Goal: Task Accomplishment & Management: Use online tool/utility

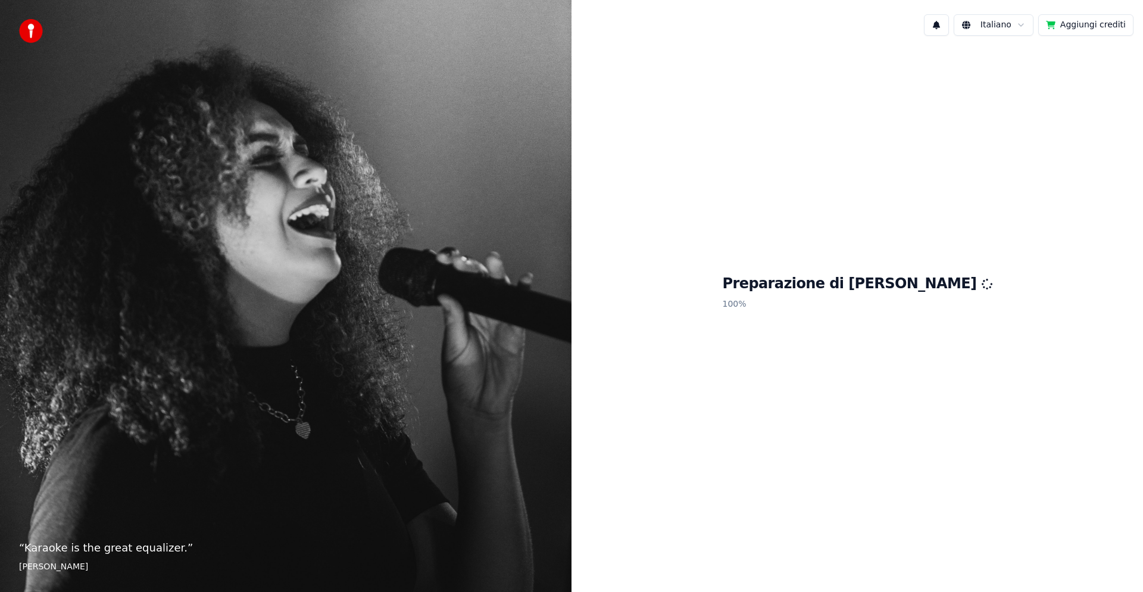
click at [1073, 28] on button "Aggiungi crediti" at bounding box center [1085, 24] width 95 height 21
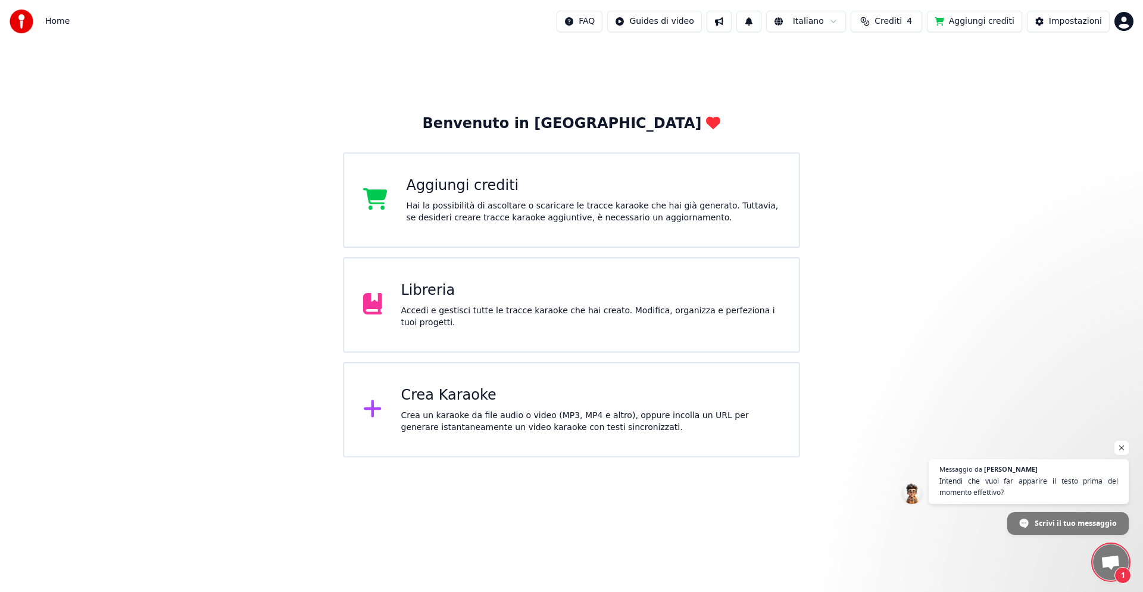
click at [476, 404] on div "Crea Karaoke" at bounding box center [590, 395] width 379 height 19
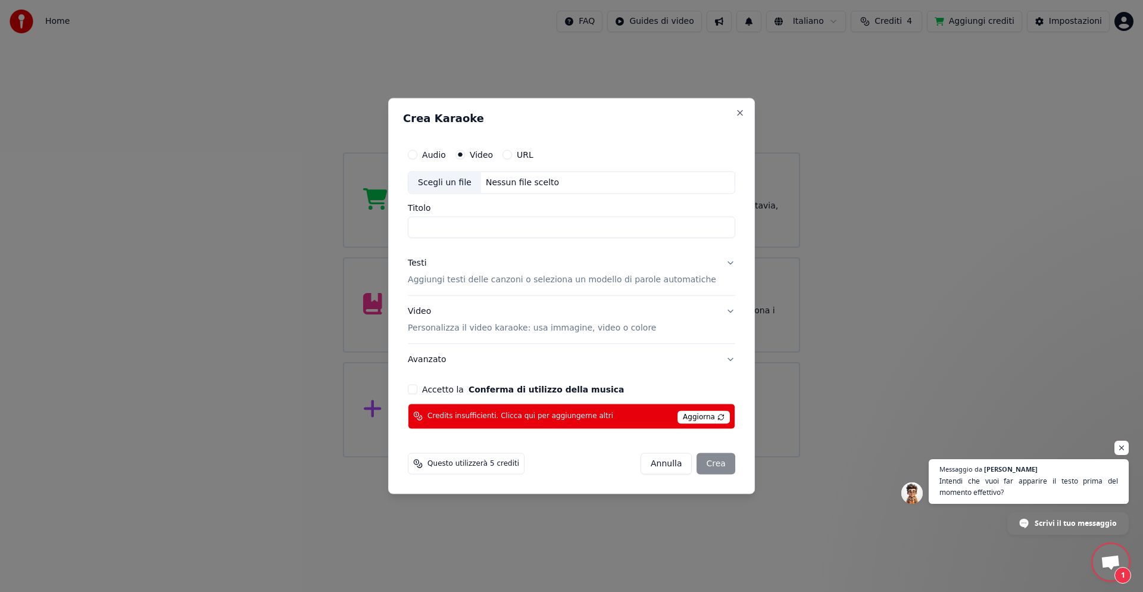
click at [417, 392] on button "Accetto la Conferma di utilizzo della musica" at bounding box center [413, 389] width 10 height 10
click at [526, 155] on div "URL" at bounding box center [518, 155] width 31 height 10
click at [512, 155] on button "URL" at bounding box center [508, 155] width 10 height 10
click at [712, 182] on button "button" at bounding box center [724, 181] width 24 height 21
type input "**********"
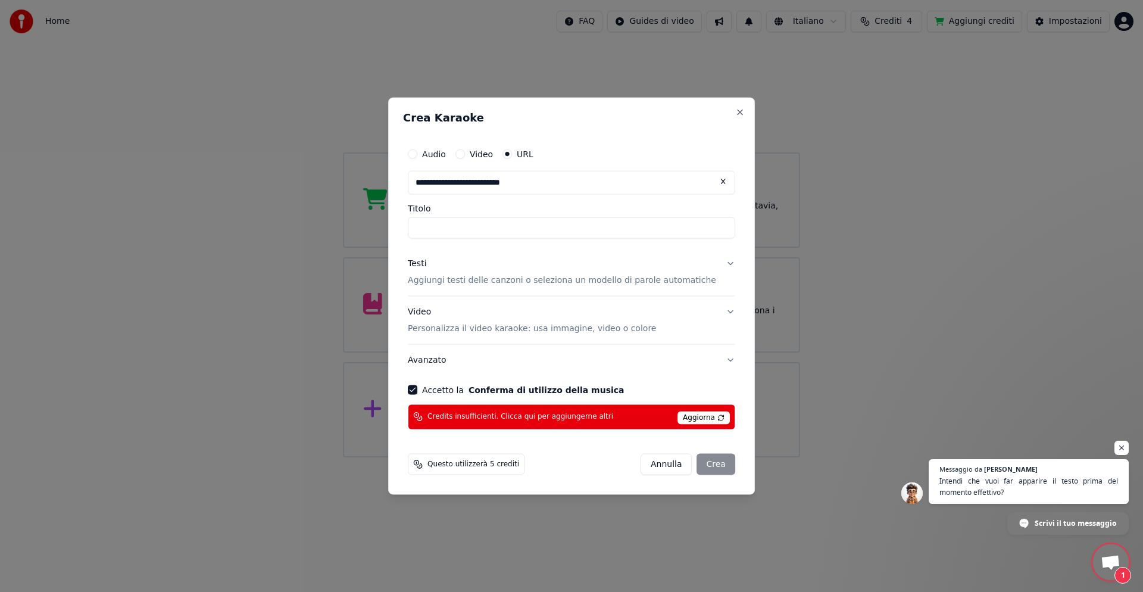
click at [473, 223] on input "Titolo" at bounding box center [572, 227] width 328 height 21
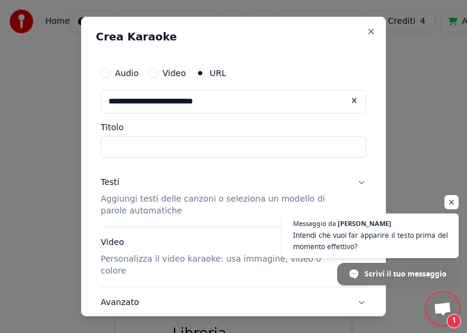
click at [133, 146] on input "Titolo" at bounding box center [234, 146] width 266 height 21
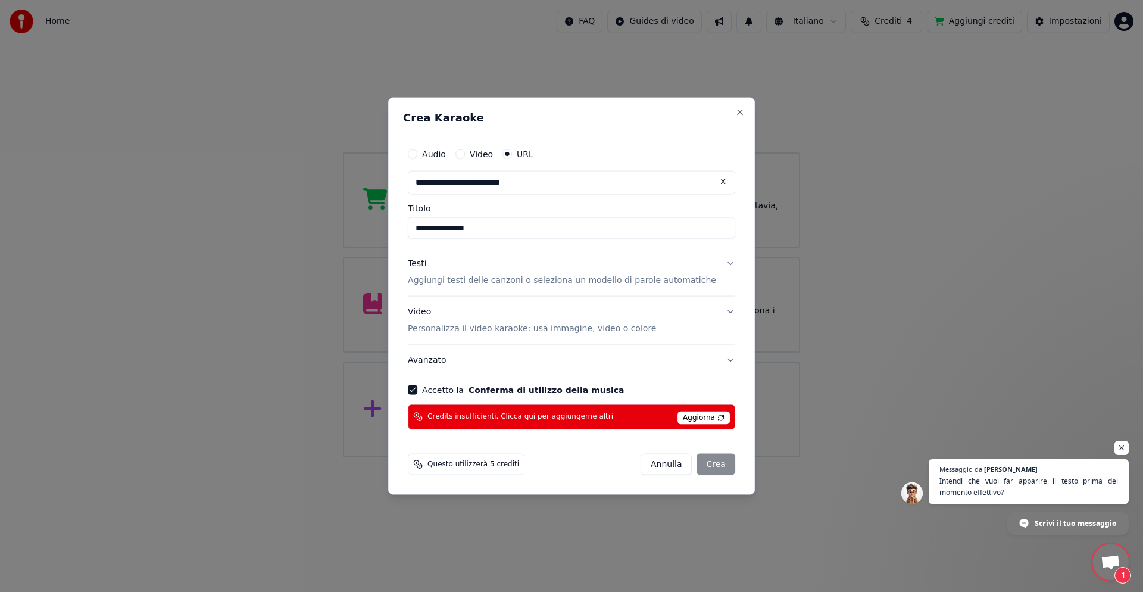
type input "**********"
click at [700, 463] on div "[PERSON_NAME]" at bounding box center [688, 463] width 95 height 21
click at [459, 329] on p "Personalizza il video karaoke: usa immagine, video o colore" at bounding box center [532, 329] width 248 height 12
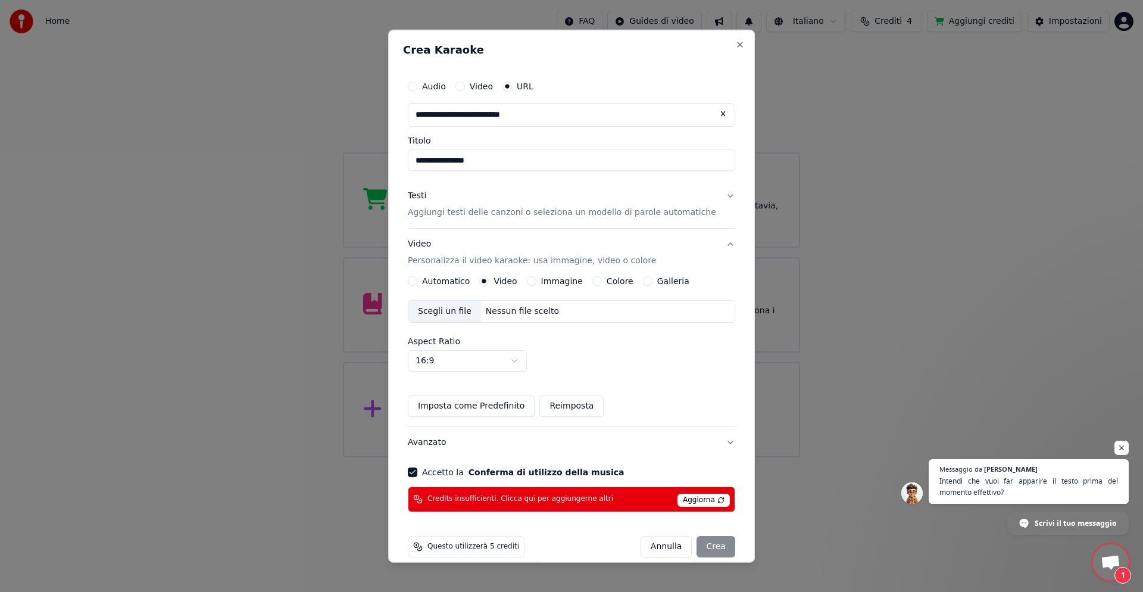
click at [417, 280] on button "Automatico" at bounding box center [413, 281] width 10 height 10
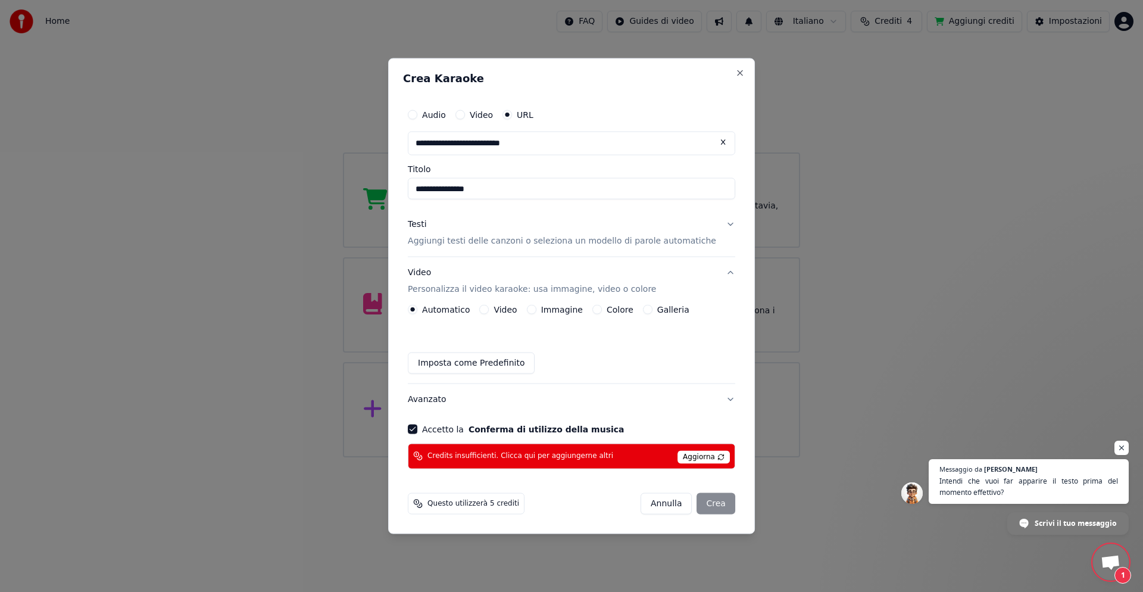
click at [669, 308] on label "Galleria" at bounding box center [673, 309] width 32 height 8
click at [653, 308] on button "Galleria" at bounding box center [648, 309] width 10 height 10
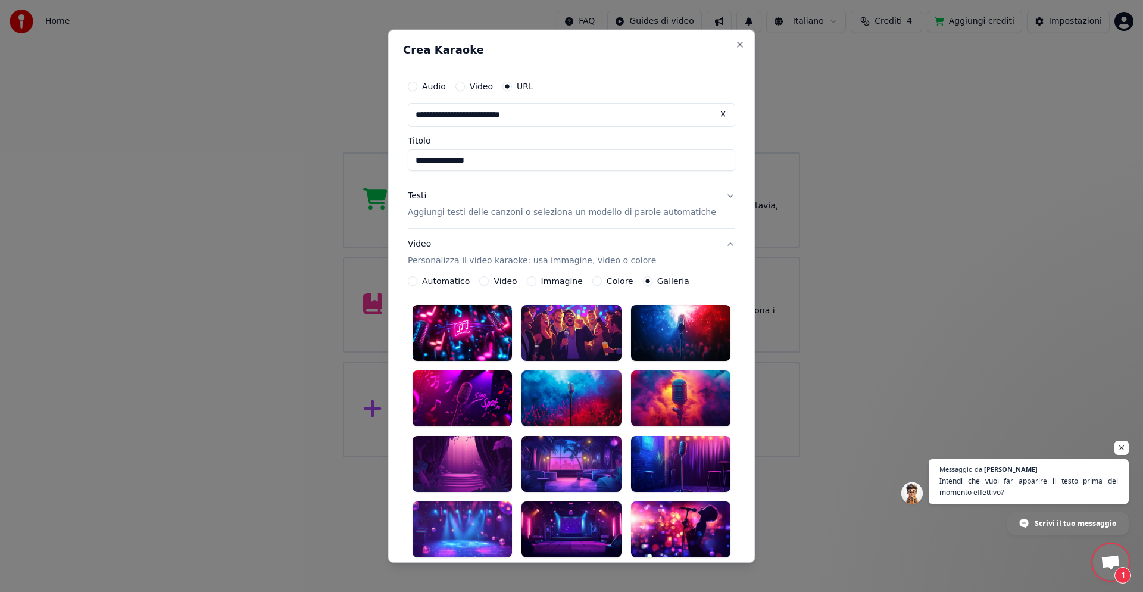
click at [417, 283] on button "Automatico" at bounding box center [413, 281] width 10 height 10
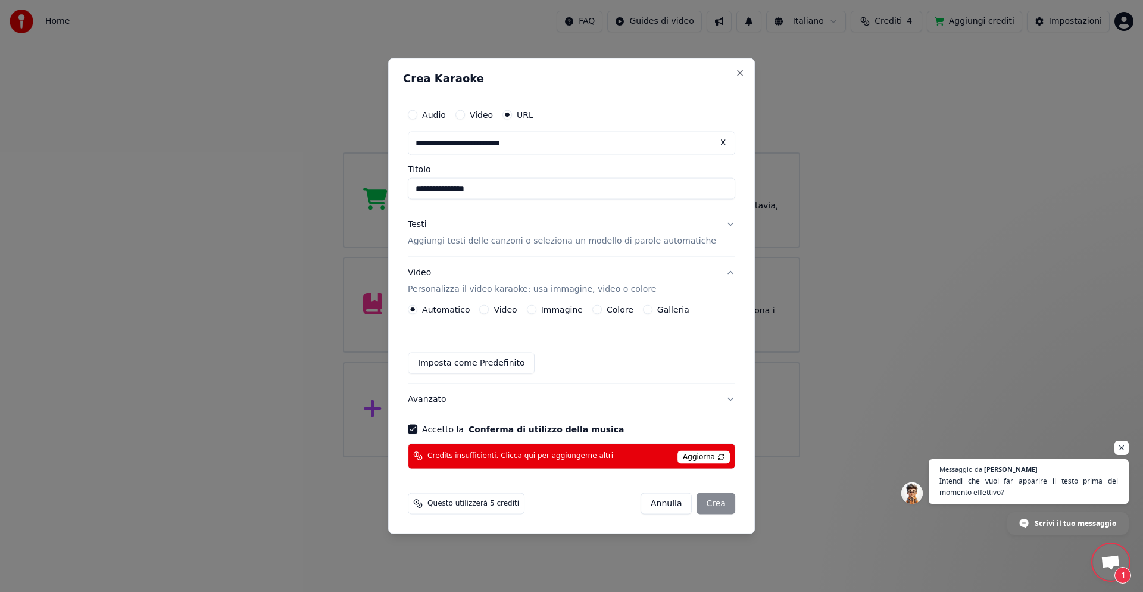
click at [700, 456] on span "Aggiorna" at bounding box center [704, 456] width 52 height 13
click at [503, 506] on span "Questo utilizzerà 5 crediti" at bounding box center [474, 503] width 92 height 10
click at [698, 504] on div "[PERSON_NAME]" at bounding box center [688, 502] width 95 height 21
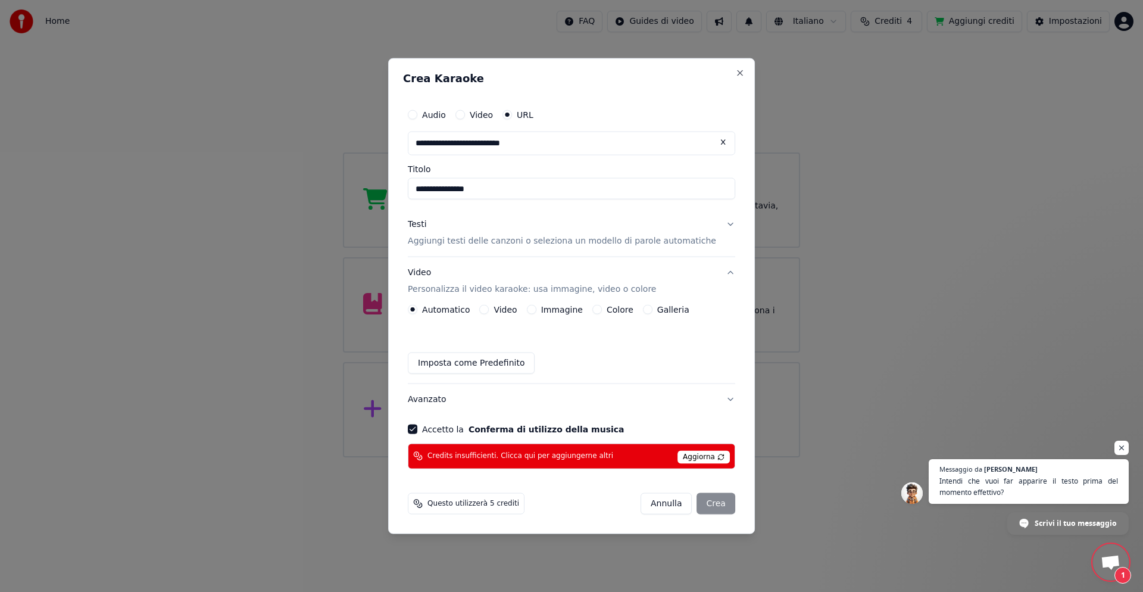
click at [590, 146] on input "**********" at bounding box center [572, 144] width 328 height 24
drag, startPoint x: 590, startPoint y: 146, endPoint x: 405, endPoint y: 149, distance: 185.2
click at [405, 149] on div "**********" at bounding box center [571, 296] width 367 height 476
click at [465, 114] on button "Video" at bounding box center [461, 115] width 10 height 10
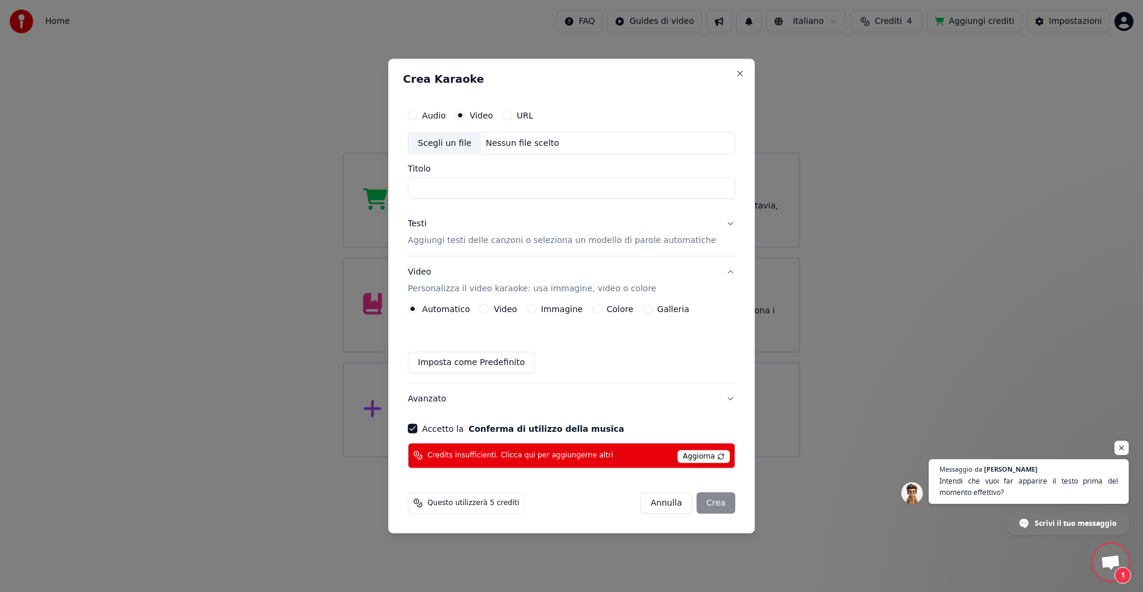
click at [456, 142] on div "Scegli un file" at bounding box center [444, 143] width 73 height 21
type input "**********"
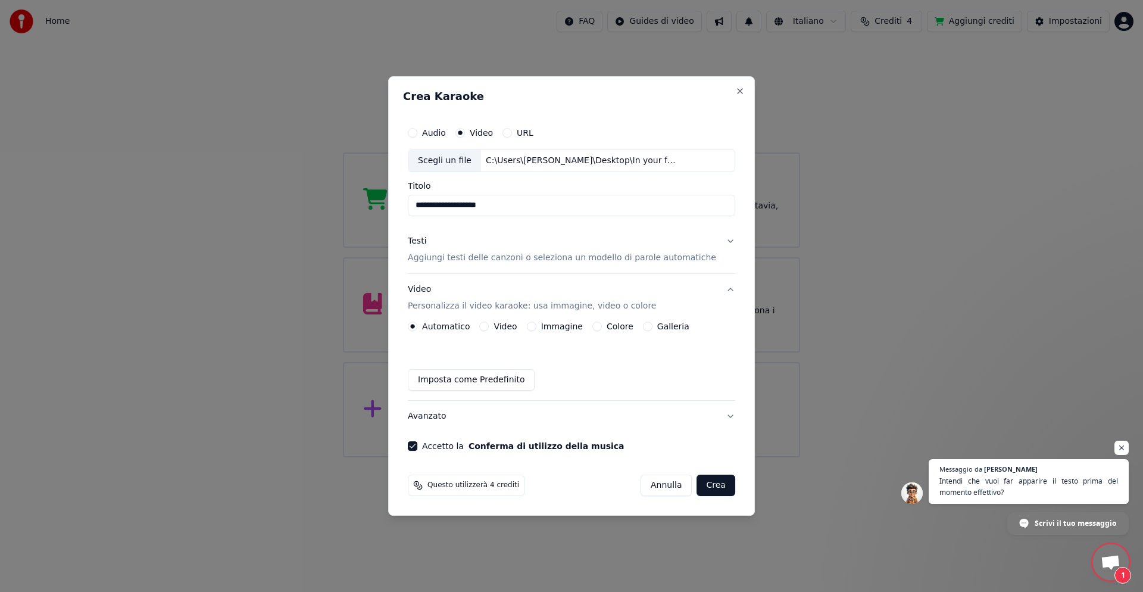
click at [706, 489] on button "Crea" at bounding box center [716, 485] width 38 height 21
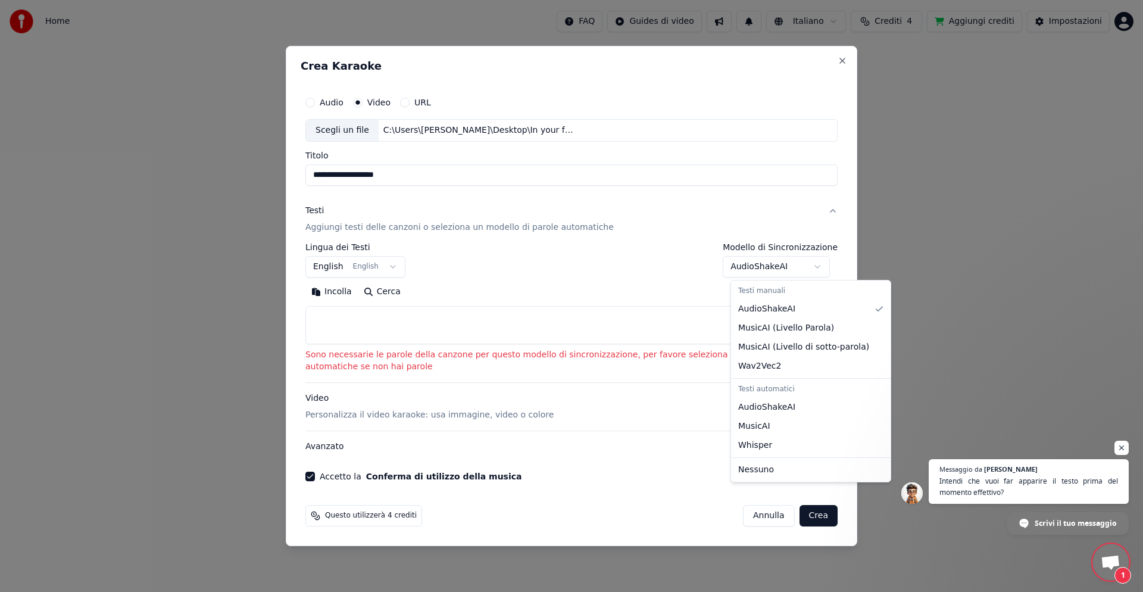
click at [826, 267] on body "Home FAQ Guides di video Italiano Crediti 4 Aggiungi crediti Impostazioni Benve…" at bounding box center [571, 228] width 1143 height 457
select select "**********"
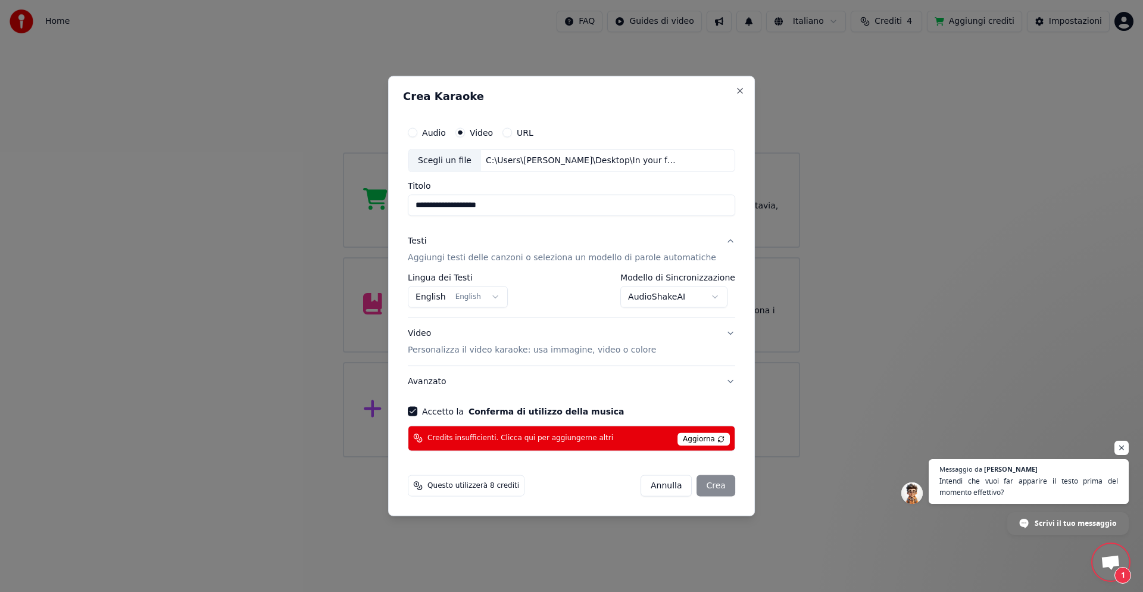
click at [442, 296] on button "English English" at bounding box center [458, 296] width 100 height 21
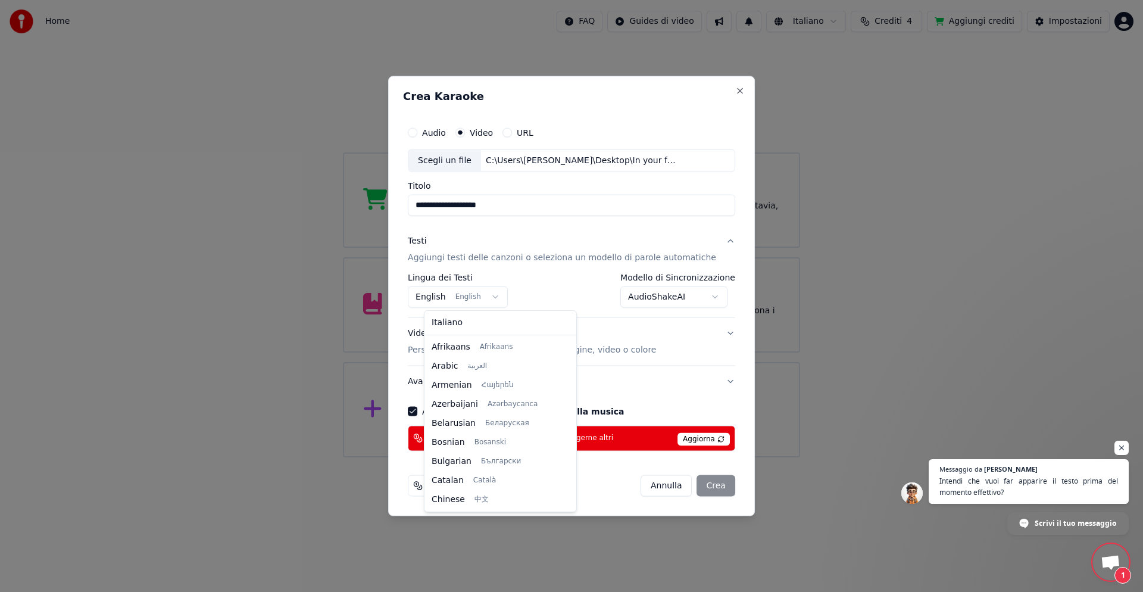
scroll to position [95, 0]
click at [442, 296] on body "Home FAQ Guides di video Italiano Crediti 4 Aggiungi crediti Impostazioni Benve…" at bounding box center [571, 228] width 1143 height 457
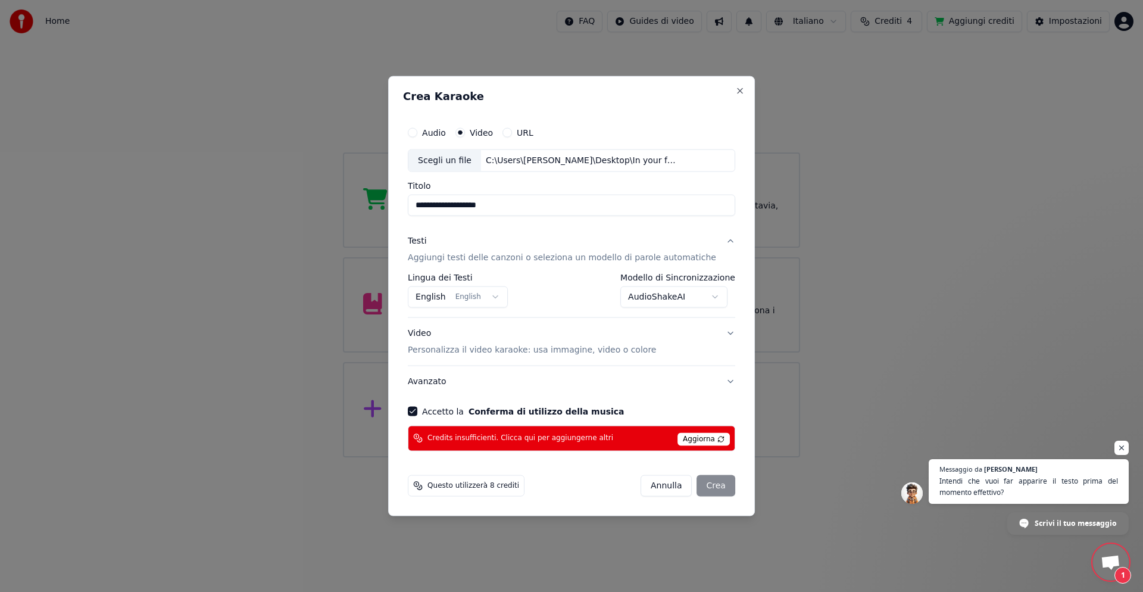
click at [704, 484] on div "[PERSON_NAME]" at bounding box center [688, 485] width 95 height 21
click at [704, 486] on div "[PERSON_NAME]" at bounding box center [688, 485] width 95 height 21
click at [417, 411] on button "Accetto la Conferma di utilizzo della musica" at bounding box center [413, 411] width 10 height 10
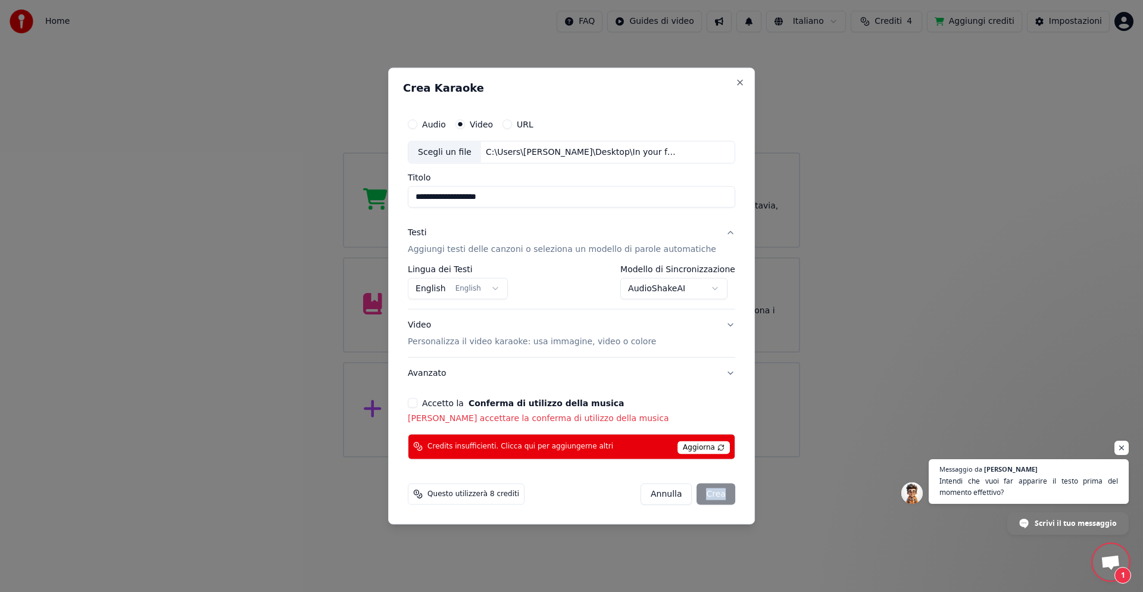
click at [417, 404] on button "Accetto la Conferma di utilizzo della musica" at bounding box center [413, 403] width 10 height 10
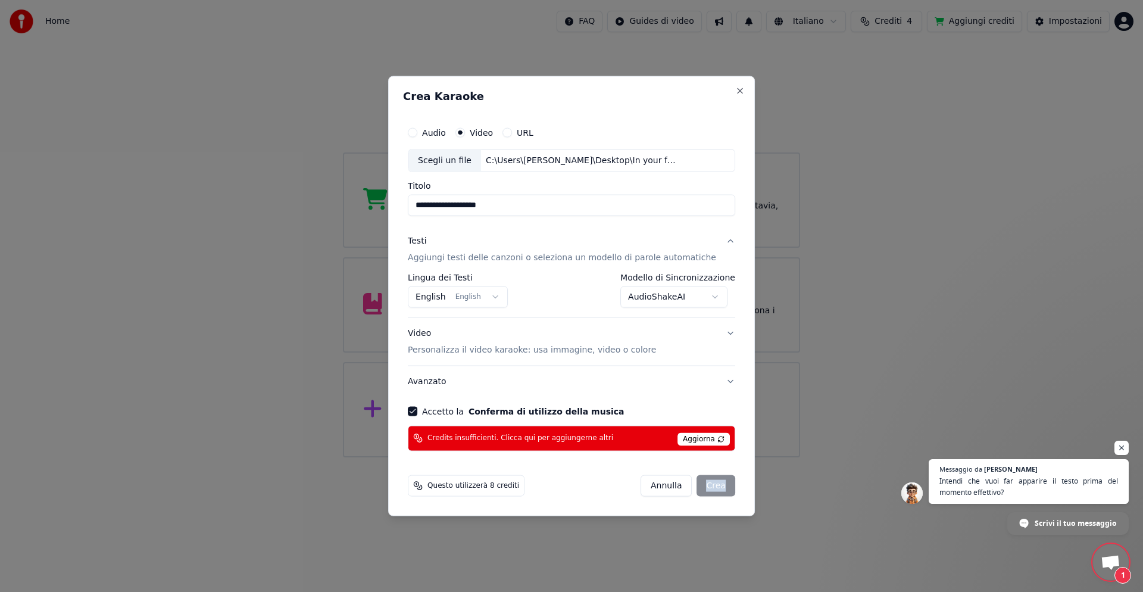
click at [706, 486] on div "[PERSON_NAME]" at bounding box center [688, 485] width 95 height 21
click at [706, 485] on div "[PERSON_NAME]" at bounding box center [688, 485] width 95 height 21
click at [507, 485] on span "Questo utilizzerà 8 crediti" at bounding box center [474, 486] width 92 height 10
click at [697, 488] on div "[PERSON_NAME]" at bounding box center [688, 485] width 95 height 21
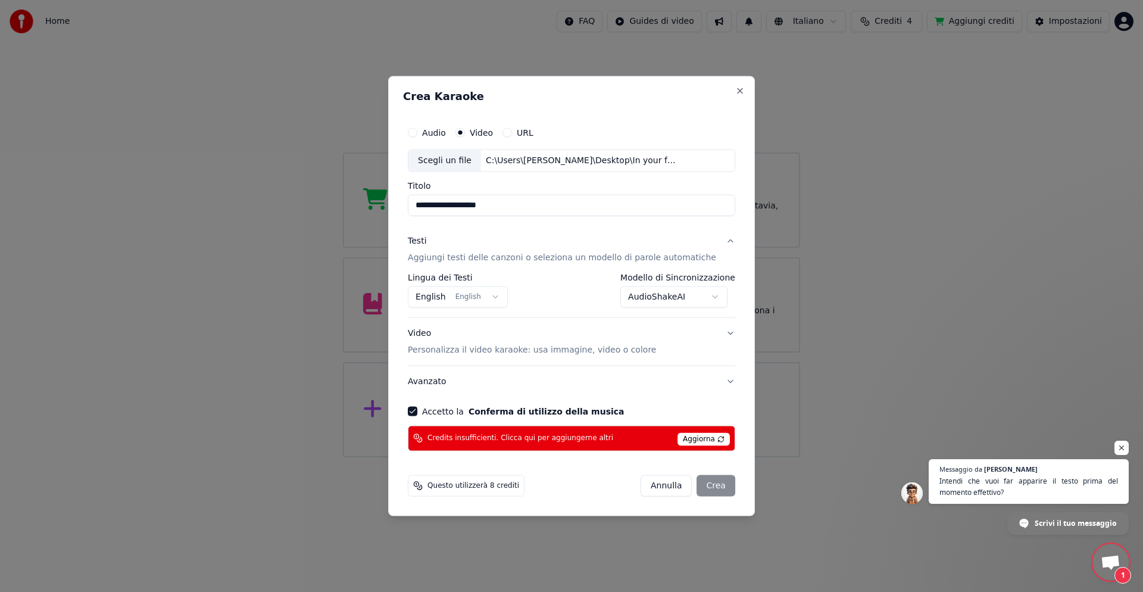
click at [698, 486] on div "[PERSON_NAME]" at bounding box center [688, 485] width 95 height 21
click at [701, 440] on span "Aggiorna" at bounding box center [704, 438] width 52 height 13
click at [463, 132] on circle "button" at bounding box center [461, 132] width 4 height 4
click at [417, 134] on button "Audio" at bounding box center [413, 133] width 10 height 10
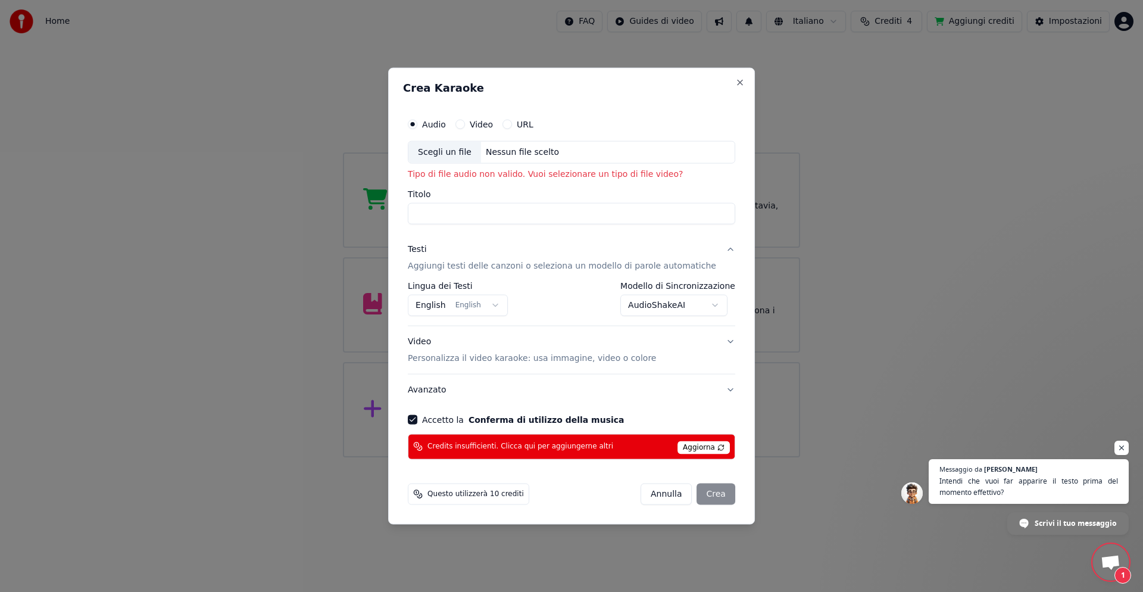
click at [480, 126] on div "Video" at bounding box center [475, 125] width 38 height 10
click at [465, 126] on button "Video" at bounding box center [461, 125] width 10 height 10
click at [463, 124] on circle "button" at bounding box center [461, 124] width 4 height 4
click at [472, 149] on div "Scegli un file" at bounding box center [444, 152] width 73 height 21
type input "**********"
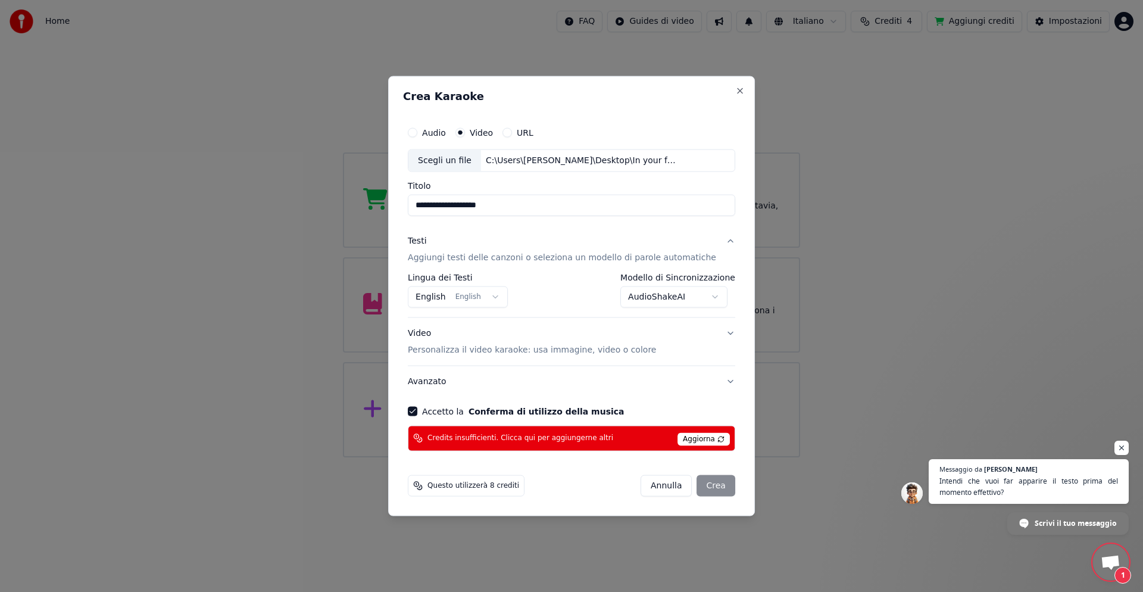
click at [704, 297] on body "Home FAQ Guides di video Italiano Crediti 4 Aggiungi crediti Impostazioni Benve…" at bounding box center [571, 228] width 1143 height 457
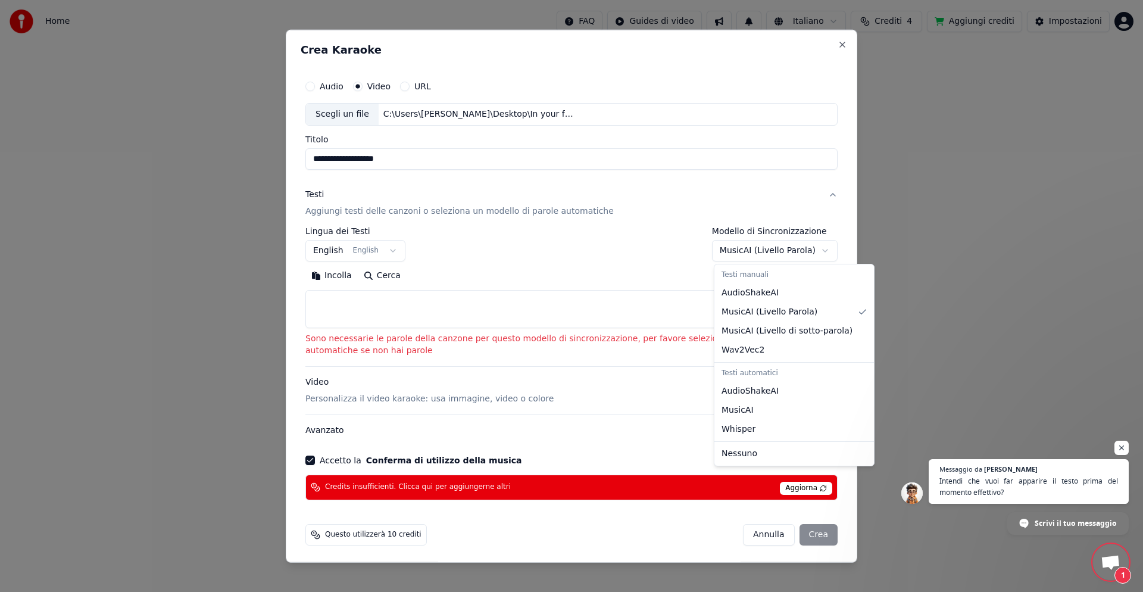
click at [807, 250] on body "Home FAQ Guides di video Italiano Crediti 4 Aggiungi crediti Impostazioni Benve…" at bounding box center [571, 228] width 1143 height 457
click at [759, 372] on div "Testi automatici" at bounding box center [794, 373] width 155 height 17
select select "**********"
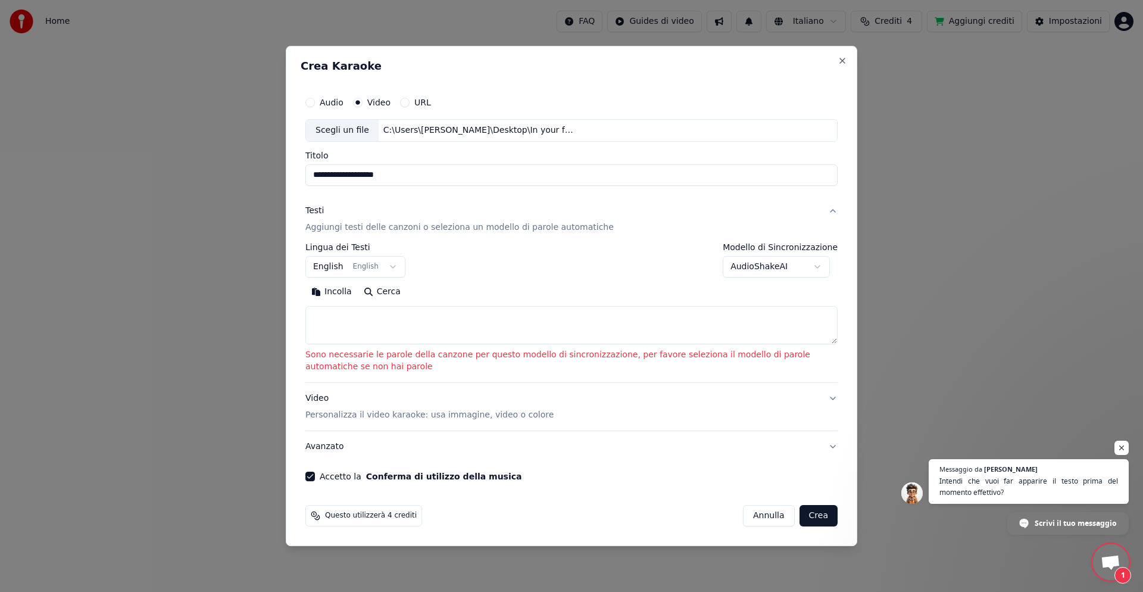
click at [371, 290] on button "Cerca" at bounding box center [382, 291] width 49 height 19
click at [382, 291] on button "Cerca" at bounding box center [382, 291] width 49 height 19
click at [329, 291] on button "Incolla" at bounding box center [331, 291] width 52 height 19
type textarea "**********"
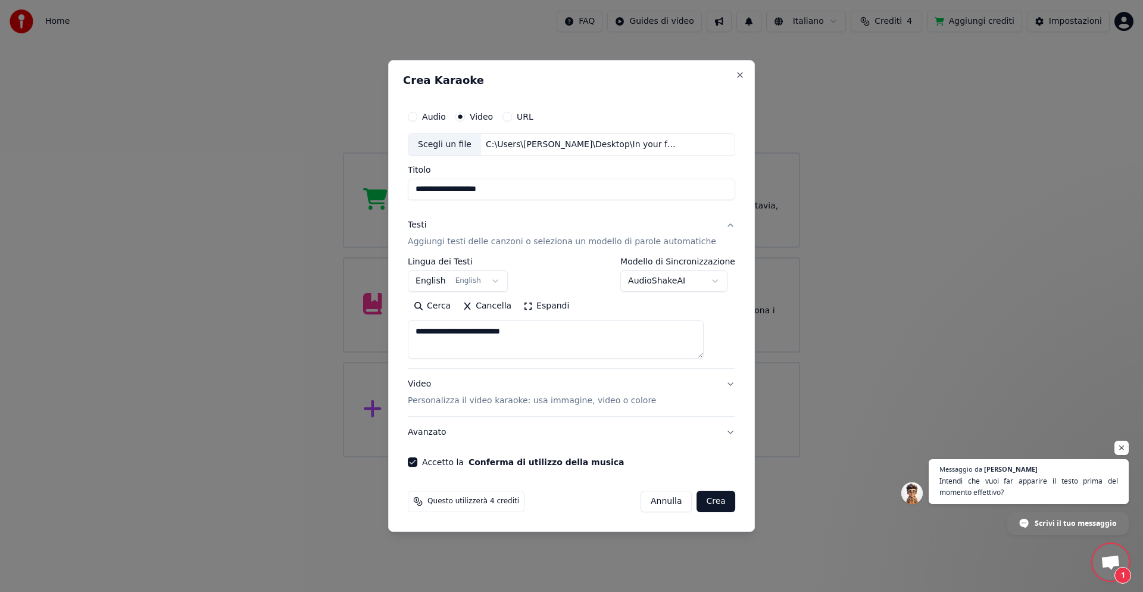
click at [456, 140] on div "Scegli un file" at bounding box center [444, 144] width 73 height 21
click at [451, 282] on button "English English" at bounding box center [458, 280] width 100 height 21
click at [498, 305] on button "Cancella" at bounding box center [487, 306] width 61 height 19
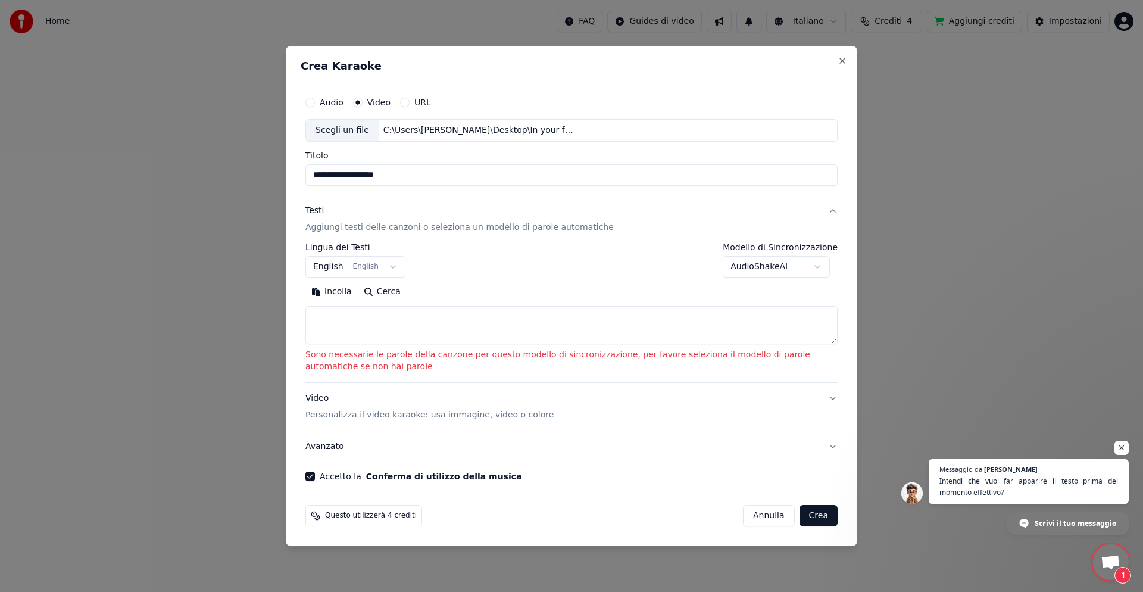
click at [335, 290] on button "Incolla" at bounding box center [331, 291] width 52 height 19
type textarea "**********"
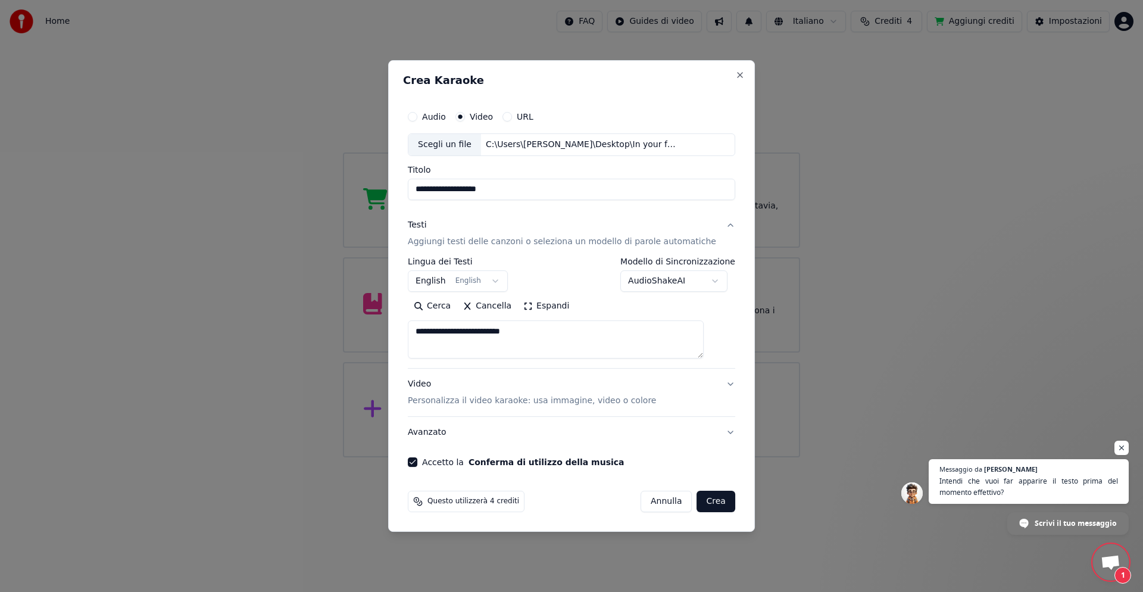
click at [697, 503] on button "Crea" at bounding box center [716, 501] width 38 height 21
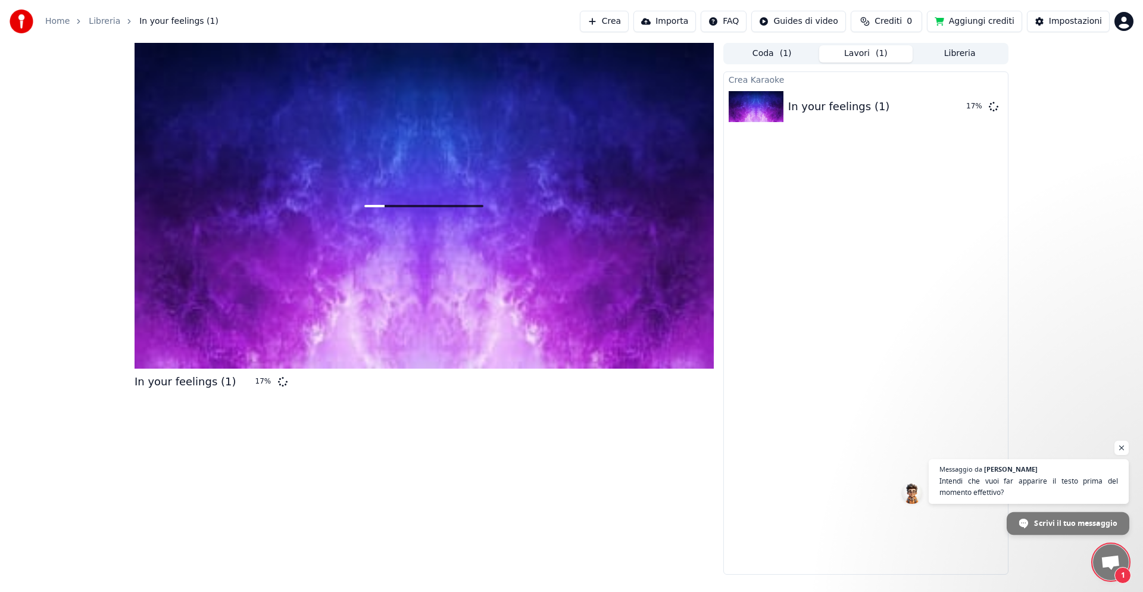
click at [1056, 520] on span "Scrivi il tuo messaggio" at bounding box center [1075, 522] width 83 height 21
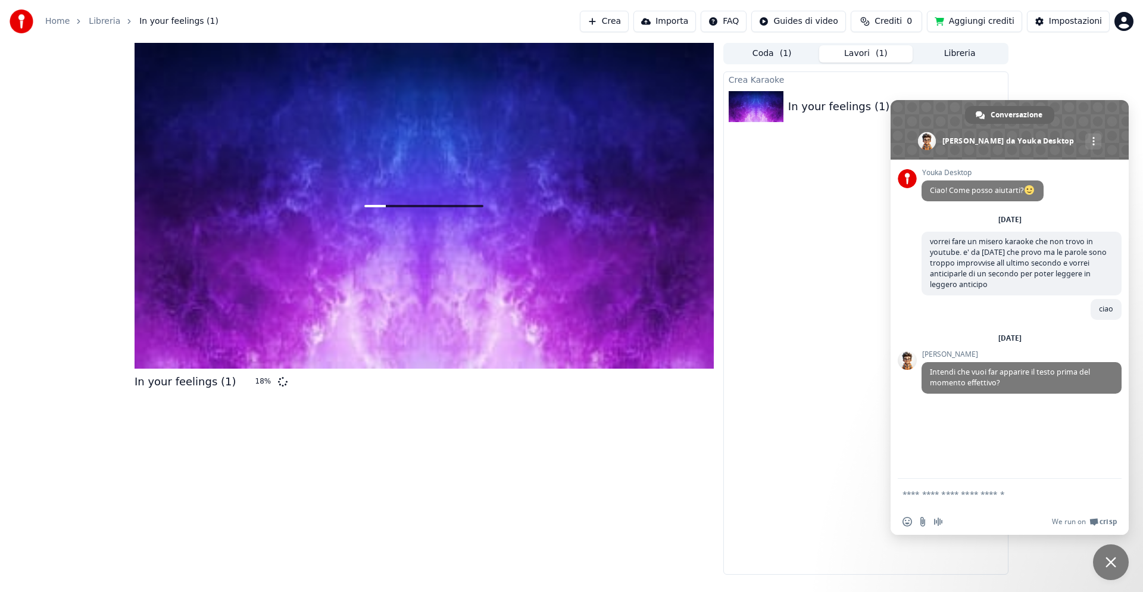
click at [939, 495] on textarea "Scrivi il tuo messaggio..." at bounding box center [997, 494] width 188 height 11
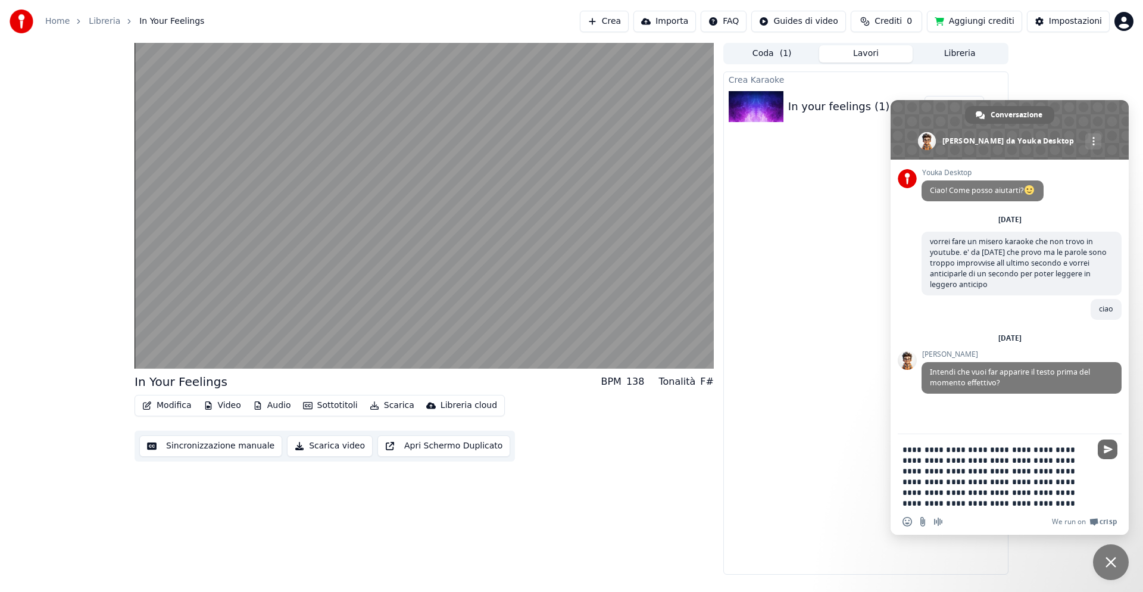
type textarea "**********"
click at [1108, 445] on span "Inviare" at bounding box center [1108, 449] width 9 height 9
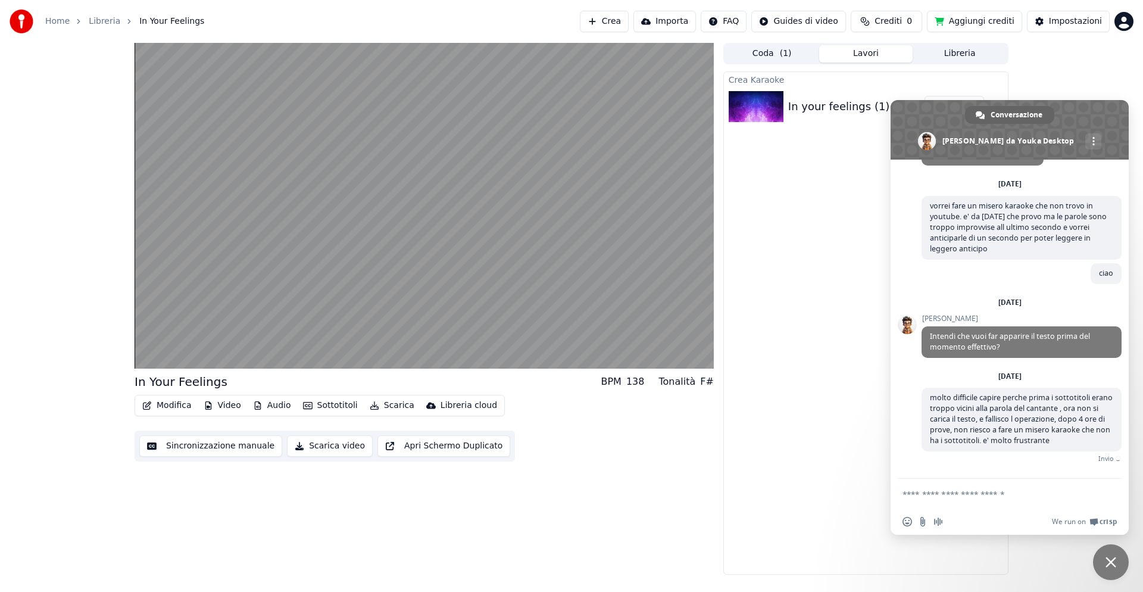
scroll to position [33, 0]
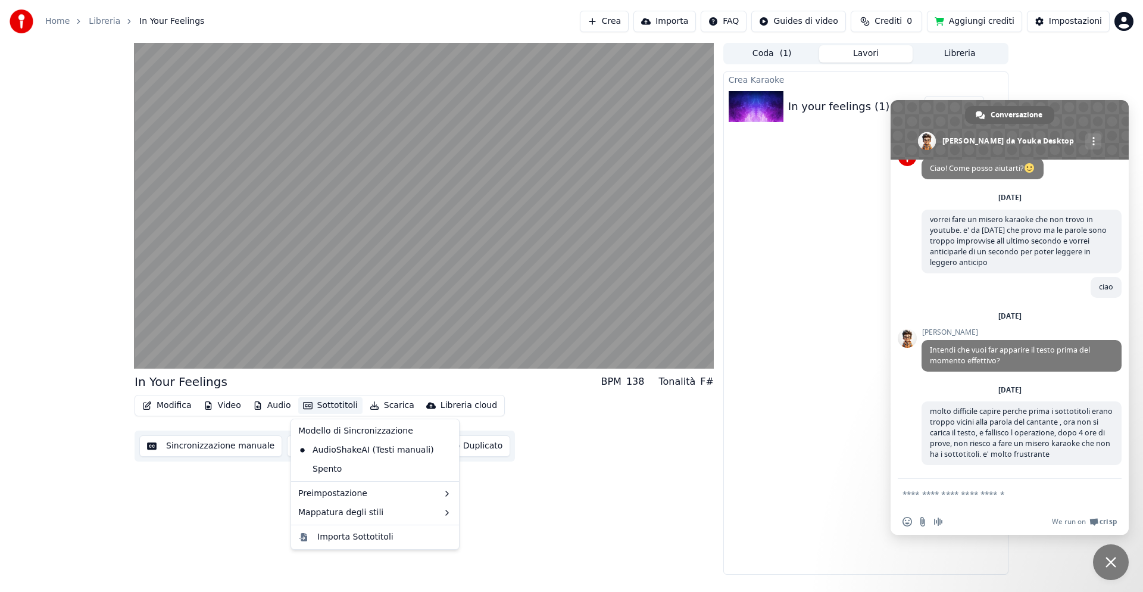
click at [327, 405] on button "Sottotitoli" at bounding box center [330, 405] width 64 height 17
click at [330, 535] on div "Importa Sottotitoli" at bounding box center [355, 537] width 76 height 12
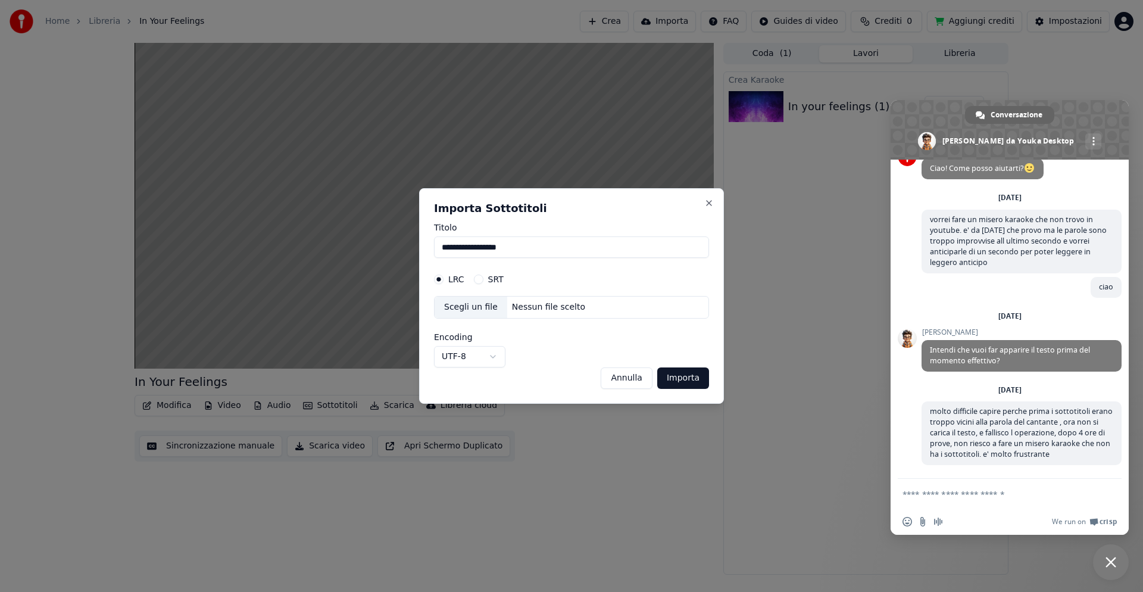
click at [478, 278] on button "SRT" at bounding box center [479, 280] width 10 height 10
click at [674, 376] on button "Importa" at bounding box center [683, 377] width 52 height 21
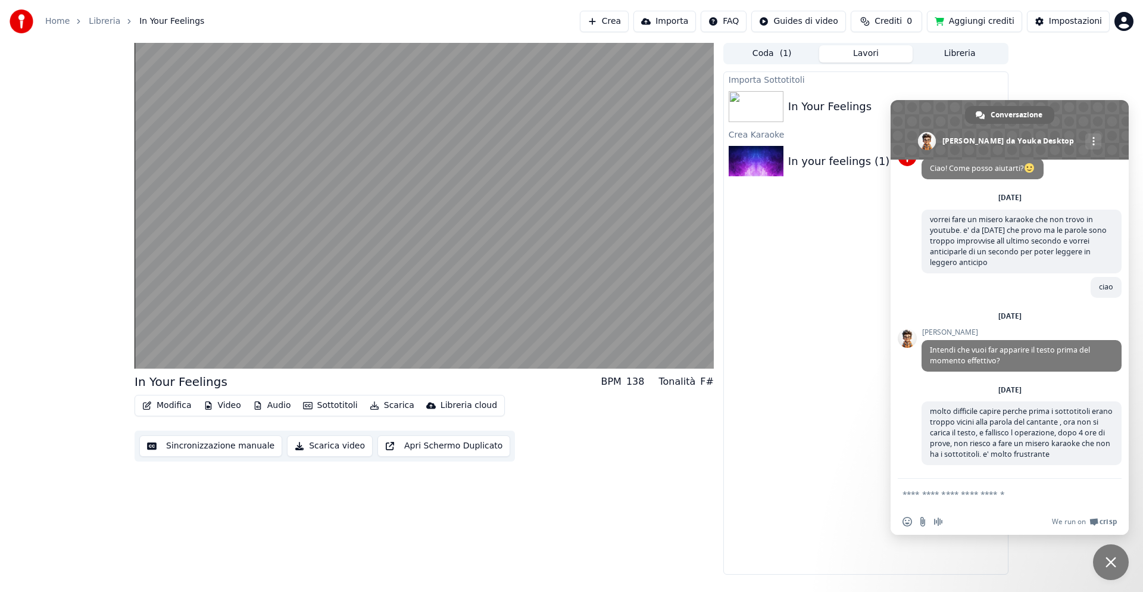
click at [178, 404] on button "Modifica" at bounding box center [167, 405] width 59 height 17
click at [185, 482] on div "In Your Feelings BPM 138 Tonalità F# Modifica Video Audio Sottotitoli Scarica L…" at bounding box center [424, 309] width 579 height 532
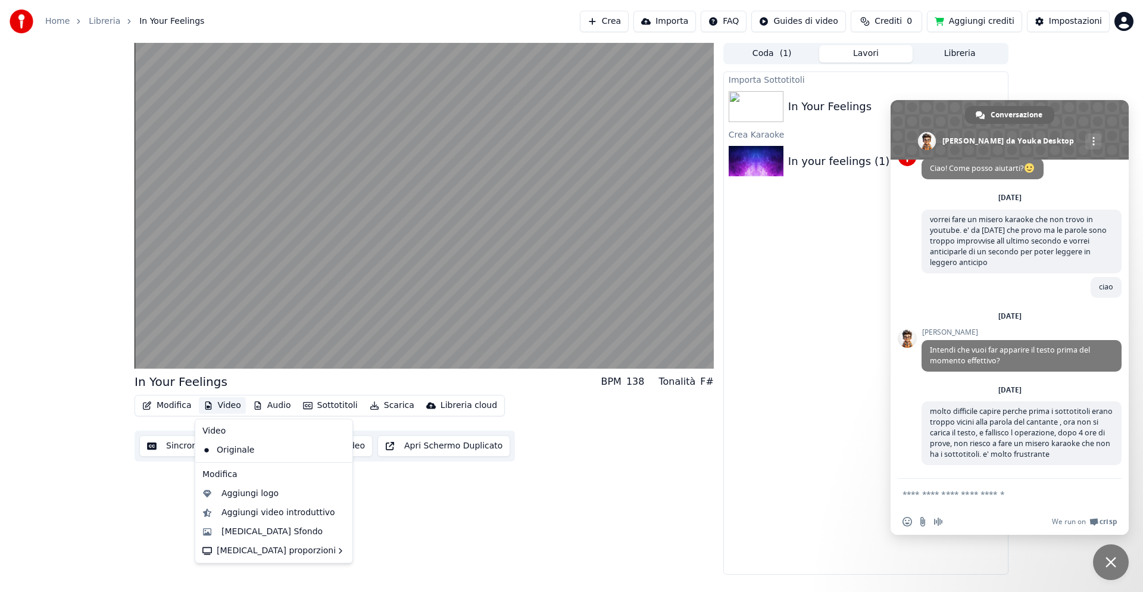
click at [223, 407] on button "Video" at bounding box center [222, 405] width 47 height 17
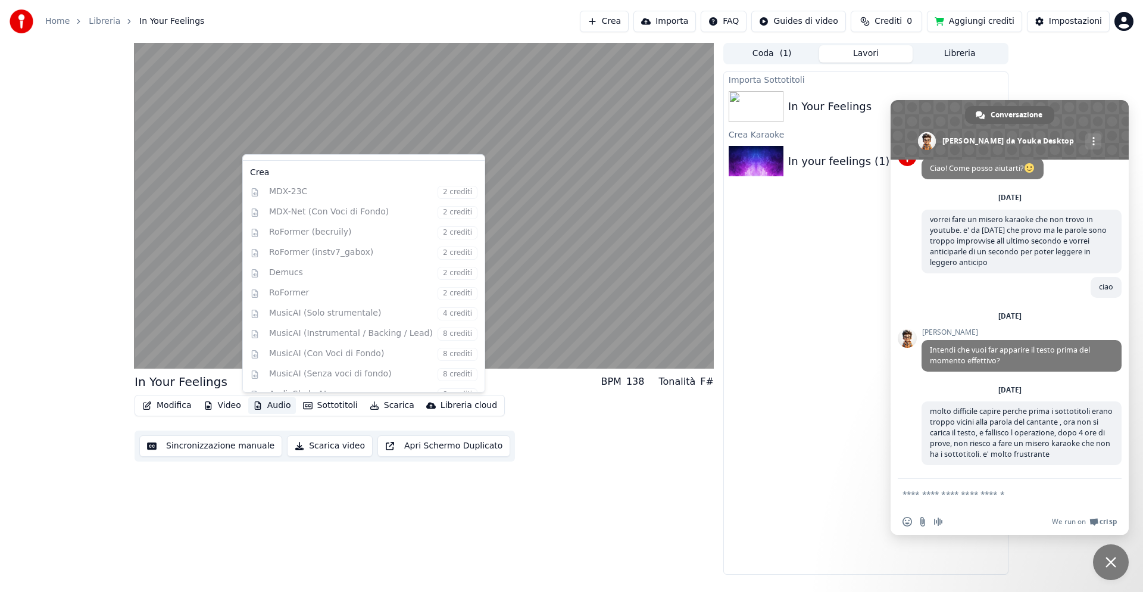
scroll to position [106, 0]
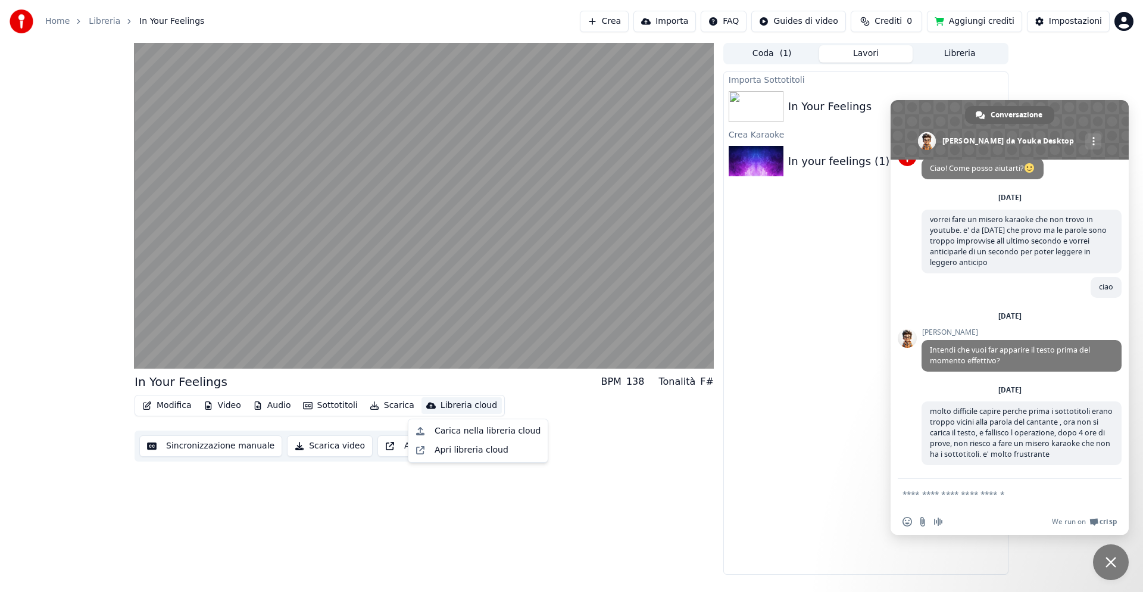
click at [274, 505] on div "In Your Feelings BPM 138 Tonalità F# Modifica Video Audio Sottotitoli Scarica L…" at bounding box center [424, 309] width 579 height 532
click at [334, 402] on button "Sottotitoli" at bounding box center [330, 405] width 64 height 17
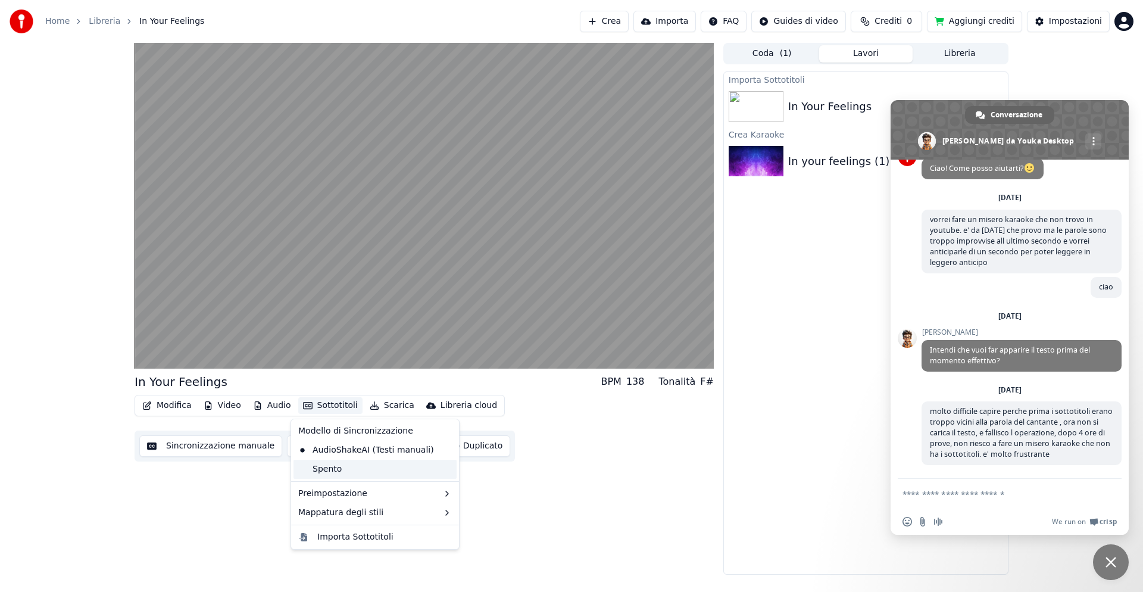
click at [333, 469] on div "Spento" at bounding box center [375, 469] width 163 height 19
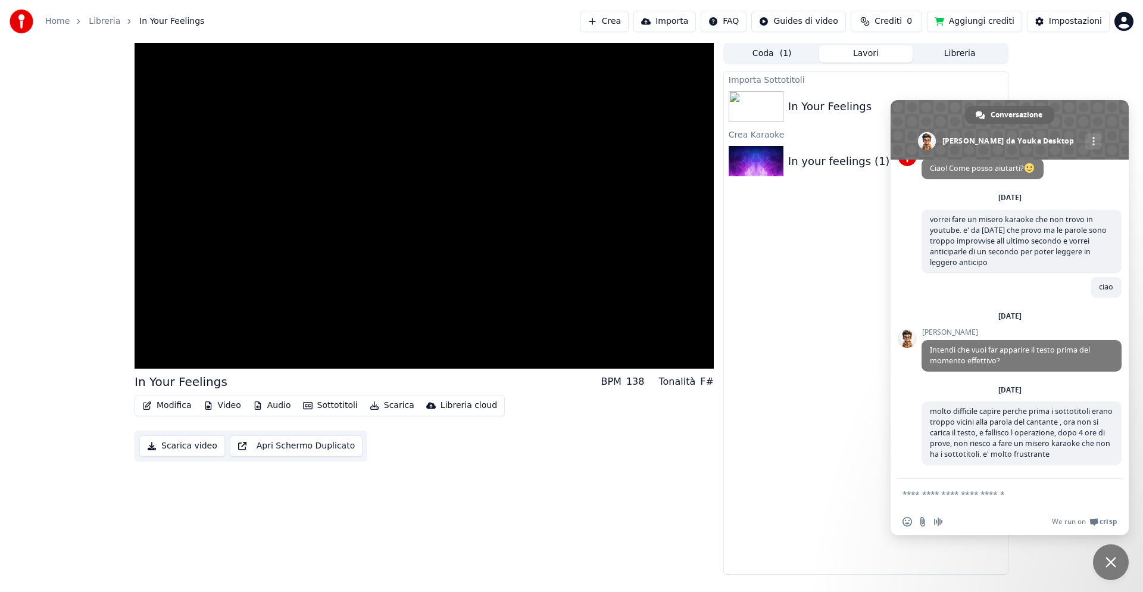
click at [311, 401] on button "Sottotitoli" at bounding box center [330, 405] width 64 height 17
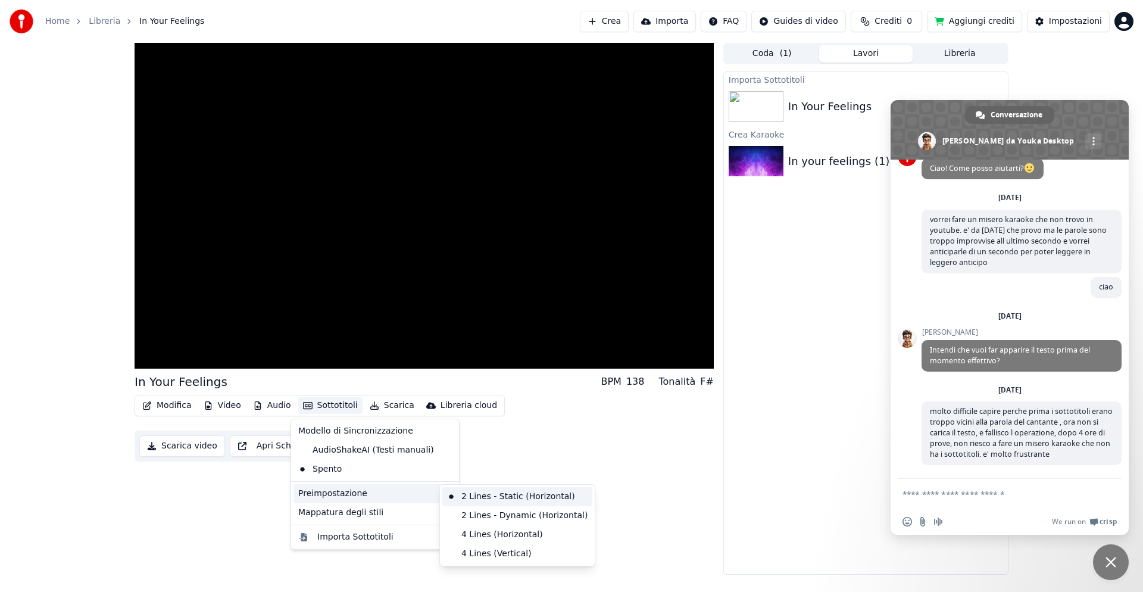
click at [475, 492] on div "2 Lines - Static (Horizontal)" at bounding box center [517, 496] width 150 height 19
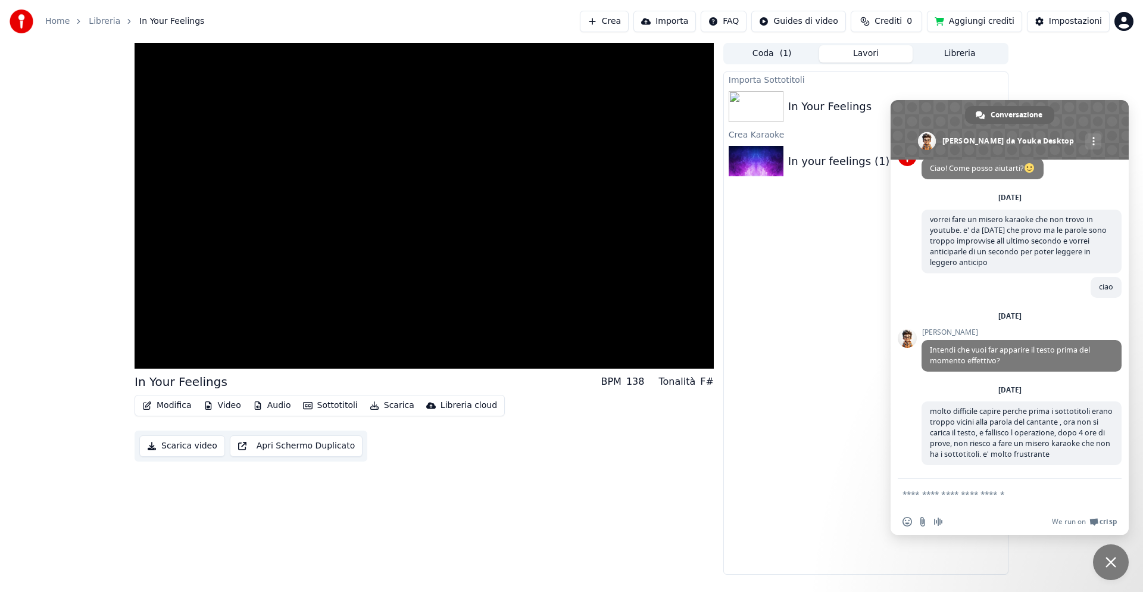
click at [322, 406] on button "Sottotitoli" at bounding box center [330, 405] width 64 height 17
click at [332, 448] on div "AudioShakeAI (Testi manuali)" at bounding box center [366, 450] width 145 height 19
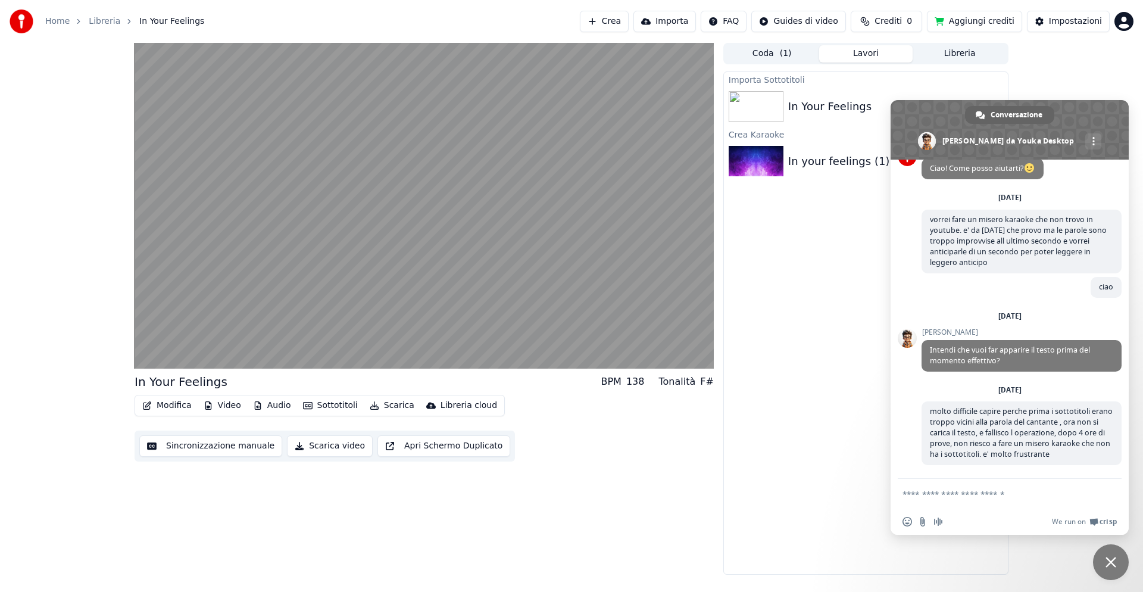
click at [370, 406] on icon "button" at bounding box center [375, 405] width 10 height 8
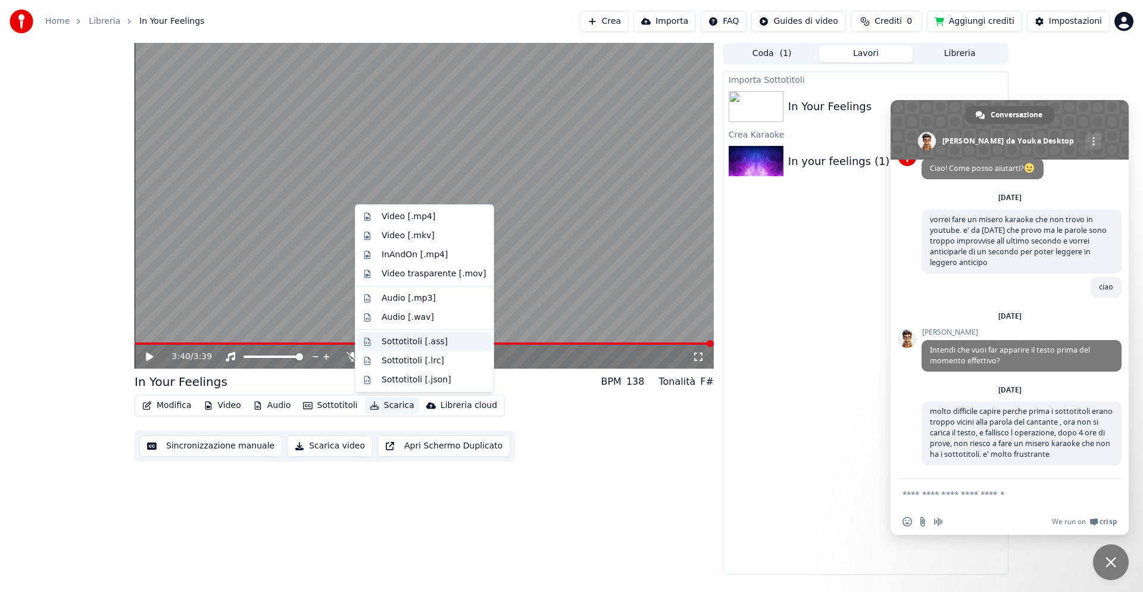
click at [389, 342] on div "Sottotitoli [.ass]" at bounding box center [415, 342] width 66 height 12
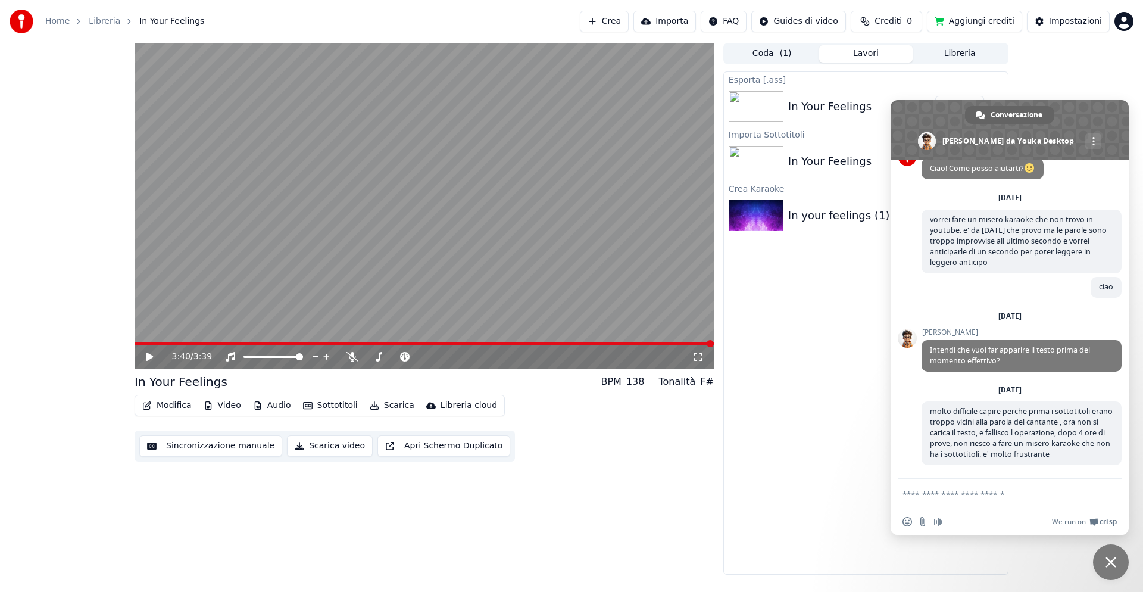
click at [765, 215] on img at bounding box center [756, 215] width 55 height 31
click at [812, 213] on div "In your feelings (1)" at bounding box center [839, 215] width 102 height 17
click at [861, 467] on div "Esporta [.ass] In Your Feelings Mostra Importa Sottotitoli In Your Feelings Cre…" at bounding box center [865, 322] width 285 height 503
click at [1086, 139] on div "Altri canali" at bounding box center [1094, 141] width 16 height 16
click at [1102, 520] on span "Crisp" at bounding box center [1108, 522] width 17 height 10
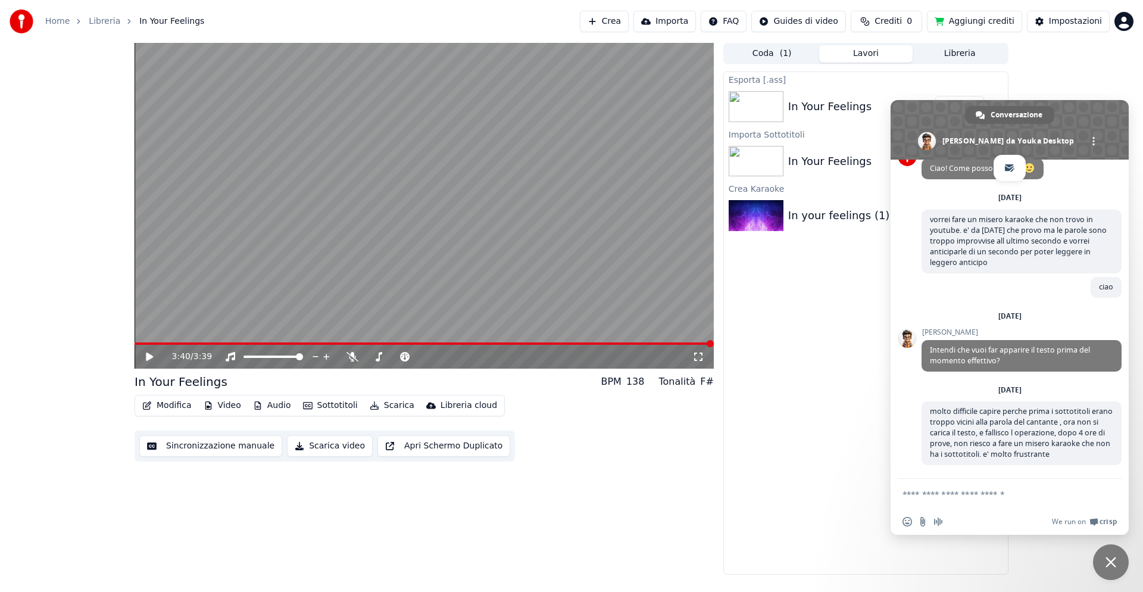
click at [1086, 136] on div "Altri canali" at bounding box center [1094, 141] width 16 height 16
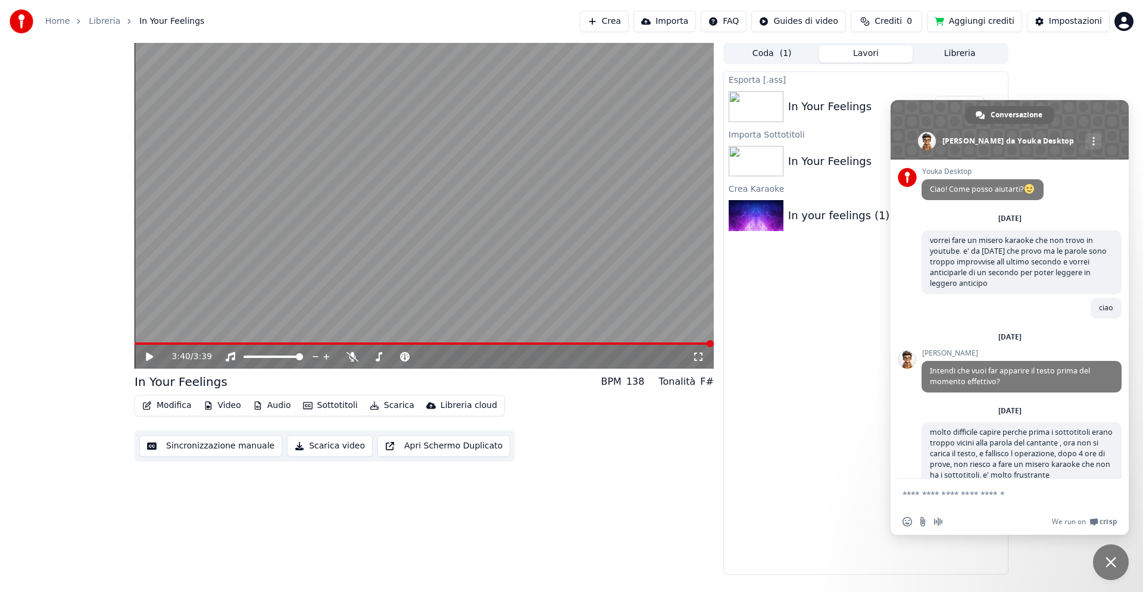
click at [1108, 556] on span "Chiudere la chat" at bounding box center [1111, 562] width 36 height 36
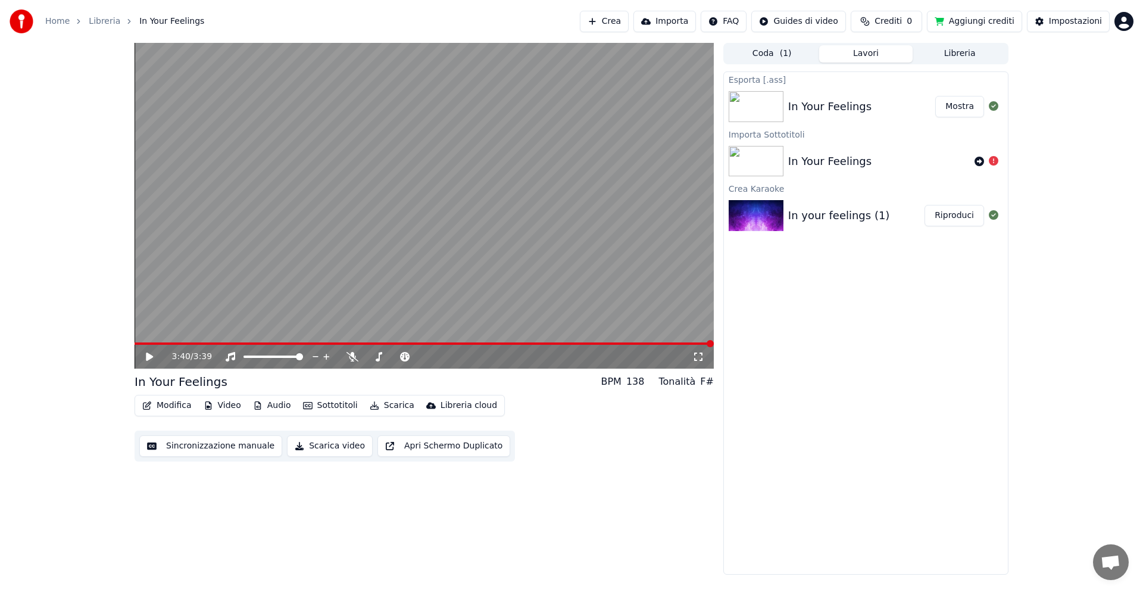
click at [965, 216] on button "Riproduci" at bounding box center [955, 215] width 60 height 21
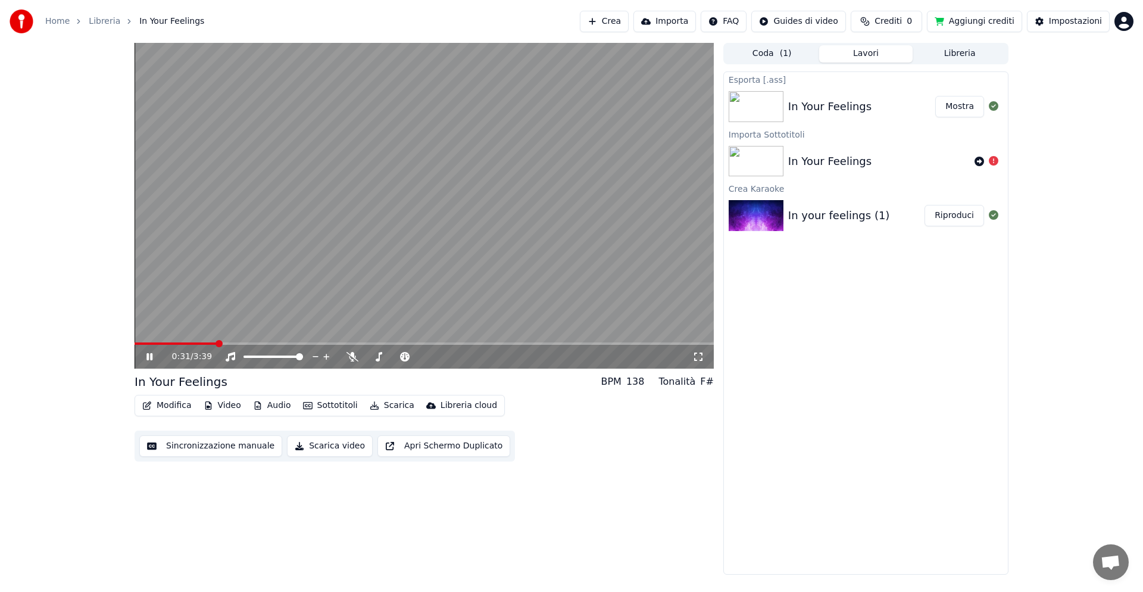
click at [373, 406] on button "Scarica" at bounding box center [392, 405] width 54 height 17
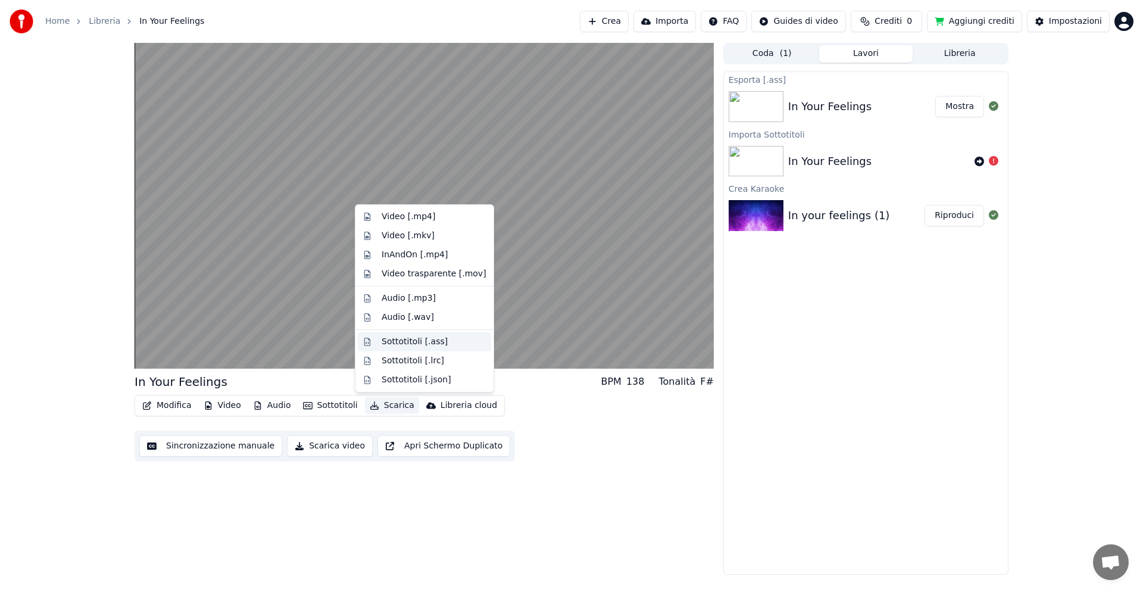
click at [395, 342] on div "Sottotitoli [.ass]" at bounding box center [415, 342] width 66 height 12
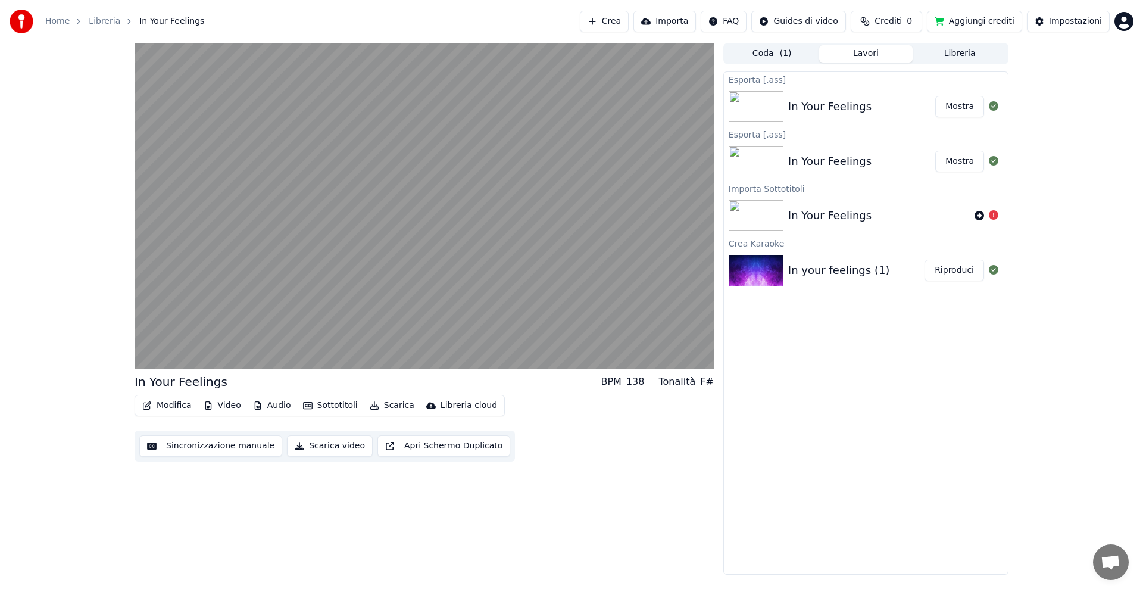
click at [952, 274] on button "Riproduci" at bounding box center [955, 270] width 60 height 21
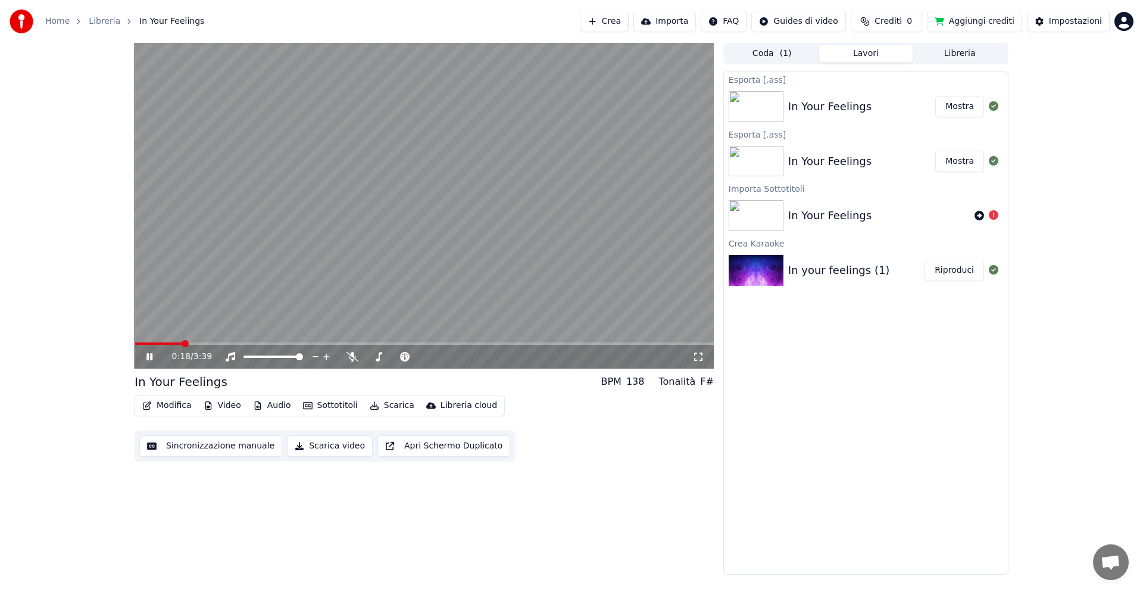
click at [221, 342] on span at bounding box center [424, 343] width 579 height 2
click at [229, 341] on video at bounding box center [424, 206] width 579 height 326
click at [238, 342] on video at bounding box center [424, 206] width 579 height 326
click at [272, 343] on span at bounding box center [424, 343] width 579 height 2
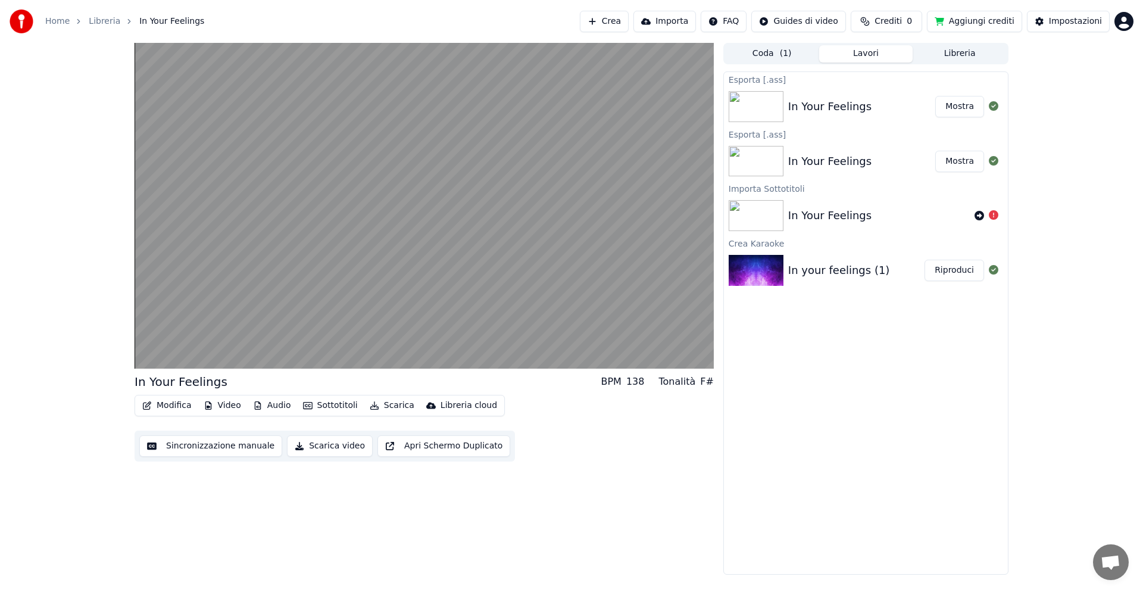
click at [957, 109] on button "Mostra" at bounding box center [959, 106] width 49 height 21
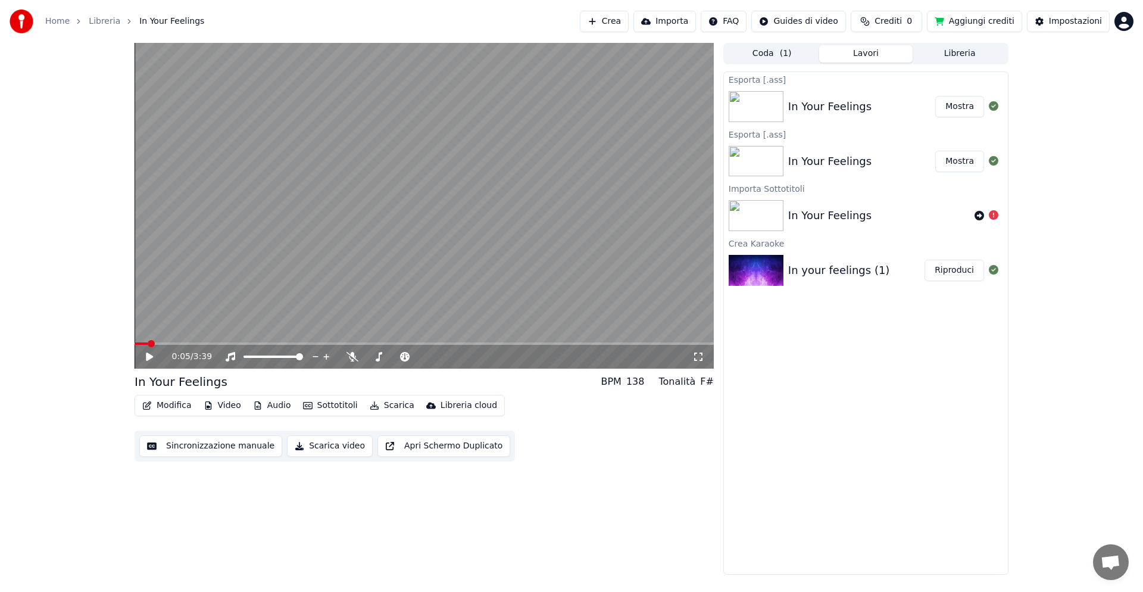
click at [146, 343] on span at bounding box center [141, 343] width 13 height 2
click at [149, 355] on icon at bounding box center [149, 357] width 7 height 8
click at [149, 355] on icon at bounding box center [158, 357] width 28 height 10
click at [148, 353] on icon at bounding box center [158, 357] width 28 height 10
click at [190, 341] on span at bounding box center [192, 343] width 7 height 7
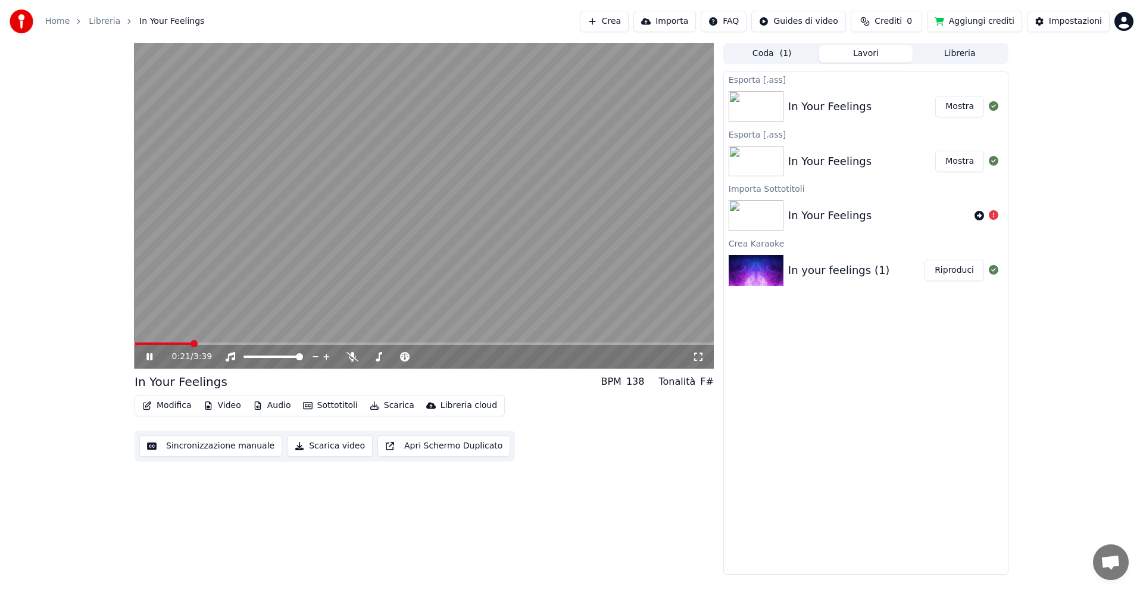
click at [198, 341] on span at bounding box center [194, 343] width 7 height 7
click at [662, 23] on button "Importa" at bounding box center [665, 21] width 63 height 21
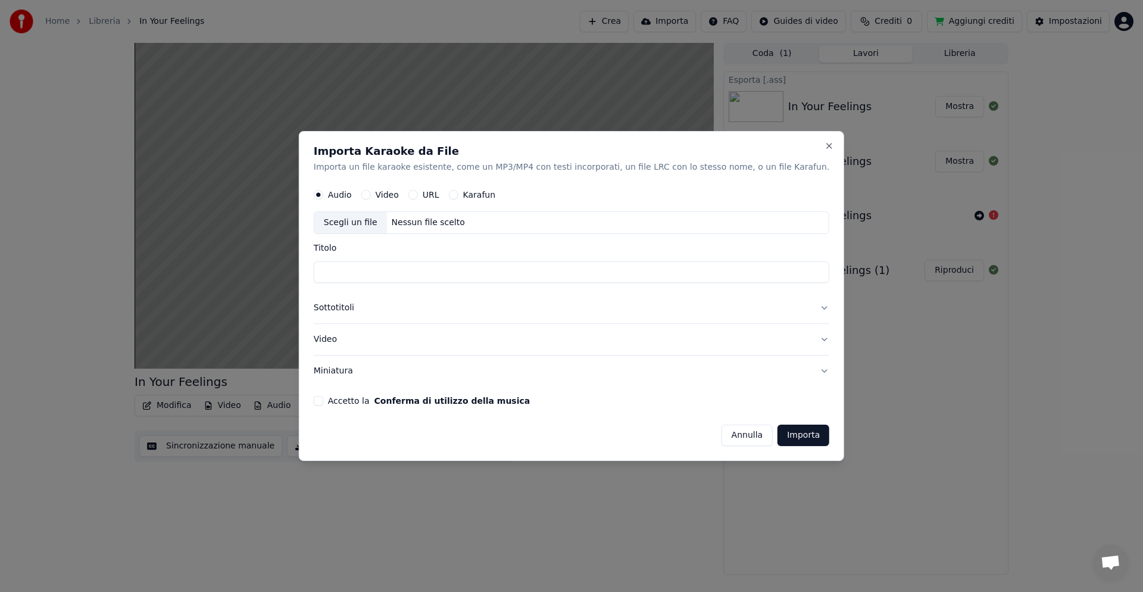
click at [371, 195] on button "Video" at bounding box center [366, 195] width 10 height 10
click at [387, 221] on div "Scegli un file" at bounding box center [350, 222] width 73 height 21
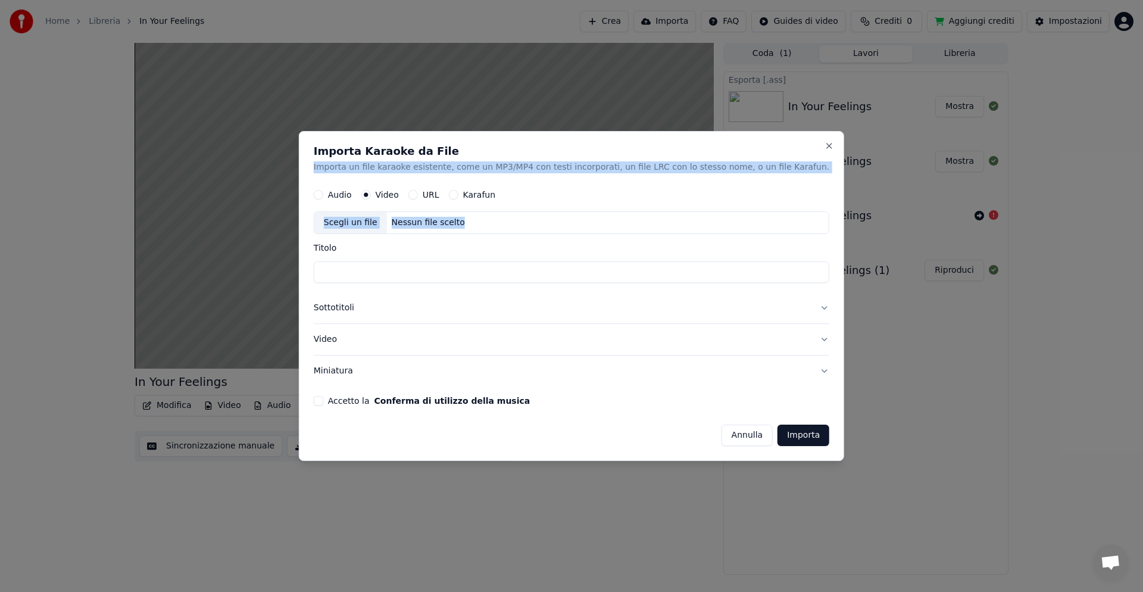
drag, startPoint x: 624, startPoint y: 144, endPoint x: 631, endPoint y: 214, distance: 71.2
click at [631, 214] on div "Importa Karaoke da File Importa un file karaoke esistente, come un MP3/MP4 con …" at bounding box center [571, 296] width 545 height 330
click at [722, 434] on button "Annulla" at bounding box center [748, 435] width 52 height 21
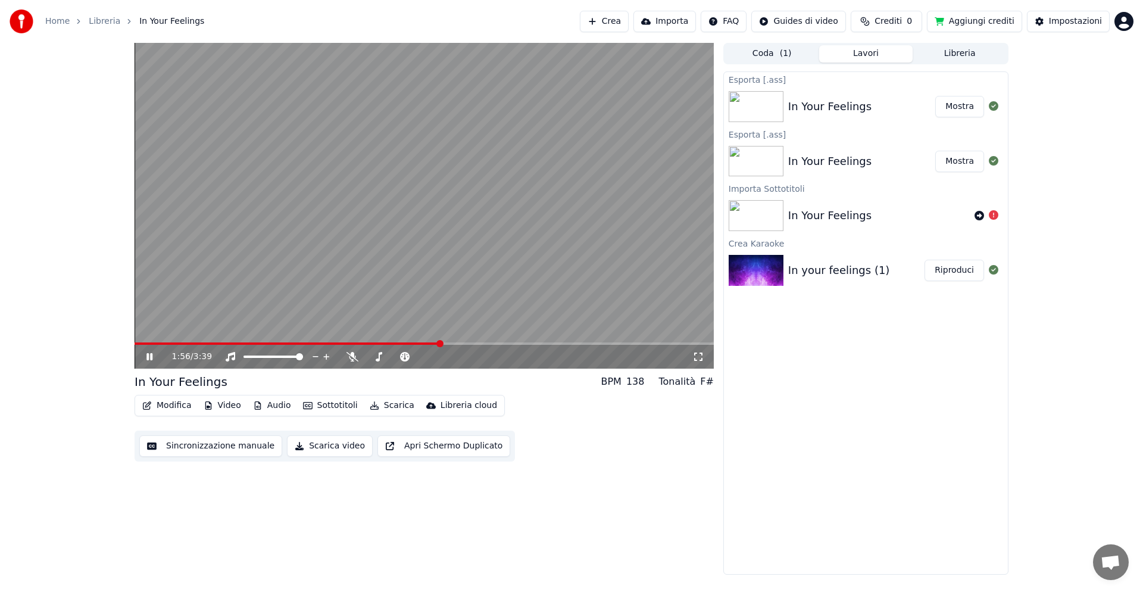
click at [442, 342] on span at bounding box center [439, 343] width 7 height 7
click at [149, 351] on div "2:00 / 3:39" at bounding box center [424, 357] width 570 height 12
click at [151, 355] on icon at bounding box center [158, 357] width 28 height 10
click at [452, 339] on video at bounding box center [424, 206] width 579 height 326
click at [135, 347] on span at bounding box center [138, 343] width 7 height 7
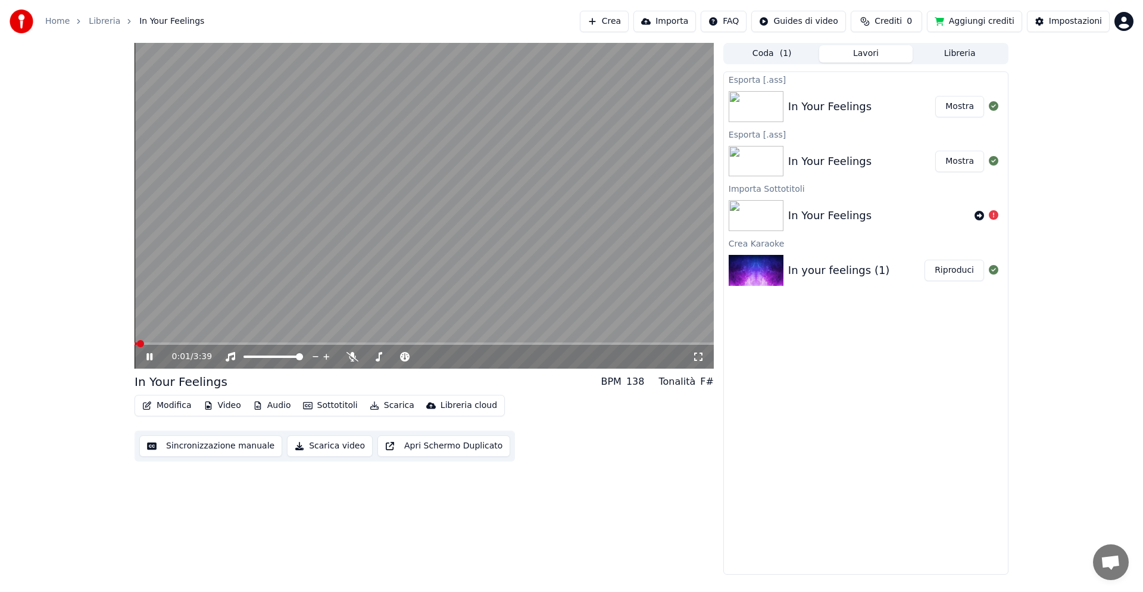
click at [152, 352] on icon at bounding box center [158, 357] width 28 height 10
click at [329, 406] on button "Sottotitoli" at bounding box center [330, 405] width 64 height 17
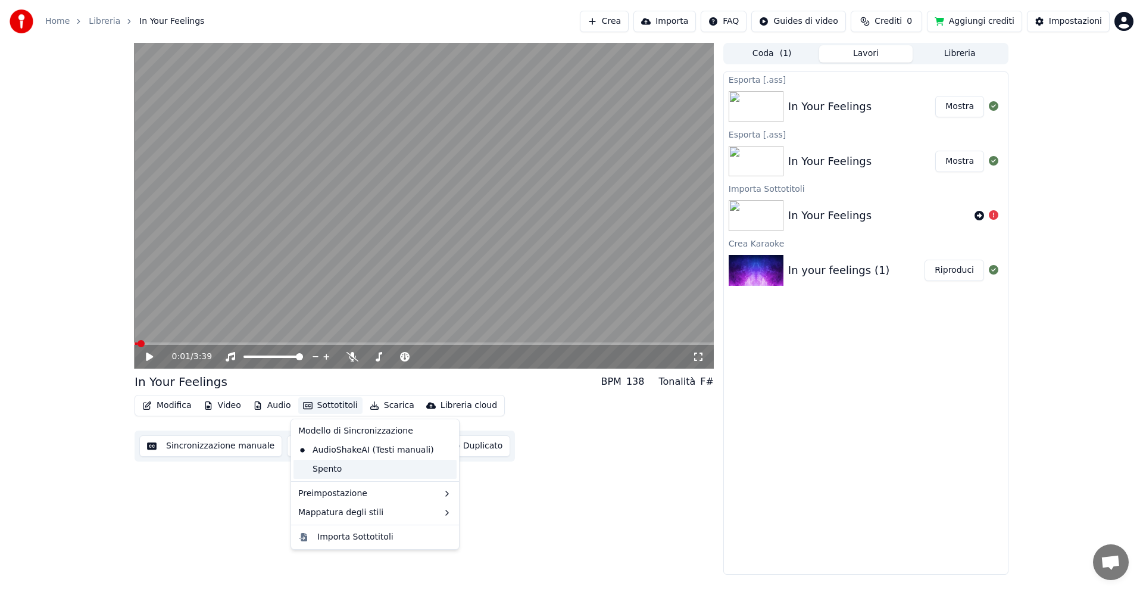
click at [322, 467] on div "Spento" at bounding box center [375, 469] width 163 height 19
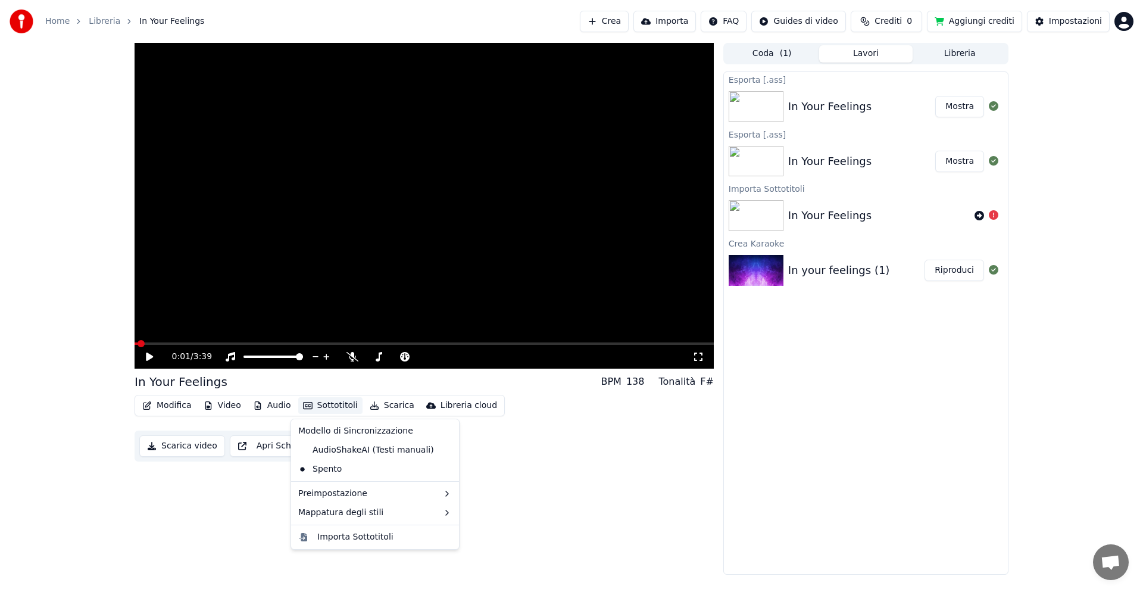
click at [335, 406] on button "Sottotitoli" at bounding box center [330, 405] width 64 height 17
click at [313, 492] on div "Preimpostazione" at bounding box center [375, 493] width 163 height 19
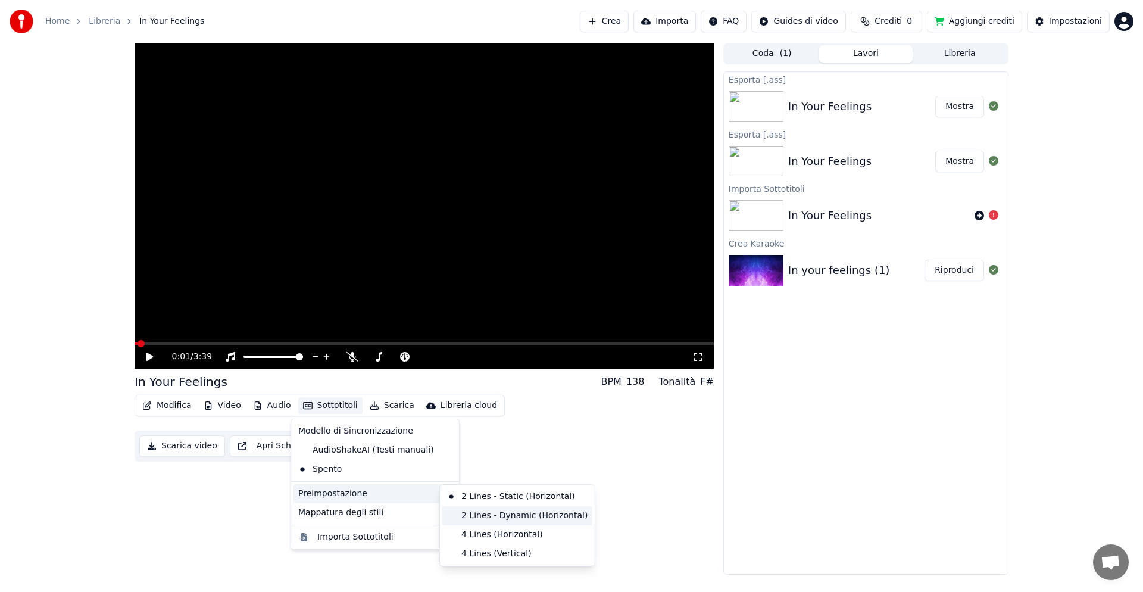
click at [460, 518] on div "2 Lines - Dynamic (Horizontal)" at bounding box center [517, 515] width 150 height 19
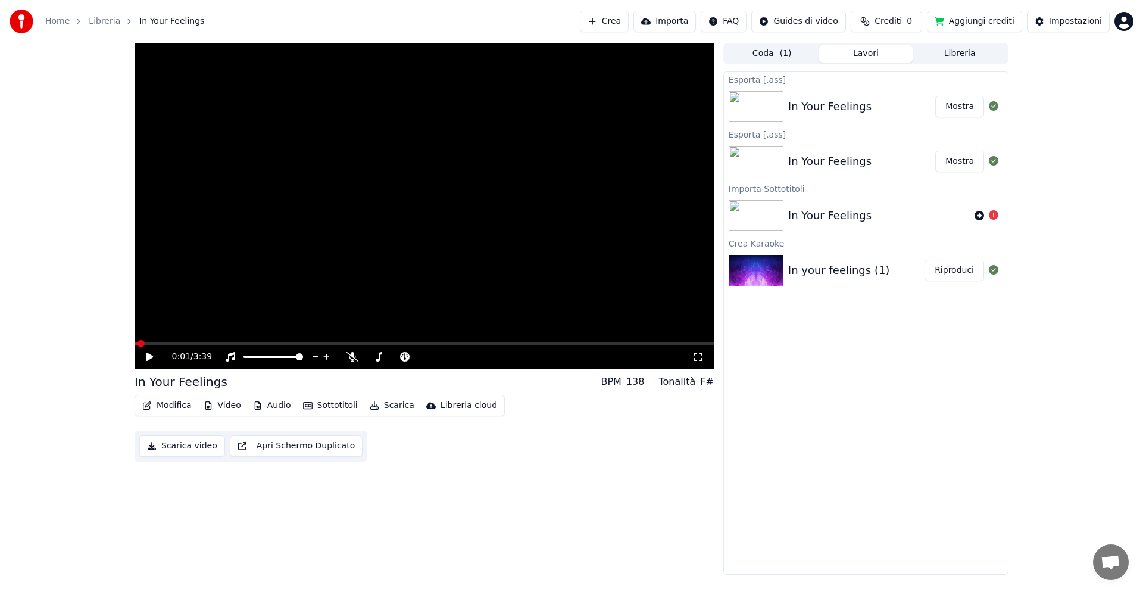
click at [336, 406] on button "Sottotitoli" at bounding box center [330, 405] width 64 height 17
click at [354, 448] on div "AudioShakeAI (Testi manuali)" at bounding box center [366, 450] width 145 height 19
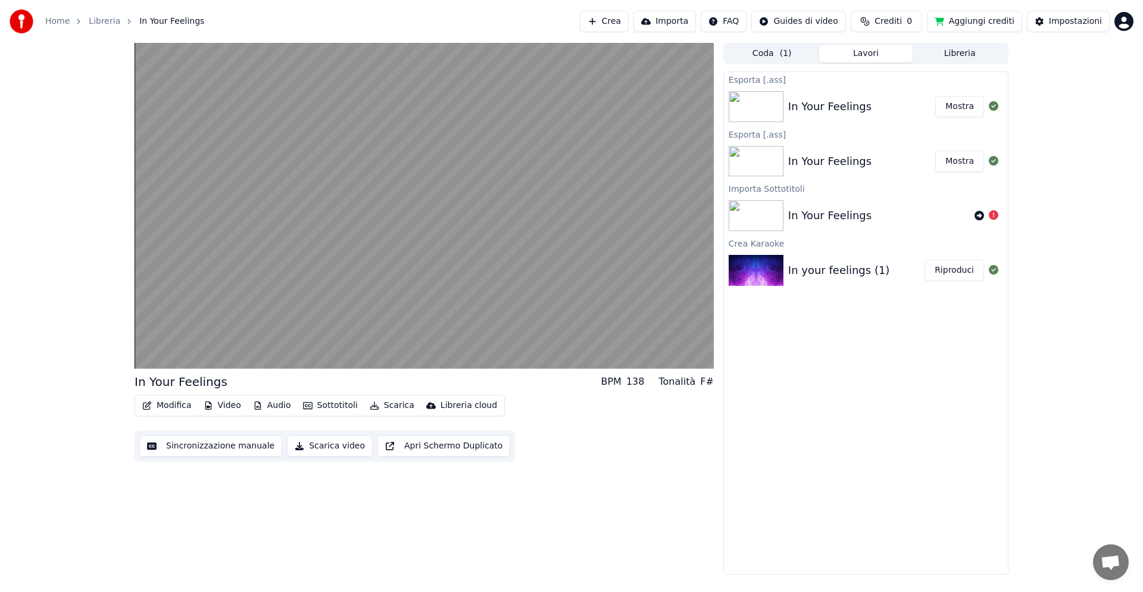
click at [341, 405] on button "Sottotitoli" at bounding box center [330, 405] width 64 height 17
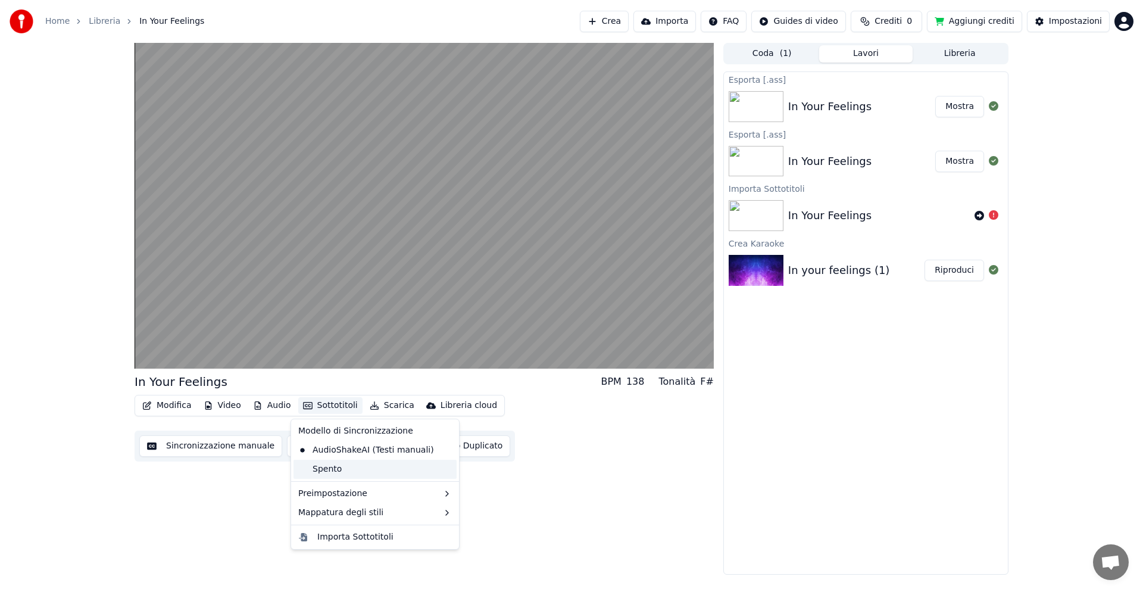
click at [336, 467] on div "Spento" at bounding box center [375, 469] width 163 height 19
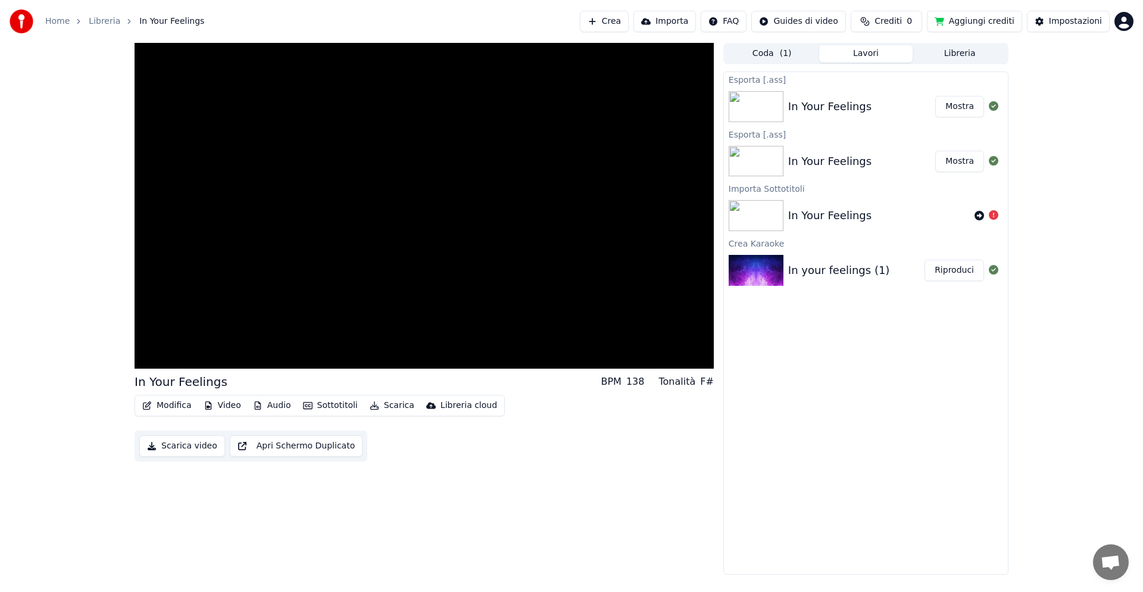
click at [325, 404] on button "Sottotitoli" at bounding box center [330, 405] width 64 height 17
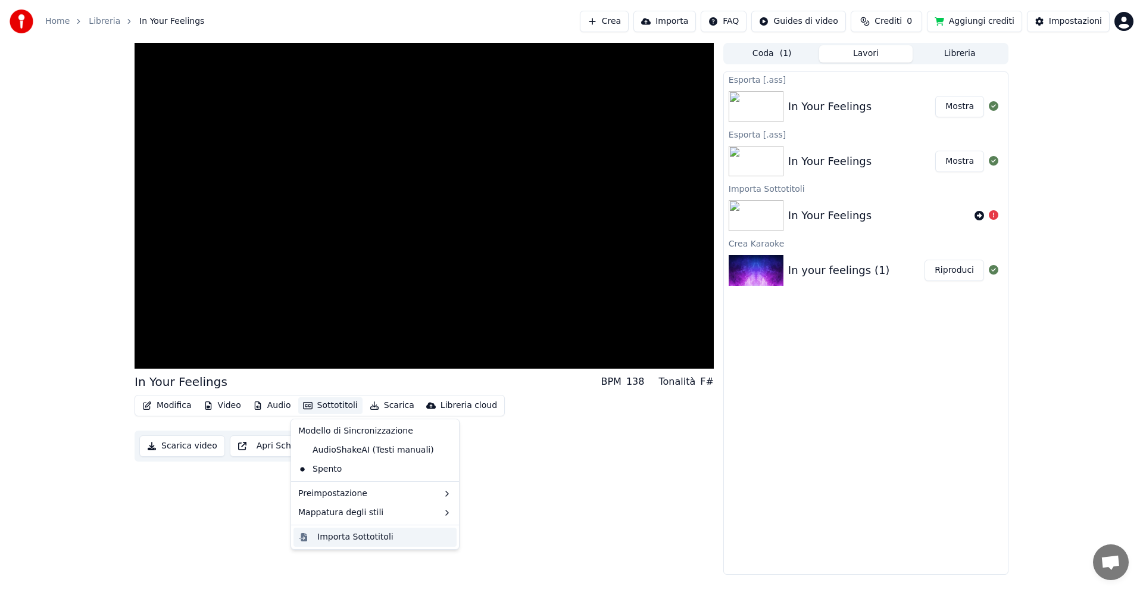
click at [335, 538] on div "Importa Sottotitoli" at bounding box center [355, 537] width 76 height 12
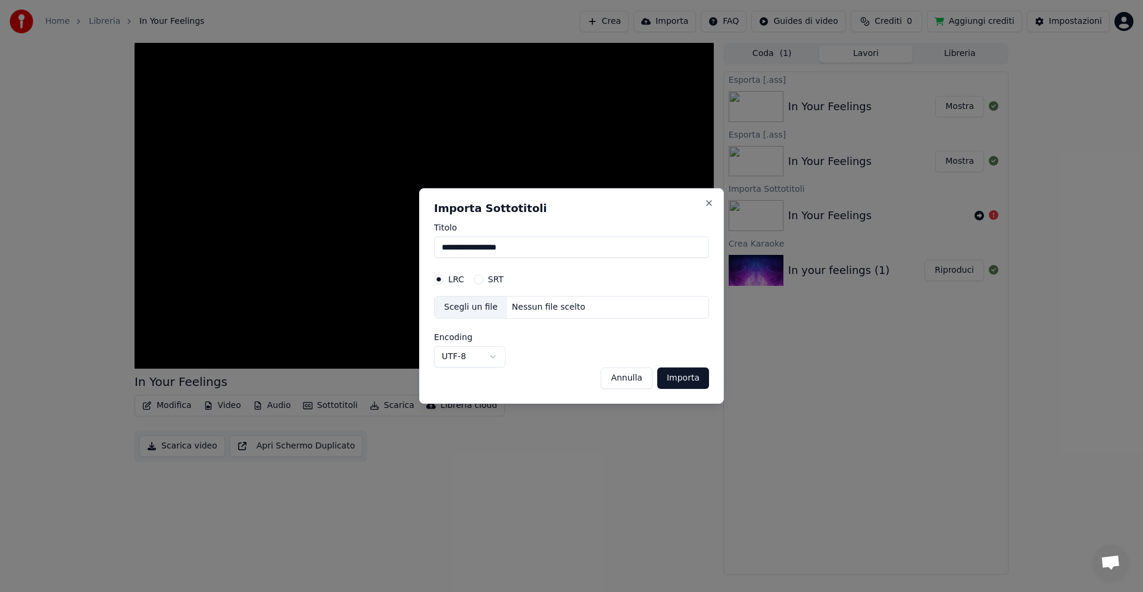
click at [490, 356] on button "UTF-8" at bounding box center [469, 356] width 71 height 21
click at [490, 356] on body "Home Libreria In Your Feelings Crea Importa FAQ Guides di video Crediti 0 Aggiu…" at bounding box center [571, 296] width 1143 height 592
click at [471, 307] on div "Scegli un file" at bounding box center [471, 307] width 73 height 21
click at [706, 202] on button "Close" at bounding box center [709, 203] width 10 height 10
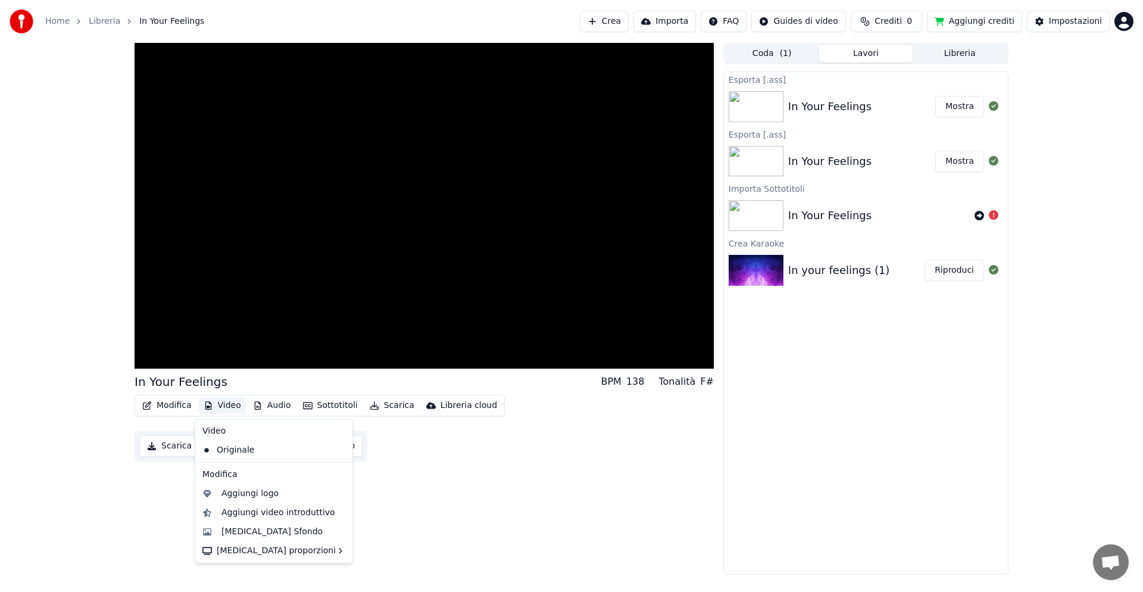
click at [231, 407] on button "Video" at bounding box center [222, 405] width 47 height 17
click at [259, 515] on div "Aggiungi video introduttivo" at bounding box center [279, 513] width 114 height 12
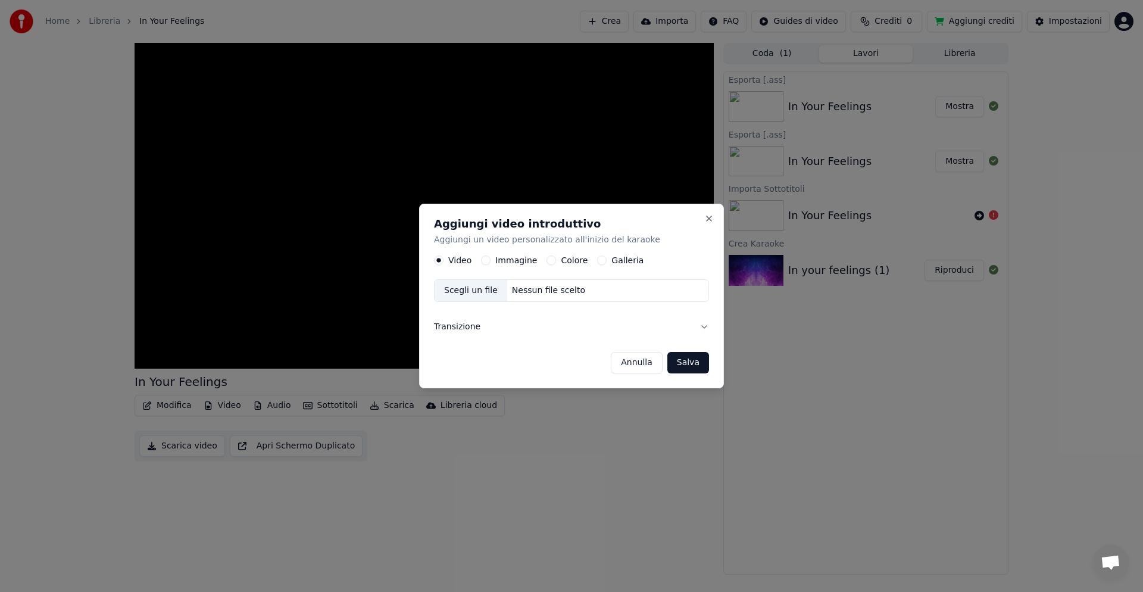
click at [479, 289] on div "Scegli un file" at bounding box center [471, 290] width 73 height 21
click at [455, 326] on button "Transizione" at bounding box center [571, 326] width 276 height 31
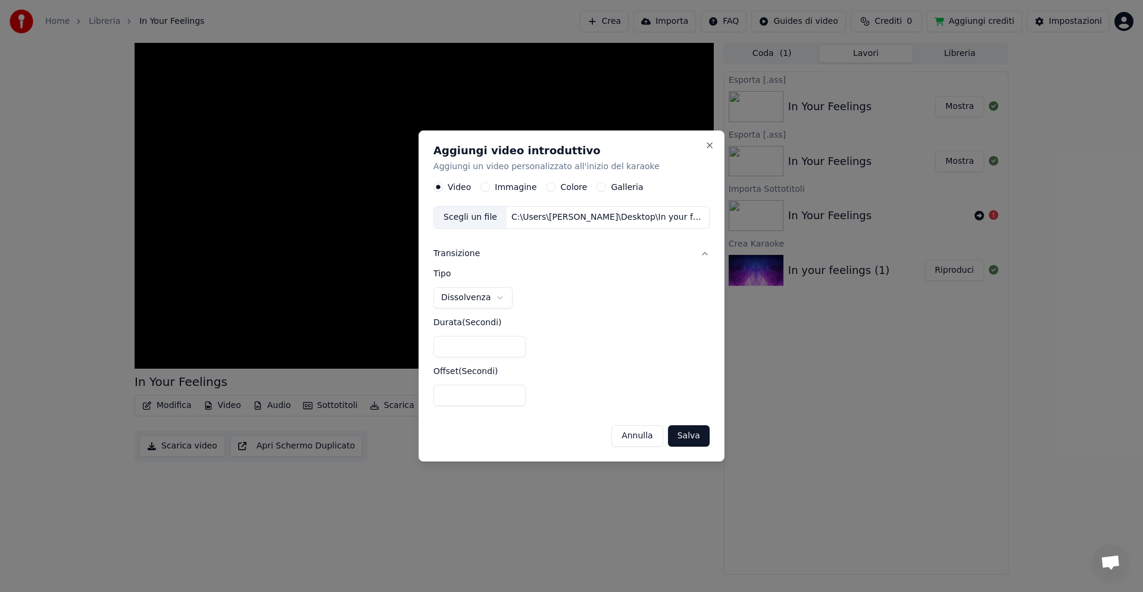
click at [515, 397] on input "**" at bounding box center [479, 395] width 92 height 21
type input "*"
click at [511, 390] on input "*" at bounding box center [479, 395] width 92 height 21
click at [709, 144] on button "Close" at bounding box center [710, 146] width 10 height 10
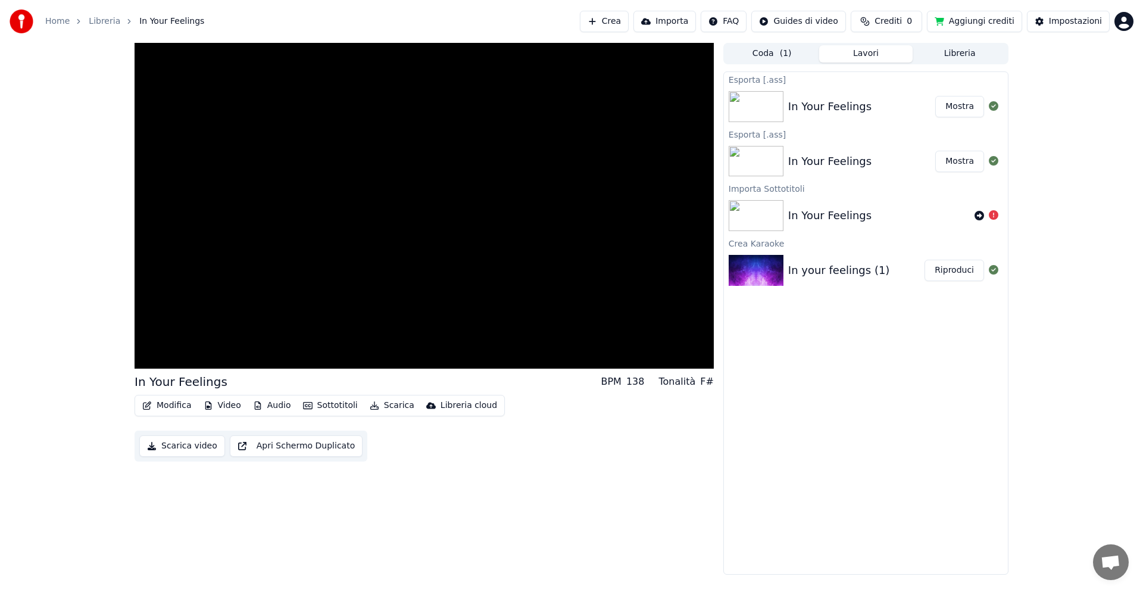
click at [766, 259] on img at bounding box center [756, 270] width 55 height 31
click at [953, 270] on button "Riproduci" at bounding box center [955, 270] width 60 height 21
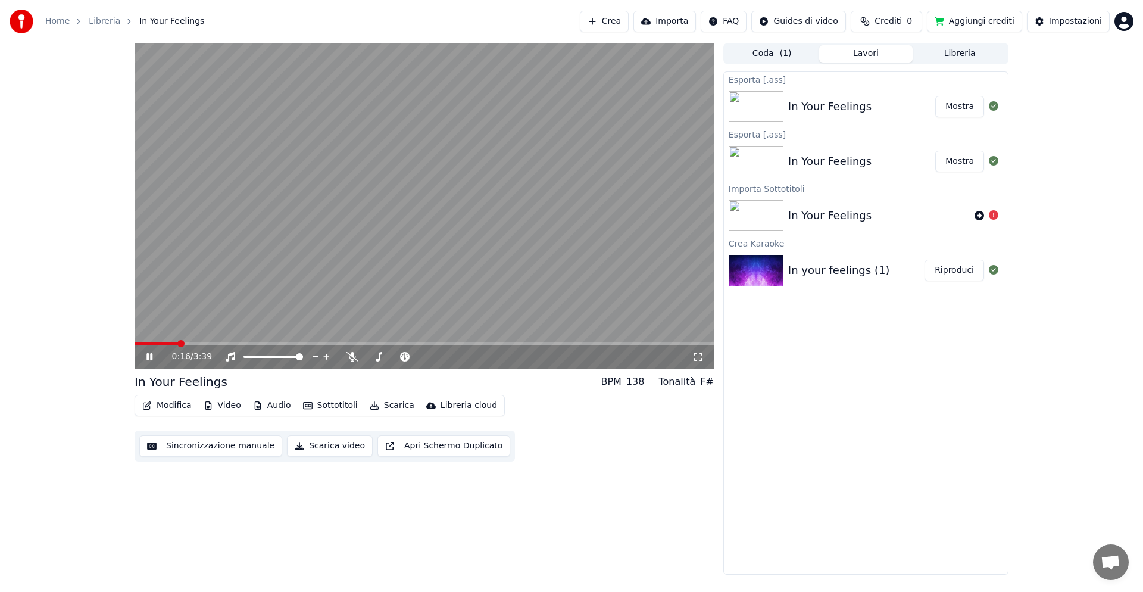
click at [198, 342] on span at bounding box center [424, 343] width 579 height 2
click at [215, 343] on span at bounding box center [424, 343] width 579 height 2
click at [233, 342] on span at bounding box center [424, 343] width 579 height 2
click at [251, 342] on span at bounding box center [424, 343] width 579 height 2
click at [269, 343] on span at bounding box center [424, 343] width 579 height 2
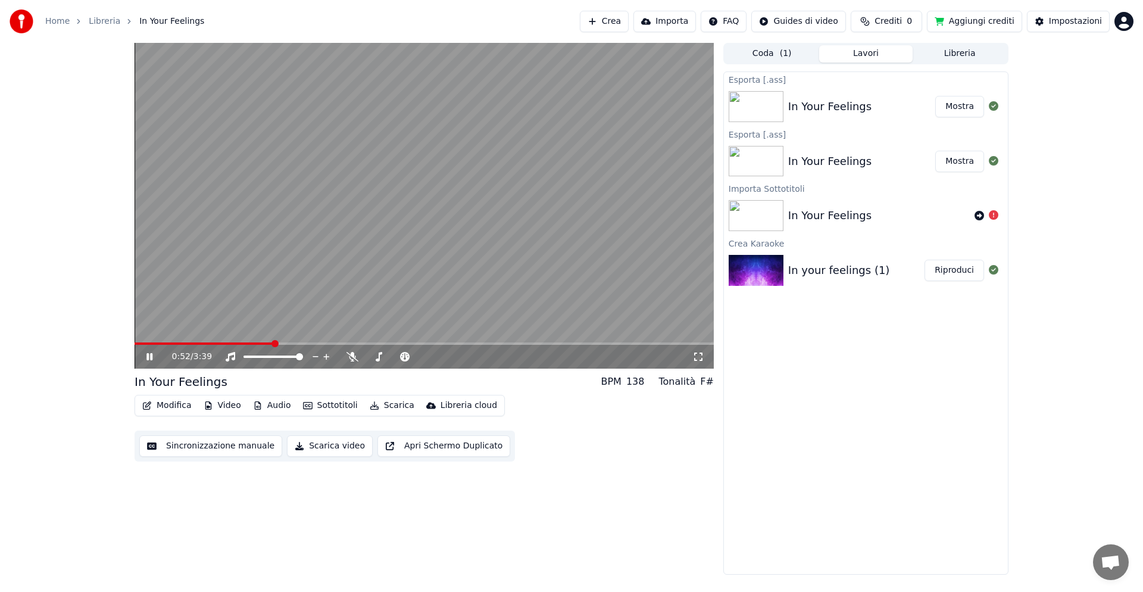
click at [186, 406] on button "Modifica" at bounding box center [167, 405] width 59 height 17
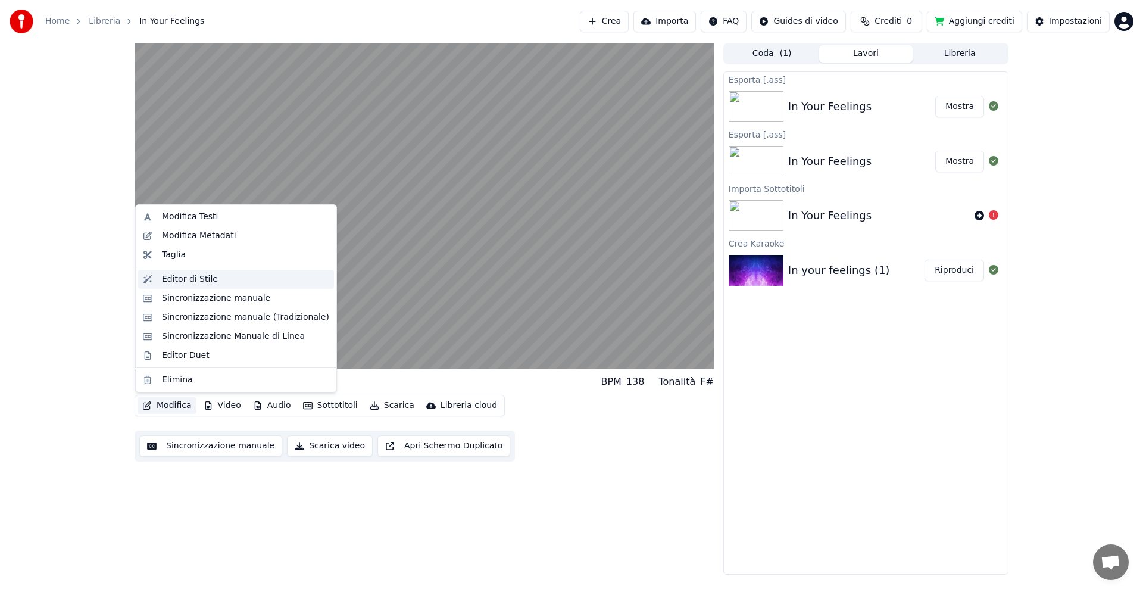
click at [183, 281] on div "Editor di Stile" at bounding box center [190, 279] width 56 height 12
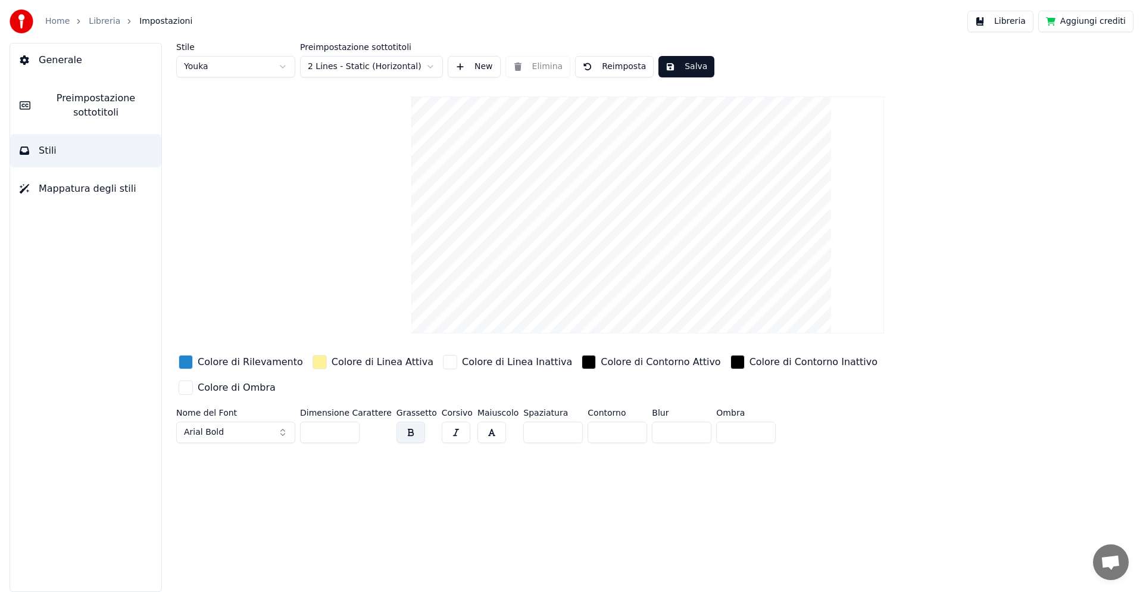
click at [598, 67] on button "Reimposta" at bounding box center [614, 66] width 79 height 21
click at [539, 67] on div "Stile Youka Preimpostazione sottotitoli 2 Lines - Static (Horizontal) New Elimi…" at bounding box center [647, 60] width 943 height 35
click at [281, 64] on html "Home Libreria Impostazioni Libreria Aggiungi crediti Generale Preimpostazione s…" at bounding box center [571, 296] width 1143 height 592
click at [280, 66] on html "Home Libreria Impostazioni Libreria Aggiungi crediti Generale Preimpostazione s…" at bounding box center [571, 296] width 1143 height 592
click at [118, 97] on span "Preimpostazione sottotitoli" at bounding box center [96, 105] width 112 height 29
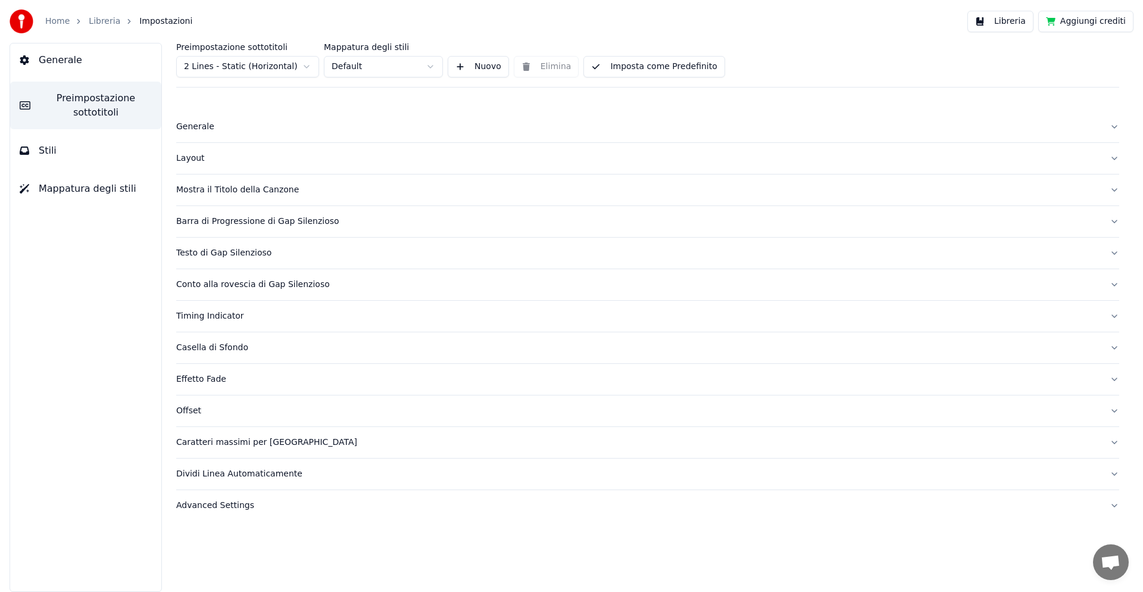
click at [433, 68] on html "Home Libreria Impostazioni Libreria Aggiungi crediti Generale Preimpostazione s…" at bounding box center [571, 296] width 1143 height 592
click at [476, 66] on button "Nuovo" at bounding box center [478, 66] width 61 height 21
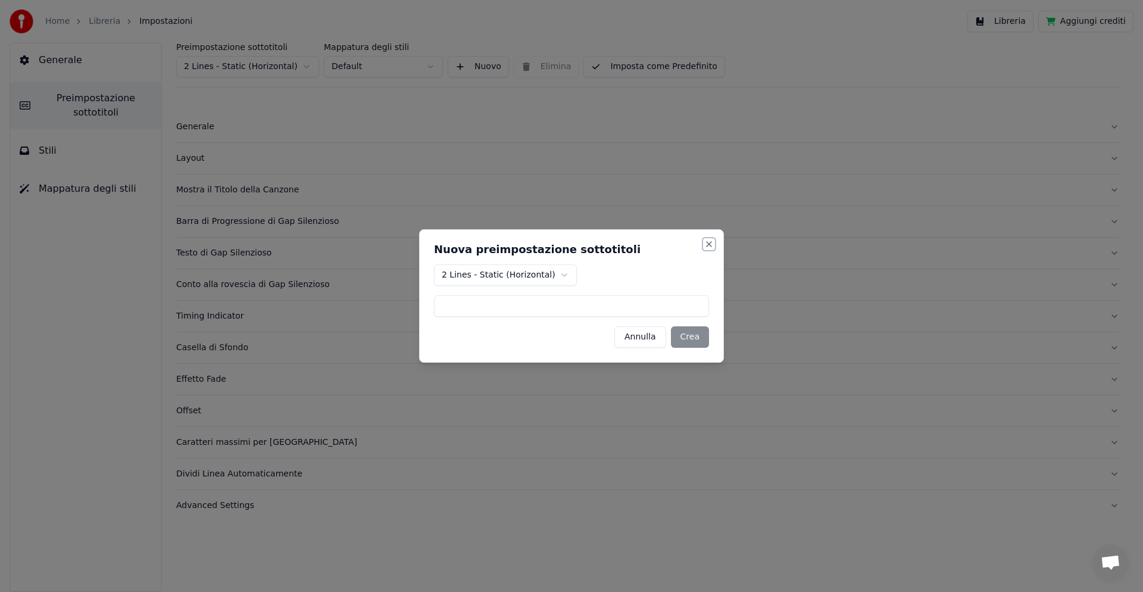
click at [708, 247] on button "Close" at bounding box center [709, 244] width 10 height 10
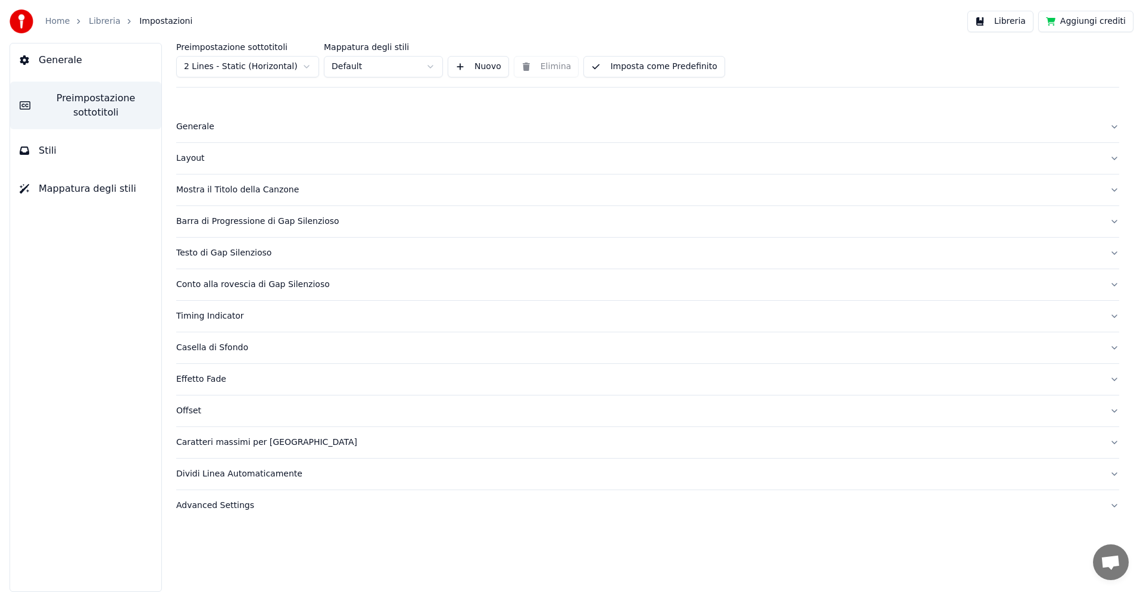
click at [105, 23] on link "Libreria" at bounding box center [105, 21] width 32 height 12
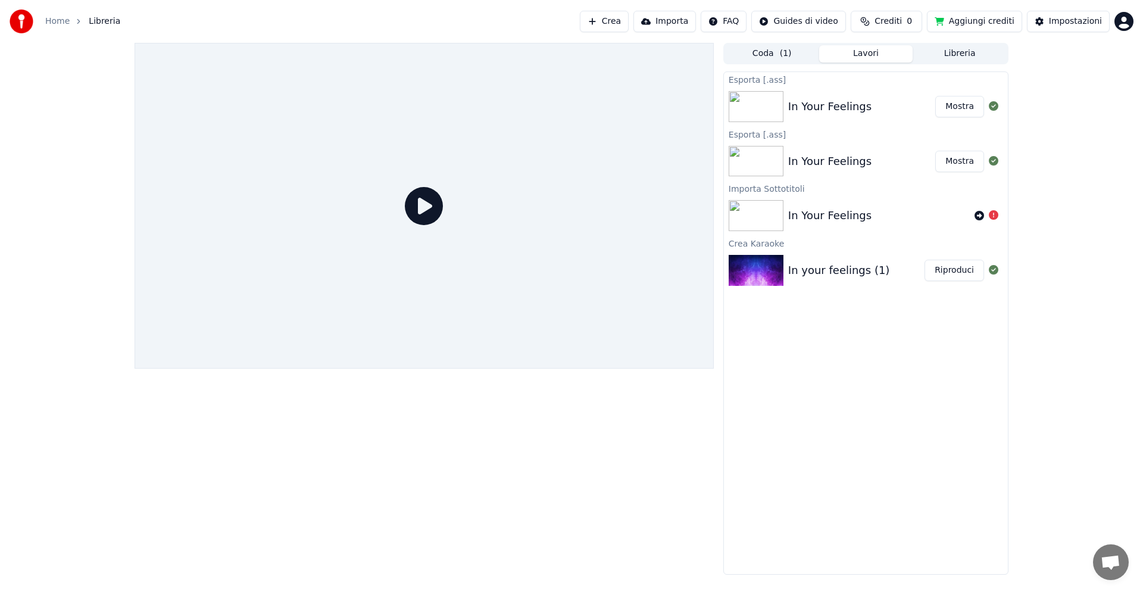
click at [665, 22] on button "Importa" at bounding box center [665, 21] width 63 height 21
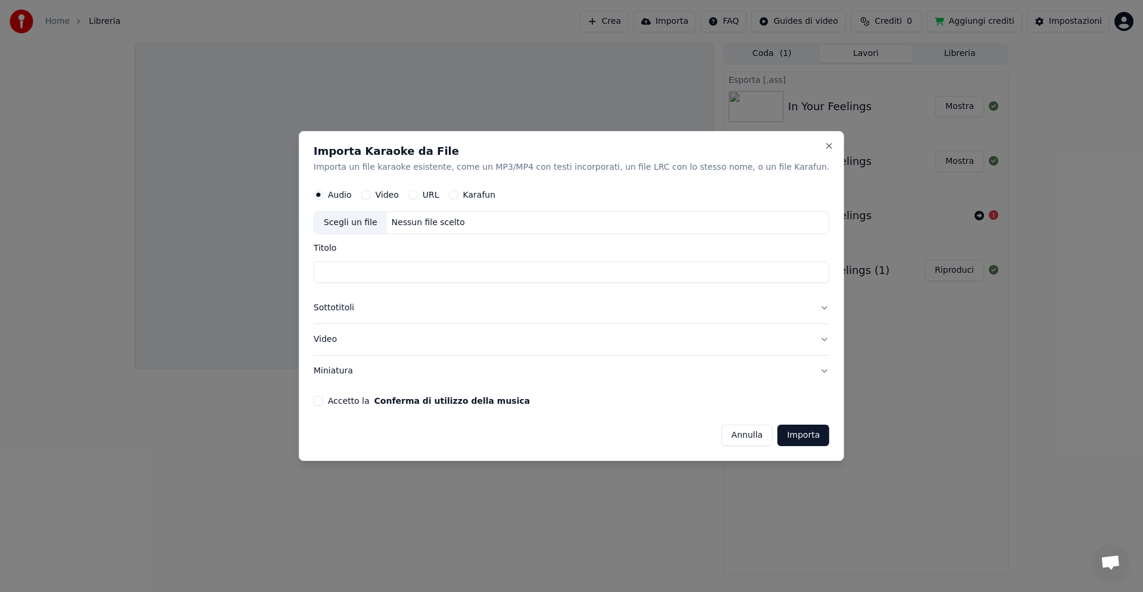
click at [371, 194] on button "Video" at bounding box center [366, 195] width 10 height 10
click at [385, 222] on div "Scegli un file" at bounding box center [350, 222] width 73 height 21
type input "**********"
click at [371, 308] on button "Sottotitoli" at bounding box center [572, 307] width 516 height 31
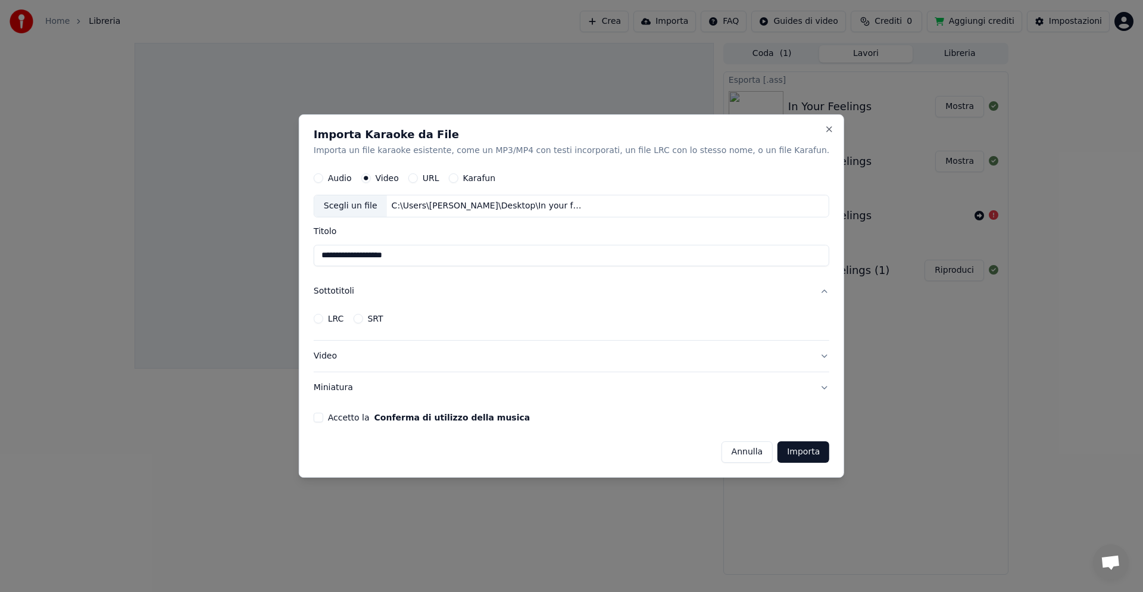
click at [323, 414] on button "Accetto la Conferma di utilizzo della musica" at bounding box center [319, 418] width 10 height 10
click at [778, 450] on button "Importa" at bounding box center [804, 451] width 52 height 21
click at [825, 129] on button "Close" at bounding box center [830, 129] width 10 height 10
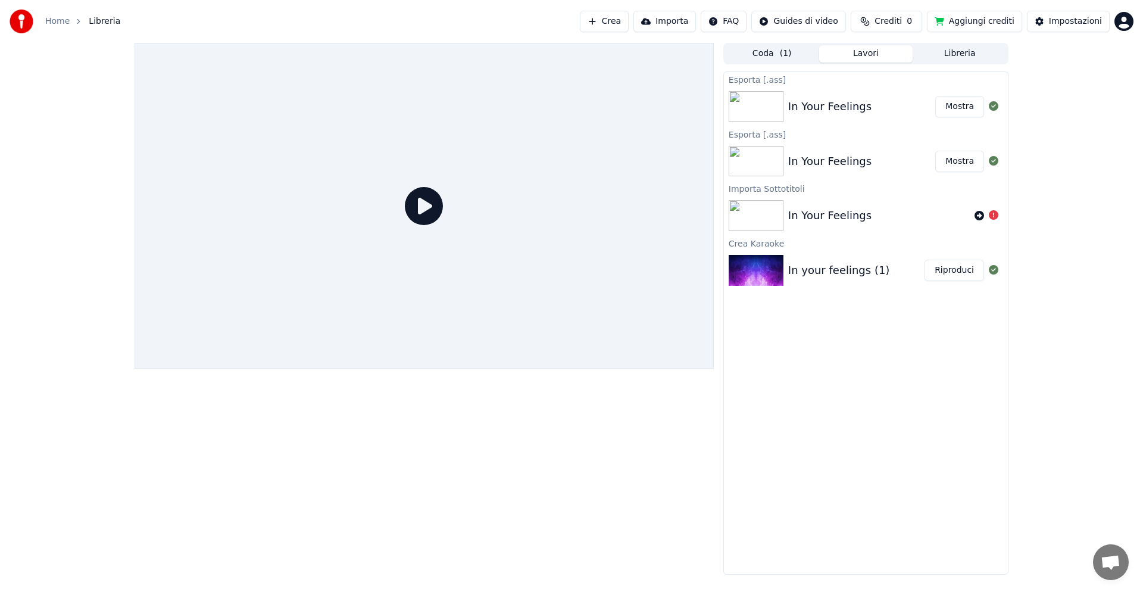
click at [779, 52] on button "Coda ( 1 )" at bounding box center [772, 53] width 94 height 17
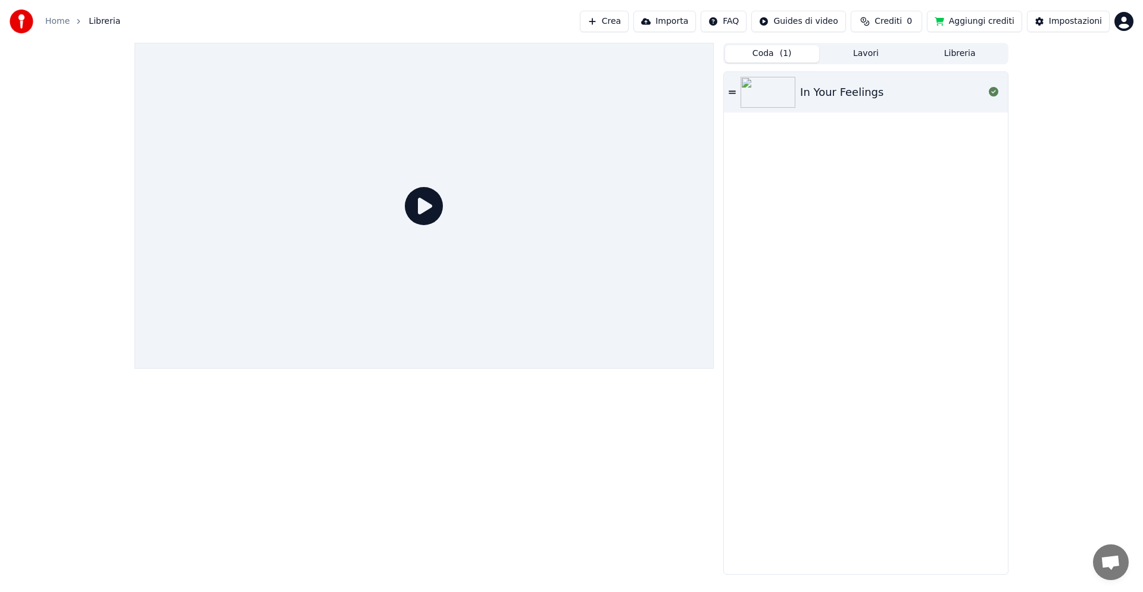
click at [813, 89] on div "In Your Feelings" at bounding box center [841, 92] width 83 height 17
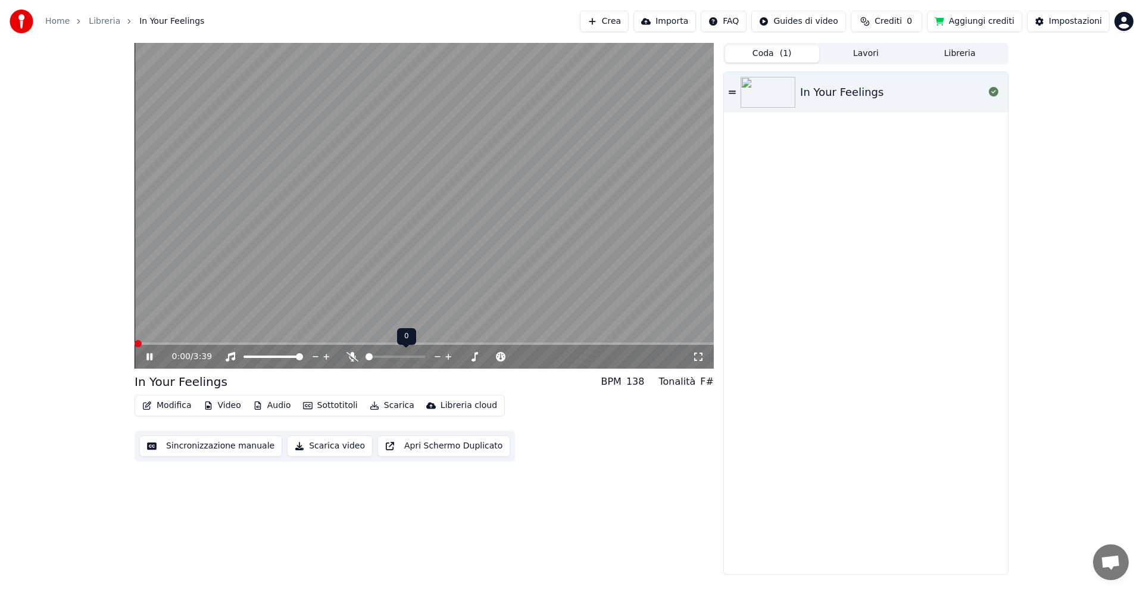
click at [448, 354] on icon at bounding box center [448, 357] width 11 height 12
click at [437, 354] on icon at bounding box center [437, 357] width 11 height 12
click at [436, 354] on icon at bounding box center [437, 357] width 11 height 12
click at [451, 403] on div "Libreria cloud" at bounding box center [469, 406] width 57 height 12
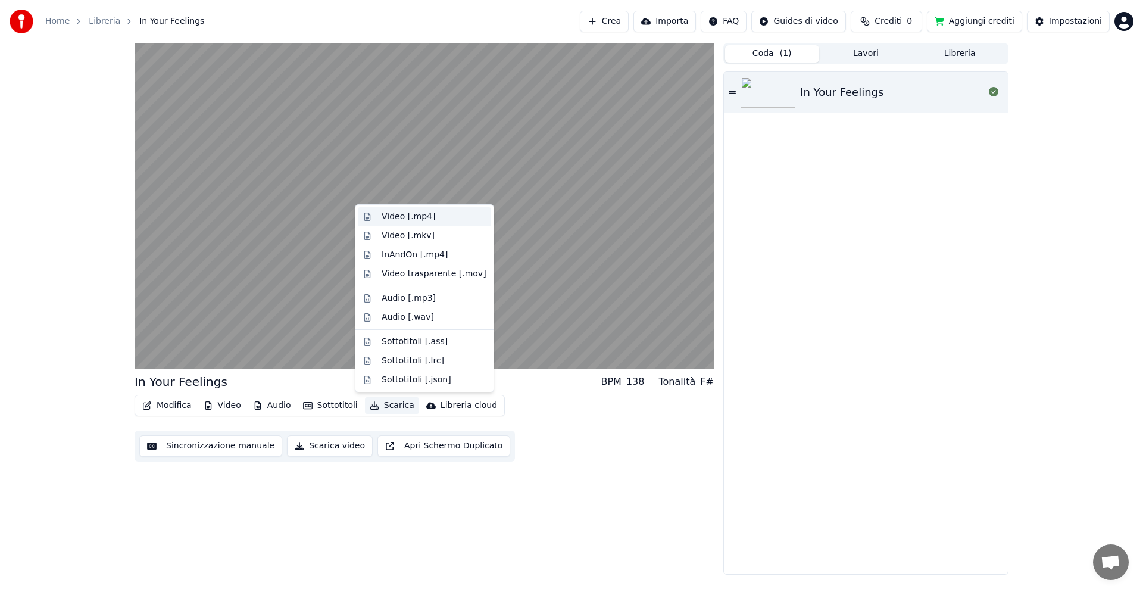
click at [403, 217] on div "Video [.mp4]" at bounding box center [409, 217] width 54 height 12
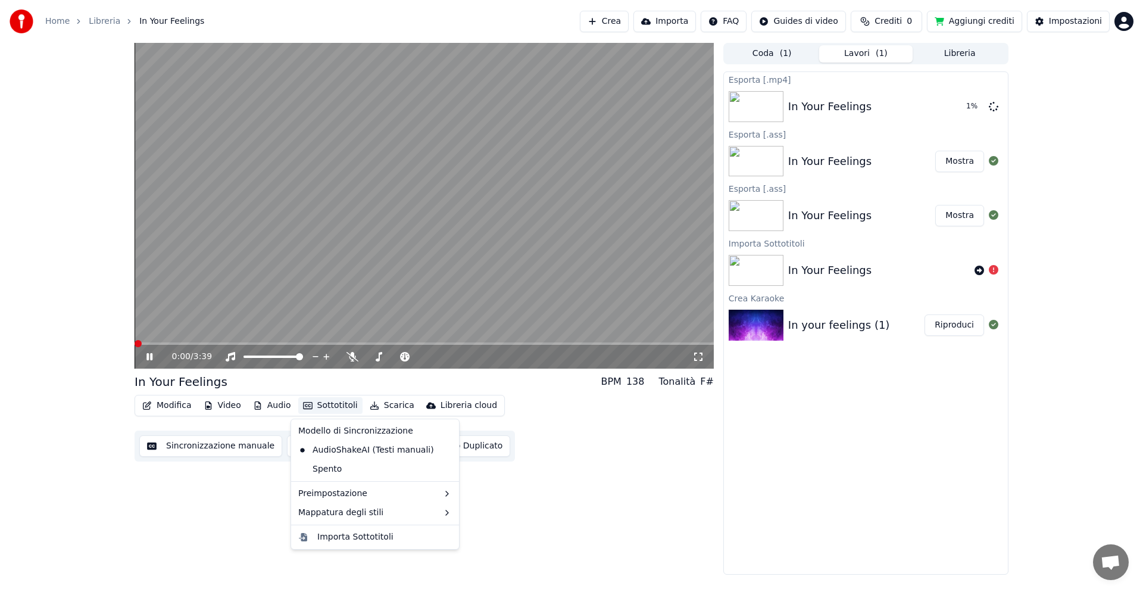
click at [340, 408] on button "Sottotitoli" at bounding box center [330, 405] width 64 height 17
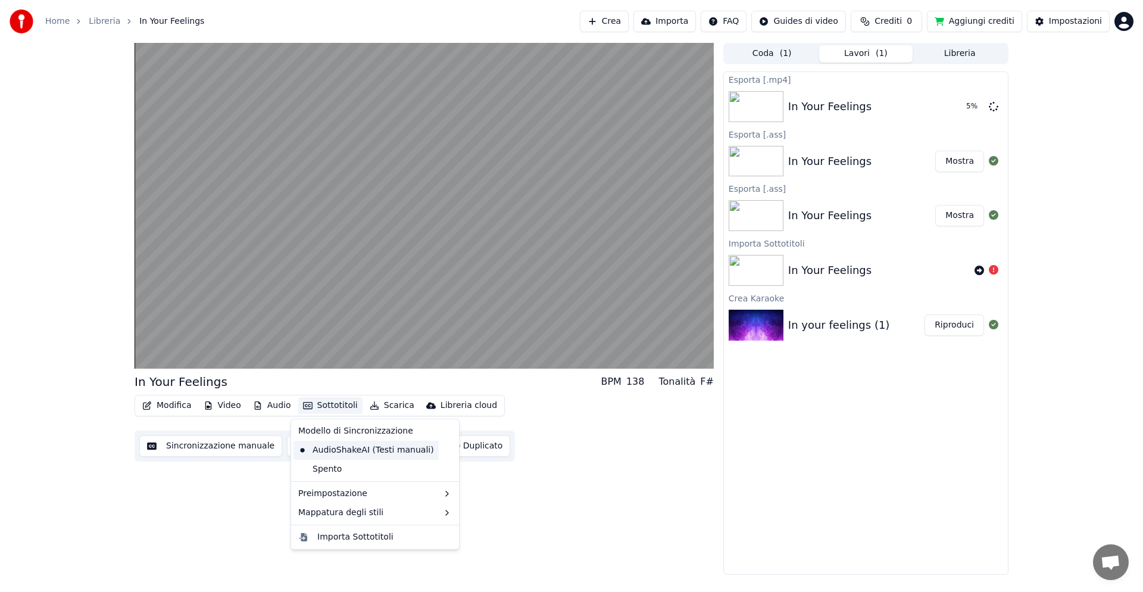
click at [332, 450] on div "AudioShakeAI (Testi manuali)" at bounding box center [366, 450] width 145 height 19
click at [969, 161] on button "Mostra" at bounding box center [959, 161] width 49 height 21
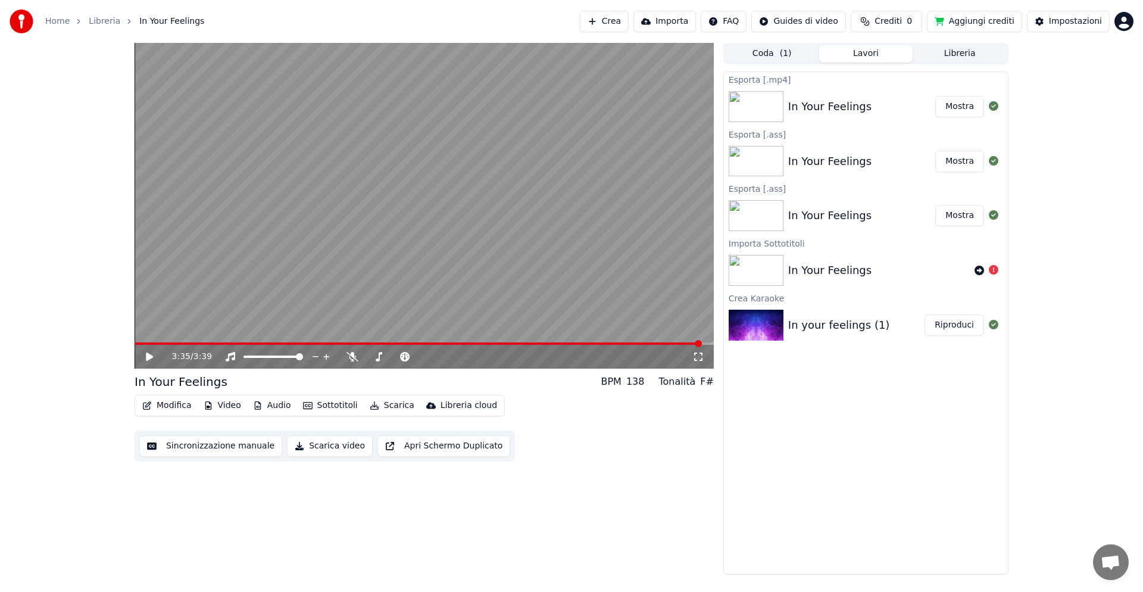
click at [953, 108] on button "Mostra" at bounding box center [959, 106] width 49 height 21
click at [981, 267] on icon at bounding box center [980, 271] width 10 height 10
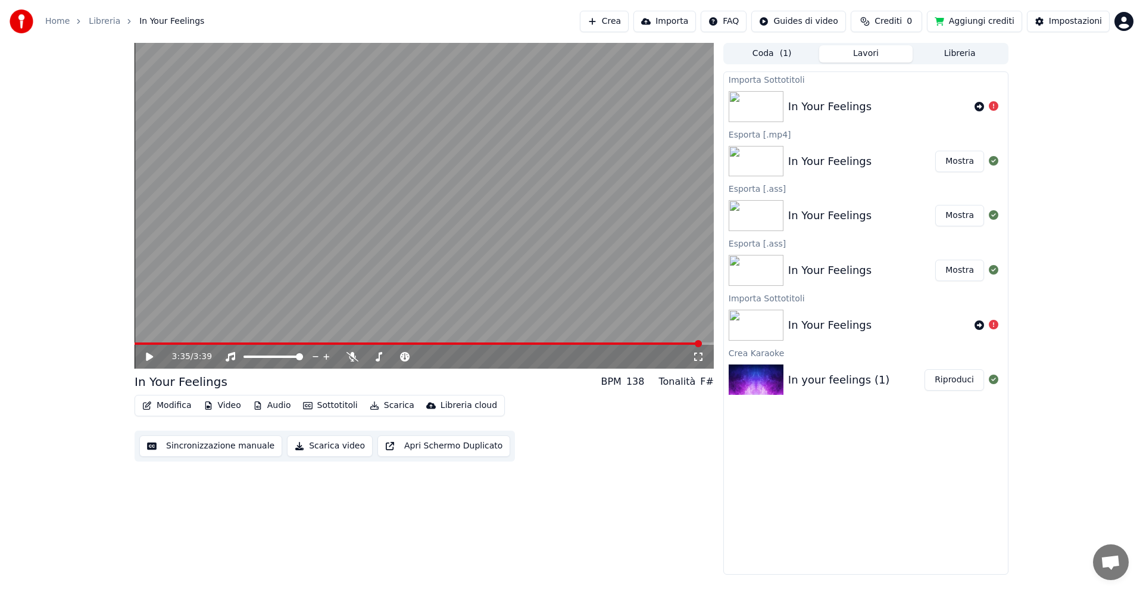
click at [966, 271] on button "Mostra" at bounding box center [959, 270] width 49 height 21
click at [762, 57] on button "Coda ( 1 )" at bounding box center [772, 53] width 94 height 17
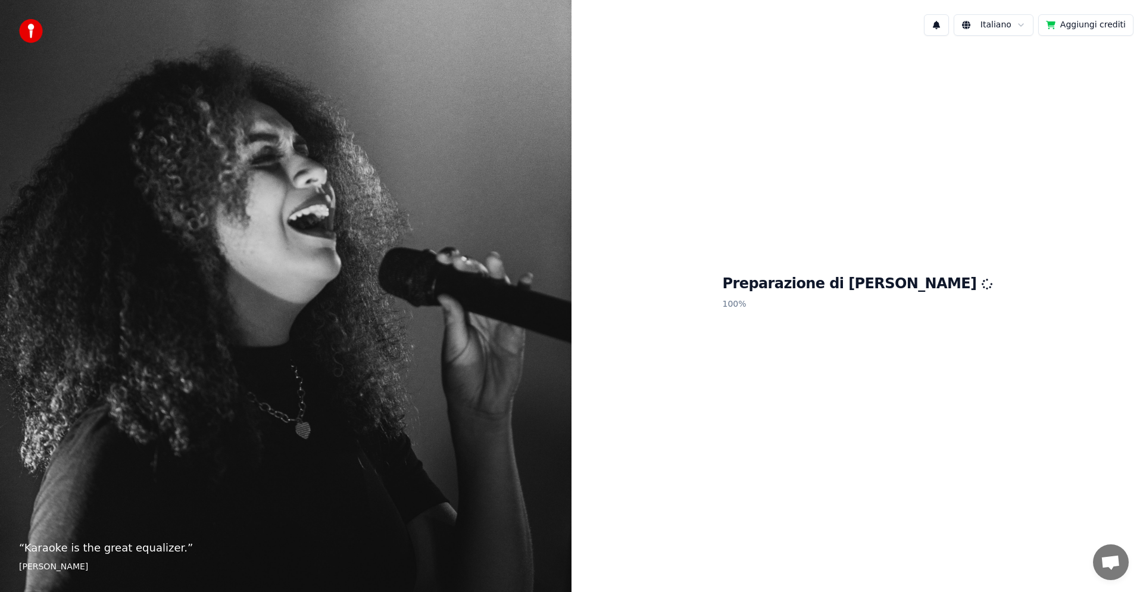
scroll to position [1, 0]
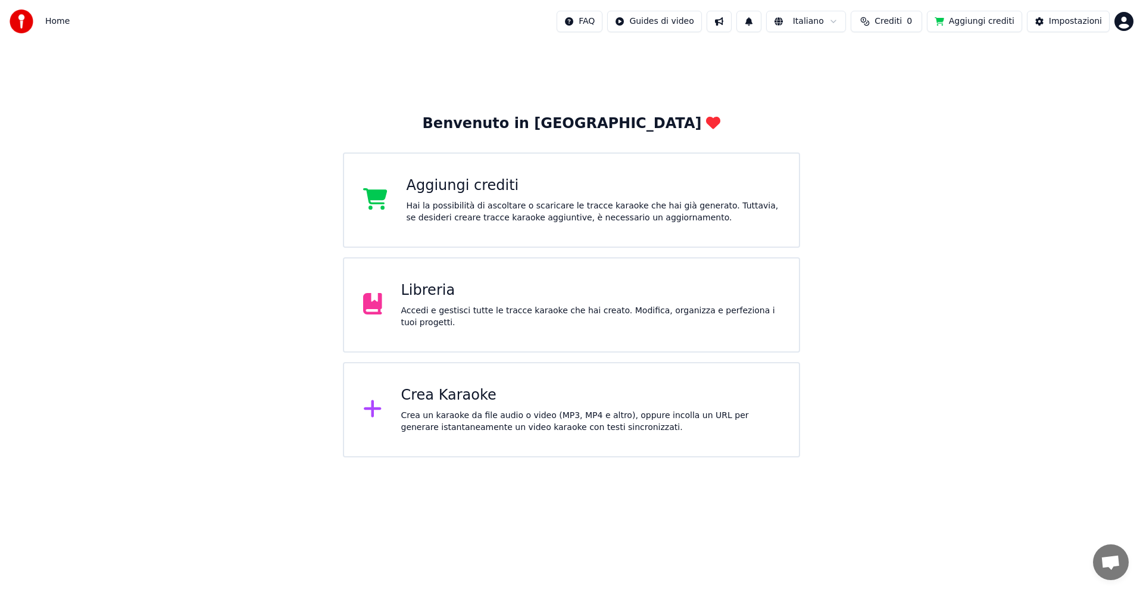
click at [467, 192] on div "Aggiungi crediti" at bounding box center [594, 185] width 374 height 19
click at [442, 397] on div "Crea Karaoke" at bounding box center [590, 395] width 379 height 19
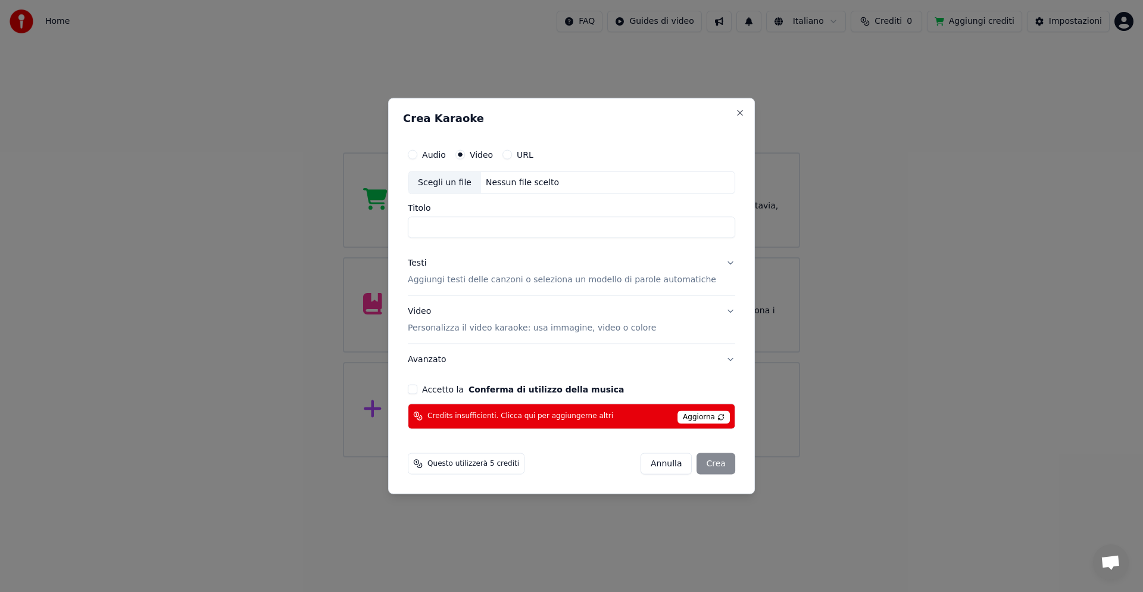
click at [513, 180] on div "Nessun file scelto" at bounding box center [522, 183] width 83 height 12
type input "**********"
click at [417, 389] on button "Accetto la Conferma di utilizzo della musica" at bounding box center [413, 389] width 10 height 10
click at [699, 463] on div "[PERSON_NAME]" at bounding box center [688, 463] width 95 height 21
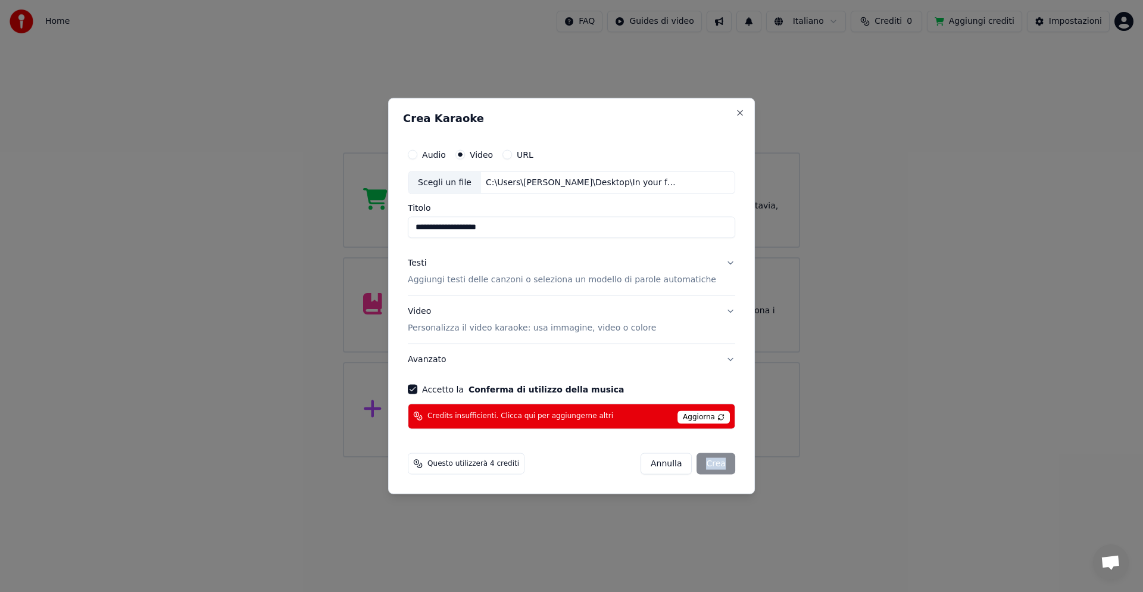
click at [699, 464] on div "[PERSON_NAME]" at bounding box center [688, 463] width 95 height 21
click at [699, 463] on div "[PERSON_NAME]" at bounding box center [688, 463] width 95 height 21
click at [510, 279] on p "Aggiungi testi delle canzoni o seleziona un modello di parole automatiche" at bounding box center [562, 280] width 308 height 12
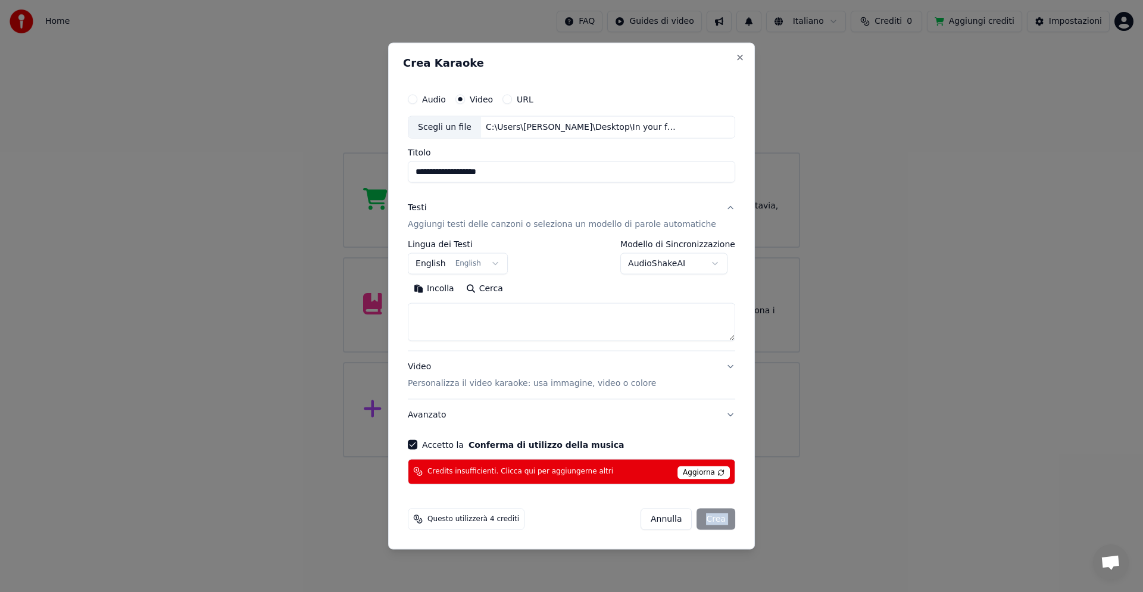
click at [443, 266] on button "English English" at bounding box center [458, 263] width 100 height 21
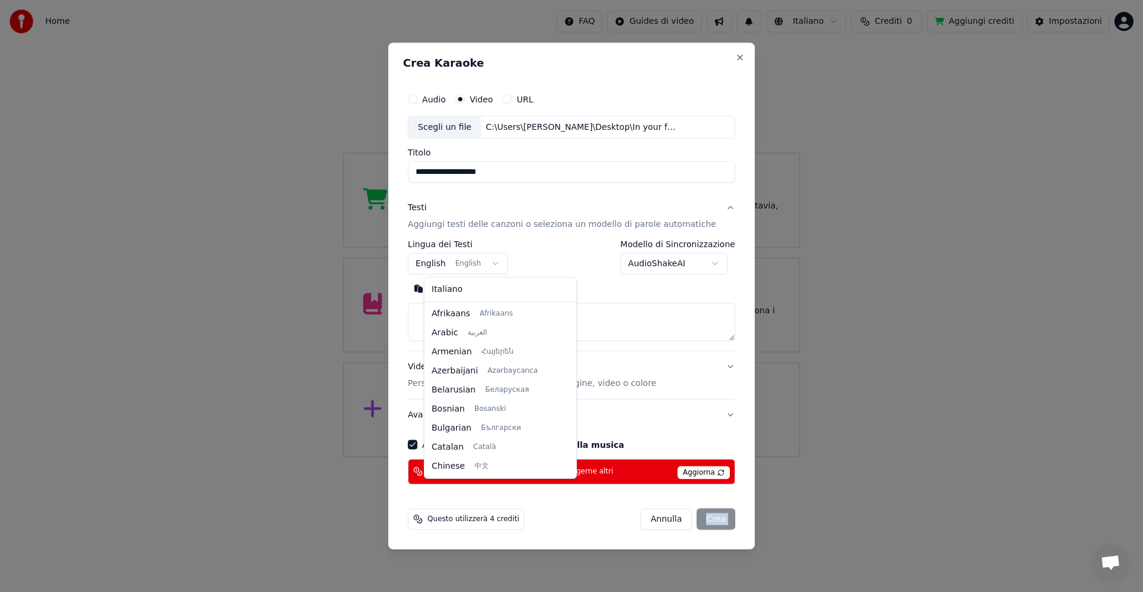
scroll to position [95, 0]
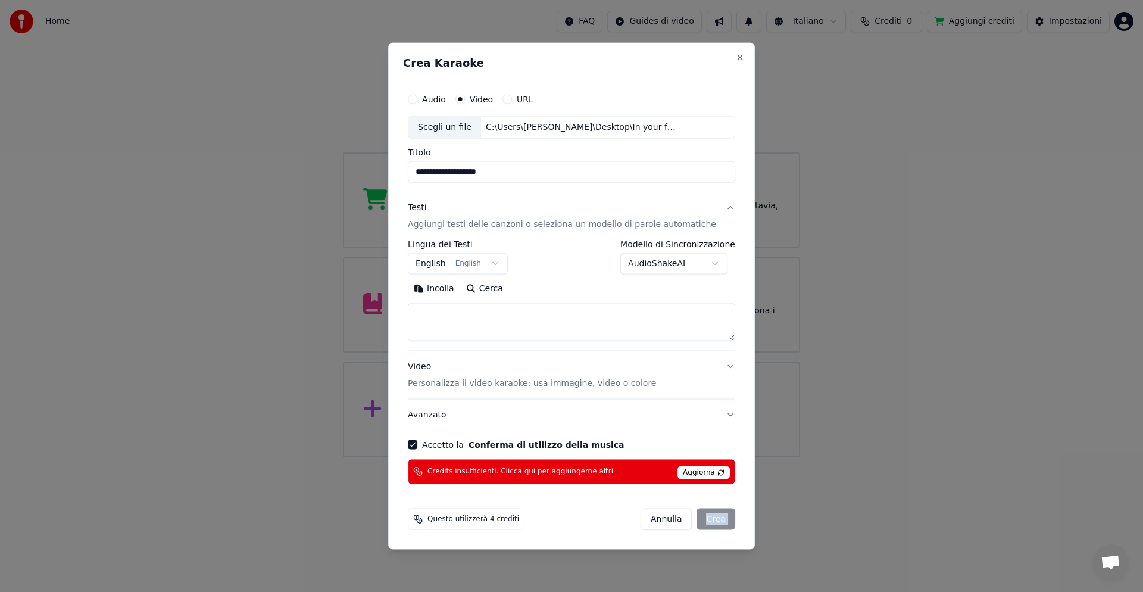
click at [446, 263] on body "Home FAQ Guides di video Italiano Crediti 0 Aggiungi crediti Impostazioni Benve…" at bounding box center [571, 228] width 1143 height 457
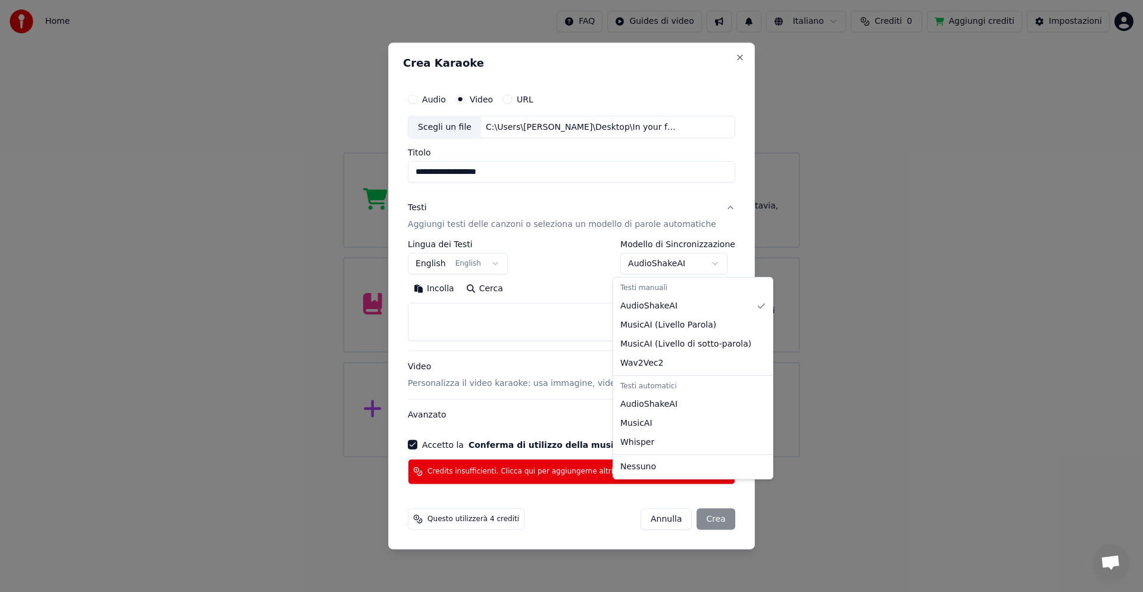
click at [708, 263] on body "Home FAQ Guides di video Italiano Crediti 0 Aggiungi crediti Impostazioni Benve…" at bounding box center [571, 228] width 1143 height 457
select select "*******"
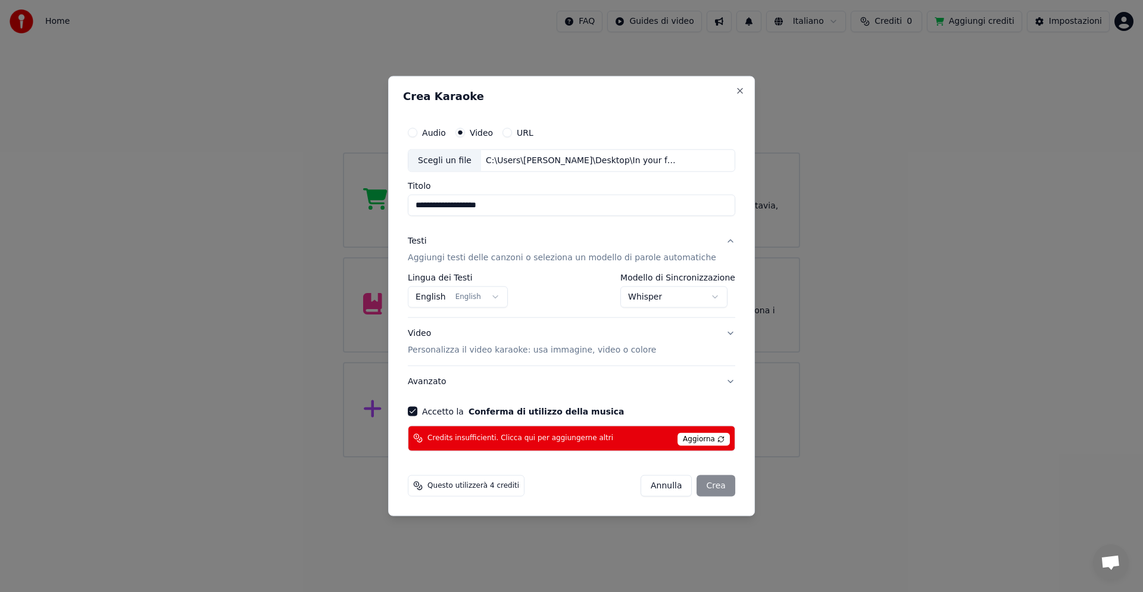
click at [704, 487] on div "[PERSON_NAME]" at bounding box center [688, 485] width 95 height 21
click at [700, 437] on span "Aggiorna" at bounding box center [704, 438] width 52 height 13
click at [699, 486] on div "[PERSON_NAME]" at bounding box center [688, 485] width 95 height 21
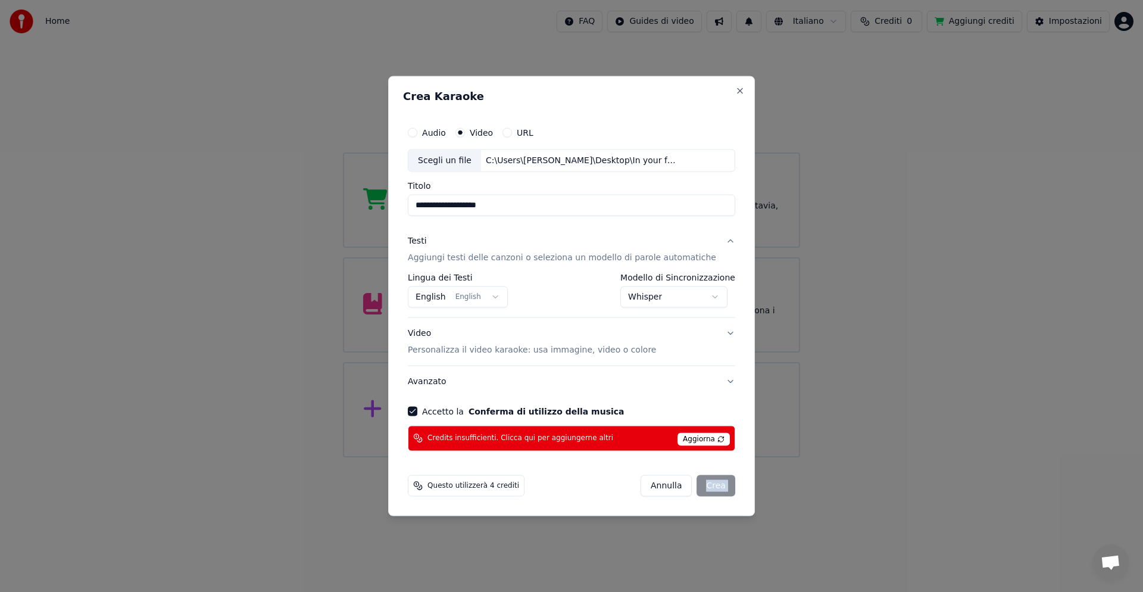
click at [699, 486] on div "[PERSON_NAME]" at bounding box center [688, 485] width 95 height 21
click at [506, 486] on span "Questo utilizzerà 4 crediti" at bounding box center [474, 486] width 92 height 10
click at [707, 485] on div "[PERSON_NAME]" at bounding box center [688, 485] width 95 height 21
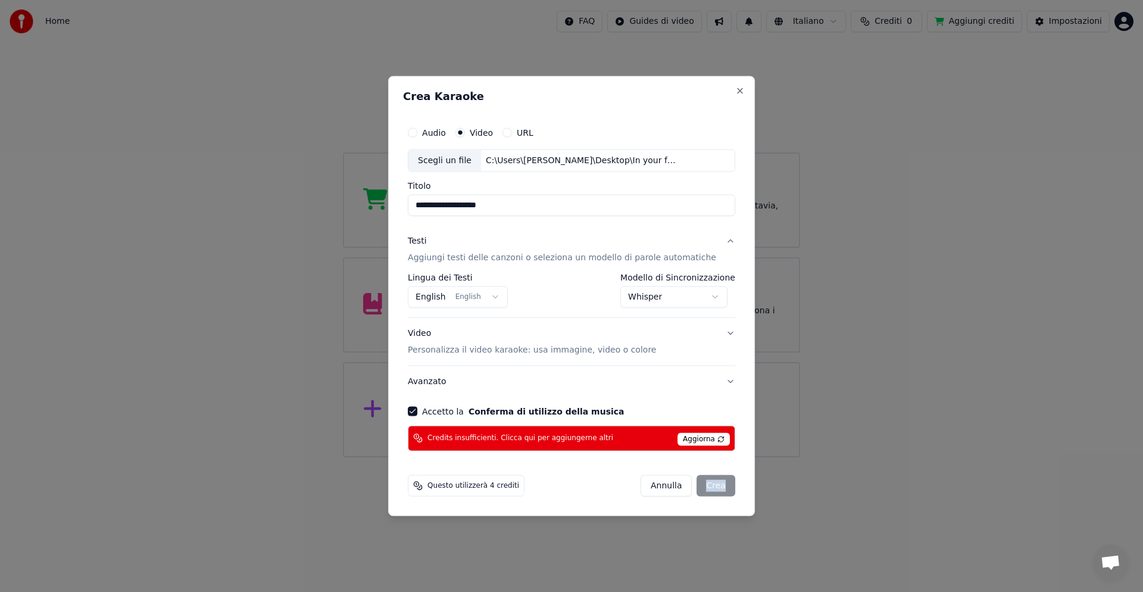
click at [707, 485] on div "[PERSON_NAME]" at bounding box center [688, 485] width 95 height 21
click at [707, 484] on div "[PERSON_NAME]" at bounding box center [688, 485] width 95 height 21
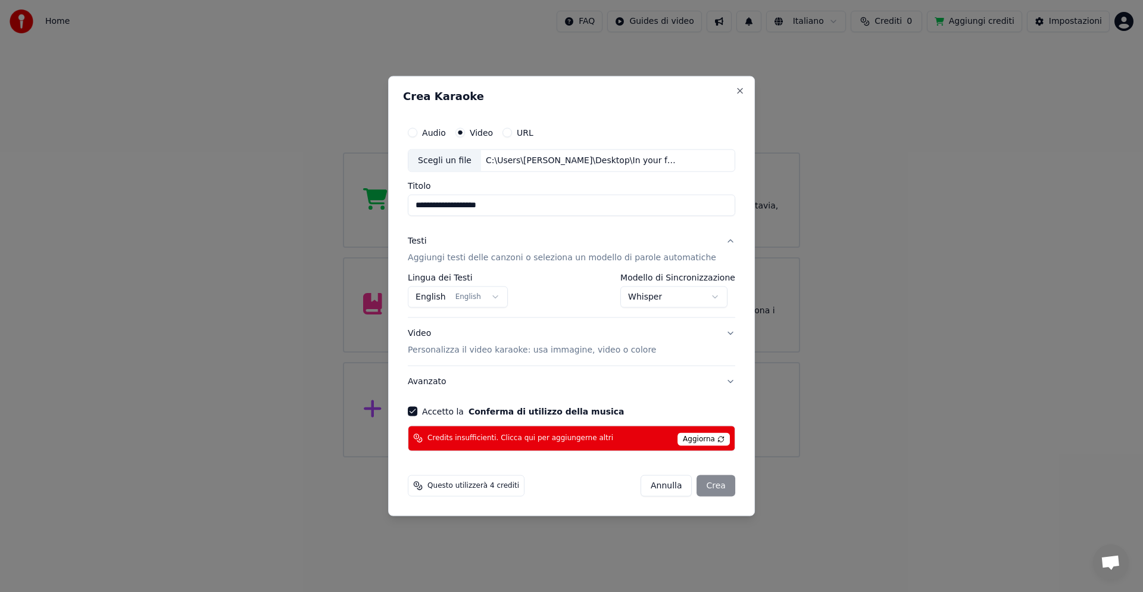
click at [700, 436] on span "Aggiorna" at bounding box center [704, 438] width 52 height 13
click at [707, 486] on div "[PERSON_NAME]" at bounding box center [688, 485] width 95 height 21
click at [697, 433] on span "Aggiorna" at bounding box center [704, 438] width 52 height 13
click at [700, 484] on div "[PERSON_NAME]" at bounding box center [688, 485] width 95 height 21
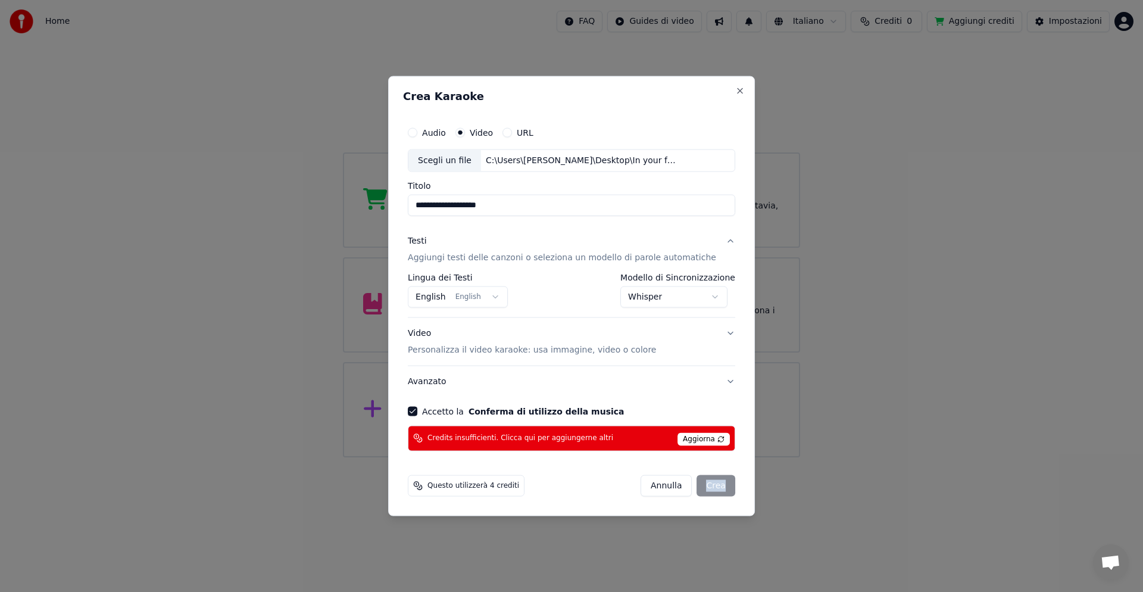
click at [700, 484] on div "[PERSON_NAME]" at bounding box center [688, 485] width 95 height 21
click at [503, 484] on span "Questo utilizzerà 4 crediti" at bounding box center [474, 486] width 92 height 10
click at [504, 483] on span "Questo utilizzerà 4 crediti" at bounding box center [474, 486] width 92 height 10
click at [703, 481] on div "[PERSON_NAME]" at bounding box center [688, 485] width 95 height 21
click at [704, 482] on div "[PERSON_NAME]" at bounding box center [688, 485] width 95 height 21
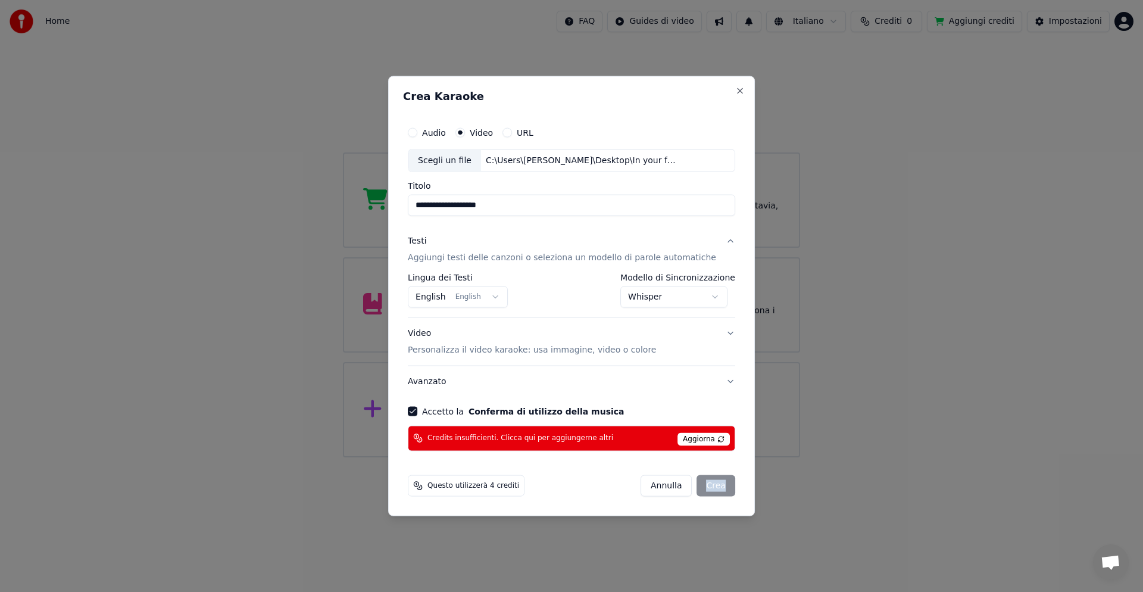
click at [704, 482] on div "[PERSON_NAME]" at bounding box center [688, 485] width 95 height 21
click at [705, 482] on div "[PERSON_NAME]" at bounding box center [688, 485] width 95 height 21
click at [701, 440] on span "Aggiorna" at bounding box center [704, 438] width 52 height 13
click at [701, 484] on div "[PERSON_NAME]" at bounding box center [688, 485] width 95 height 21
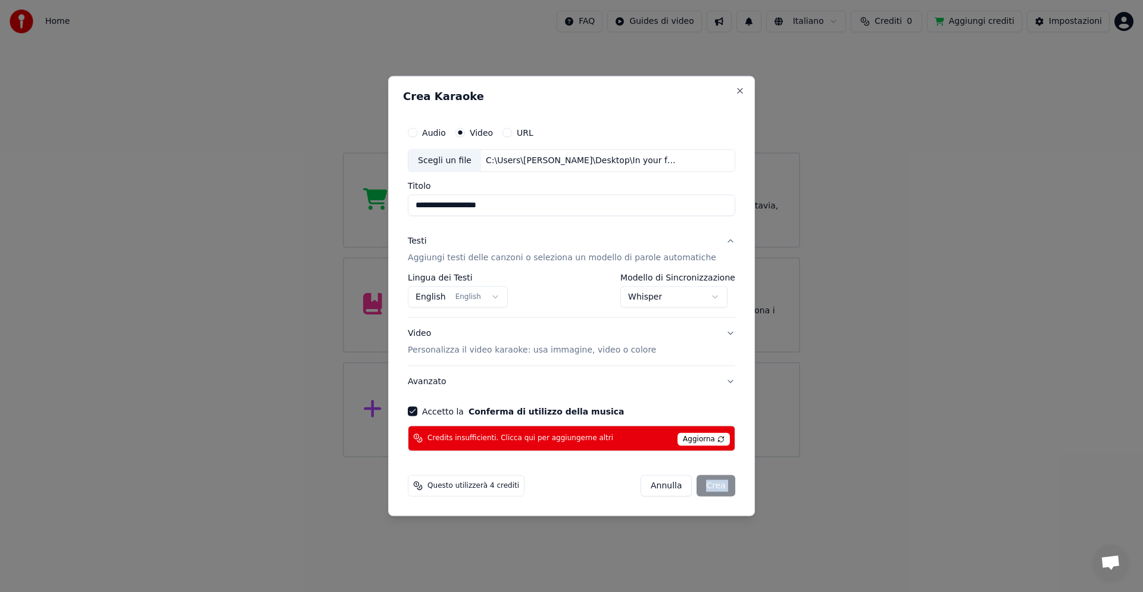
click at [701, 484] on div "[PERSON_NAME]" at bounding box center [688, 485] width 95 height 21
click at [470, 486] on span "Questo utilizzerà 4 crediti" at bounding box center [474, 486] width 92 height 10
click at [457, 209] on input "**********" at bounding box center [572, 205] width 328 height 21
click at [417, 132] on button "Audio" at bounding box center [413, 133] width 10 height 10
click at [704, 484] on div "[PERSON_NAME]" at bounding box center [688, 485] width 95 height 21
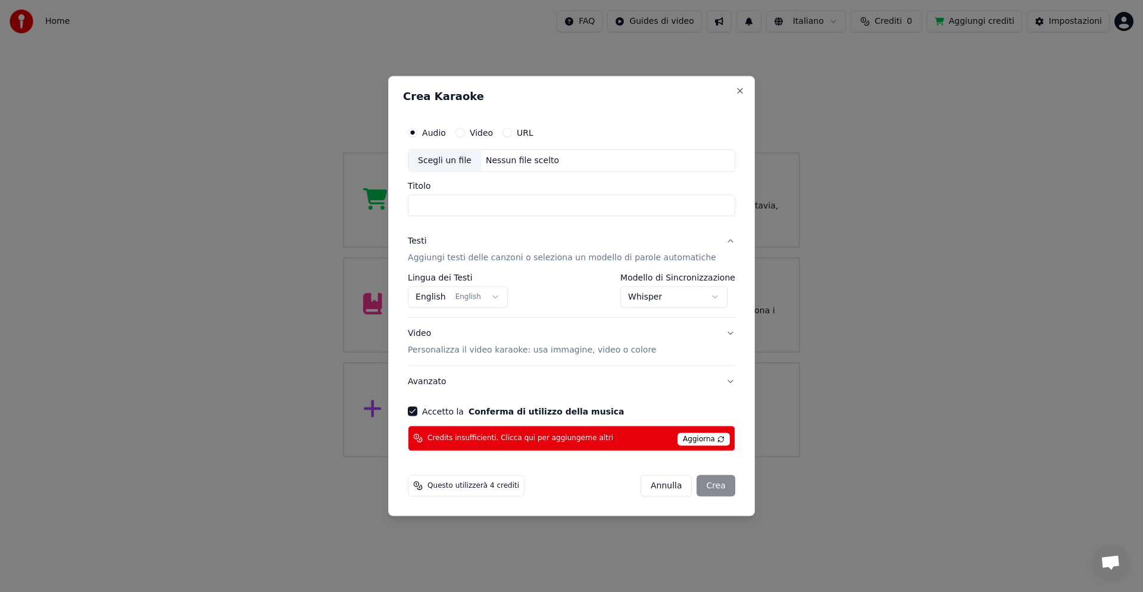
click at [465, 131] on button "Video" at bounding box center [461, 133] width 10 height 10
click at [463, 160] on div "Scegli un file" at bounding box center [444, 160] width 73 height 21
type input "**********"
click at [417, 407] on button "Accetto la Conferma di utilizzo della musica" at bounding box center [413, 411] width 10 height 10
click at [417, 410] on button "Accetto la Conferma di utilizzo della musica" at bounding box center [413, 411] width 10 height 10
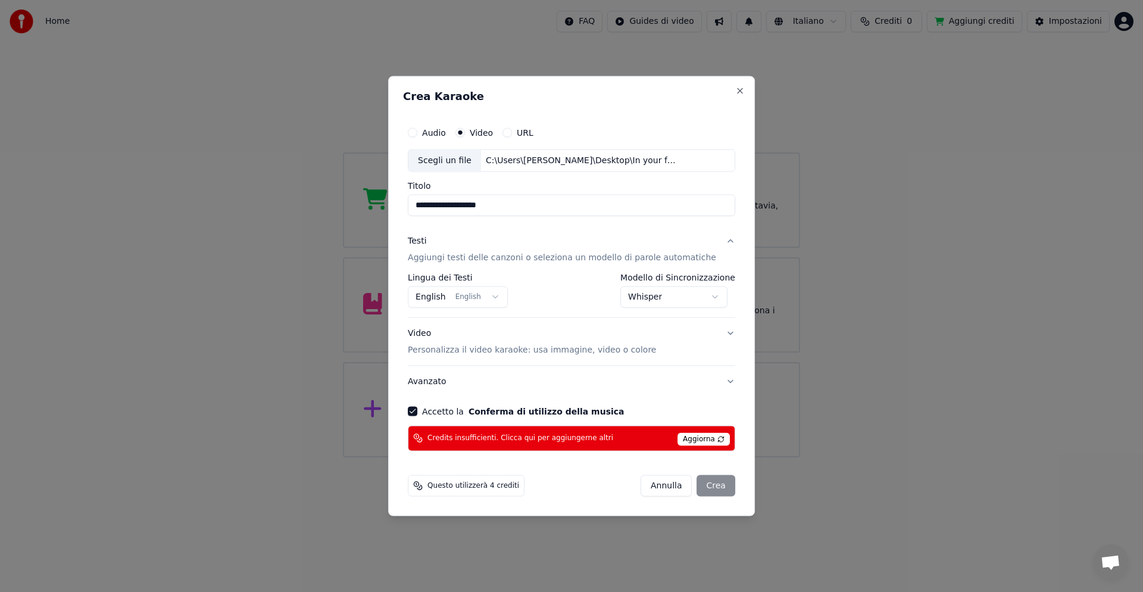
click at [713, 382] on button "Avanzato" at bounding box center [572, 381] width 328 height 31
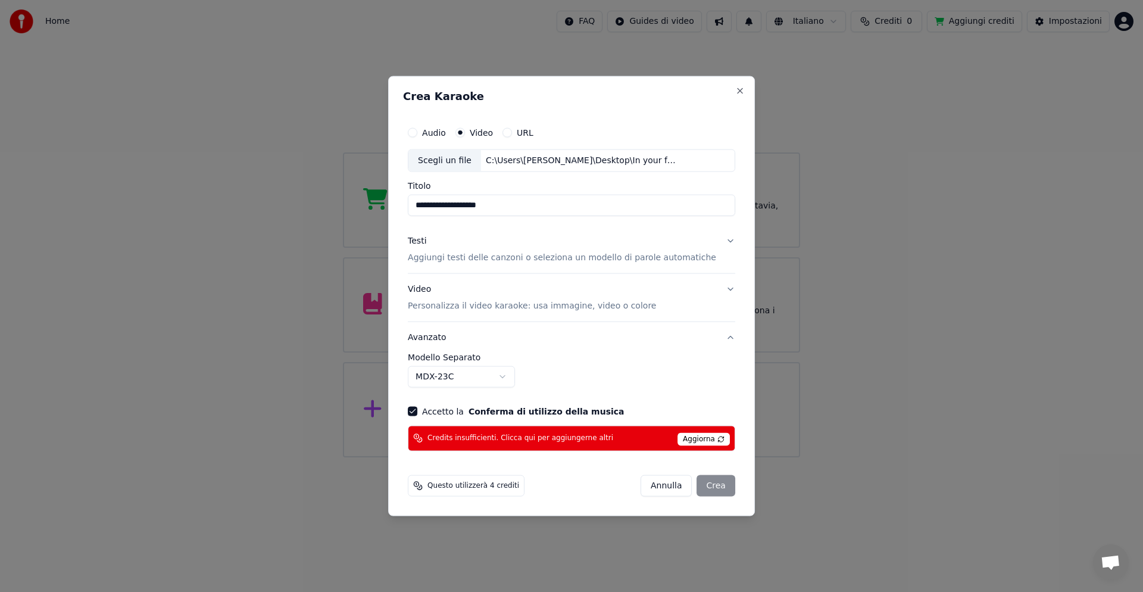
click at [476, 376] on body "Home FAQ Guides di video Italiano Crediti 0 Aggiungi crediti Impostazioni Benve…" at bounding box center [571, 228] width 1143 height 457
click at [695, 441] on span "Aggiorna" at bounding box center [704, 438] width 52 height 13
select select "******"
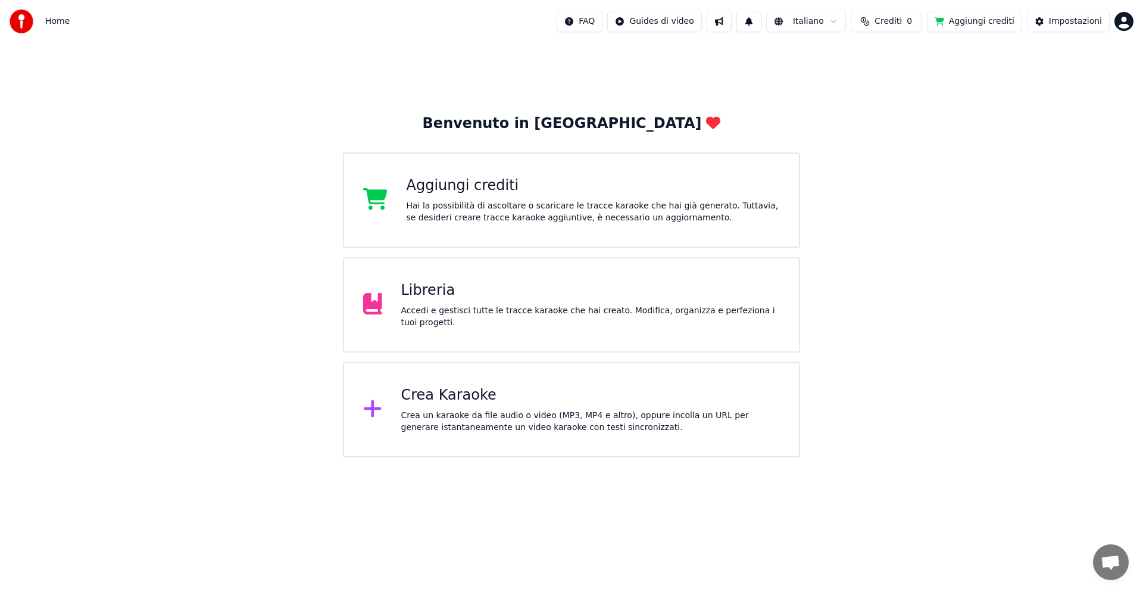
click at [485, 403] on div "Crea Karaoke" at bounding box center [590, 395] width 379 height 19
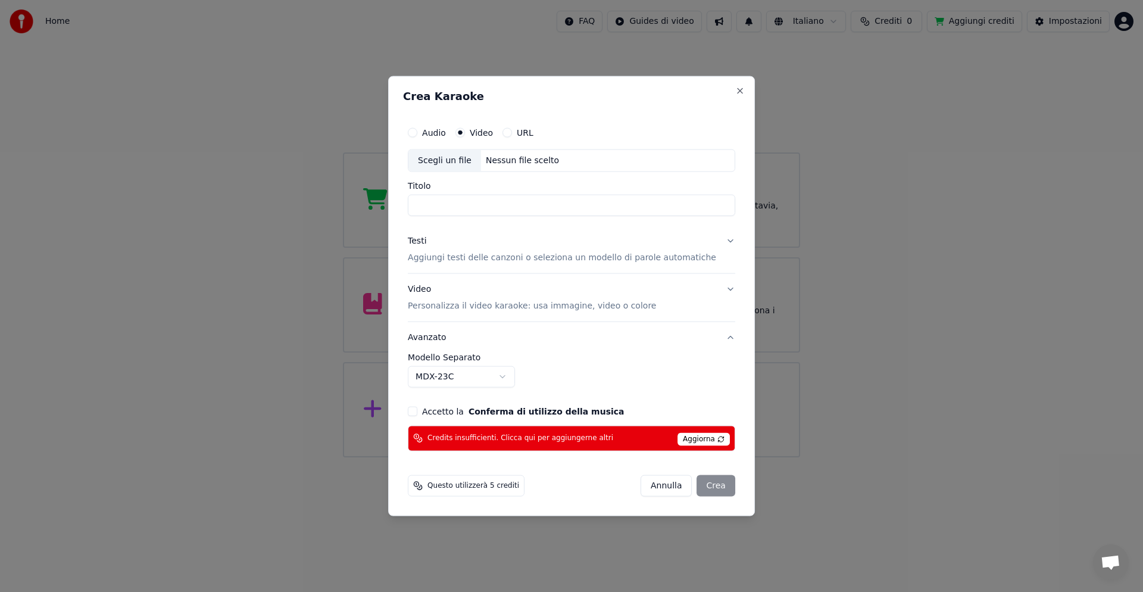
click at [463, 204] on input "Titolo" at bounding box center [572, 205] width 328 height 21
